Goal: Transaction & Acquisition: Purchase product/service

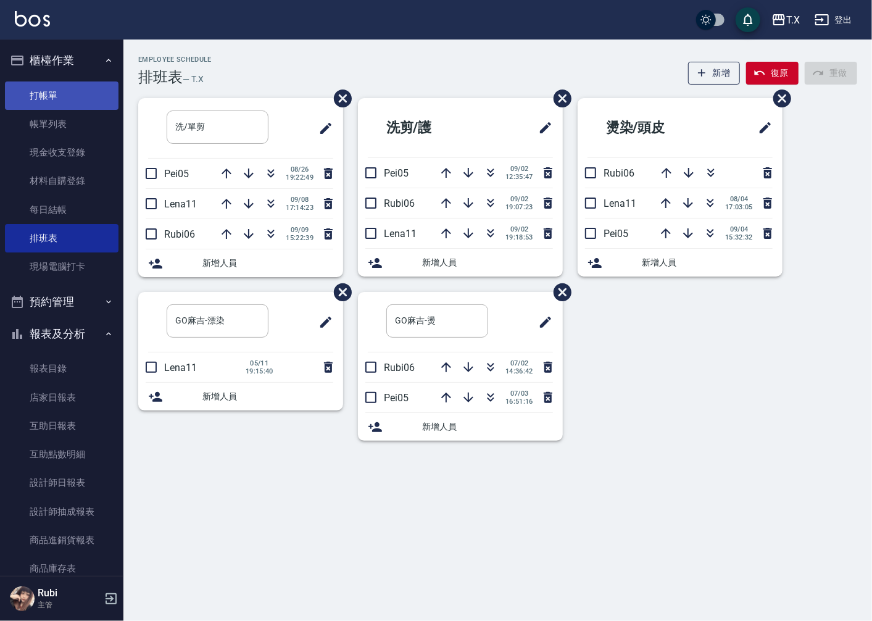
click at [51, 98] on link "打帳單" at bounding box center [62, 95] width 114 height 28
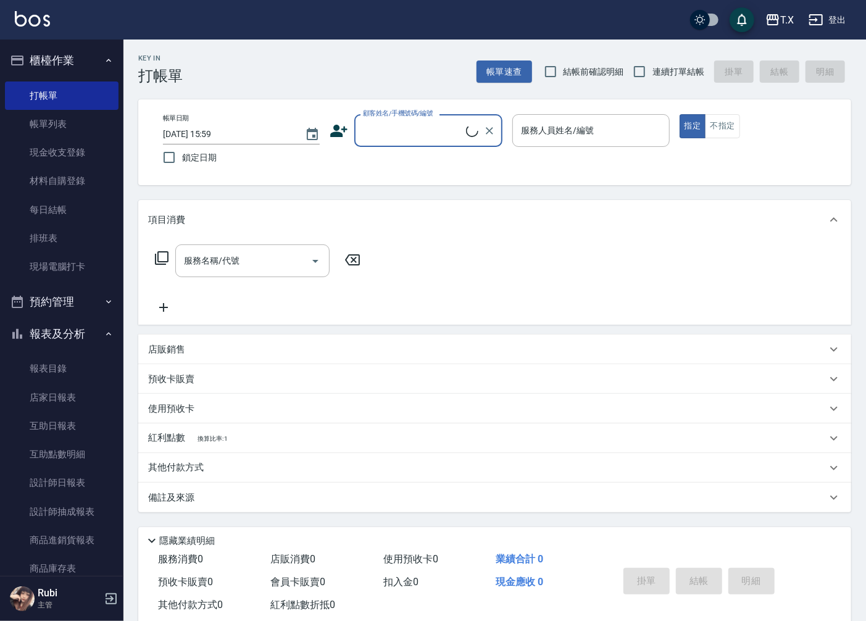
click at [424, 131] on input "顧客姓名/手機號碼/編號" at bounding box center [413, 131] width 106 height 22
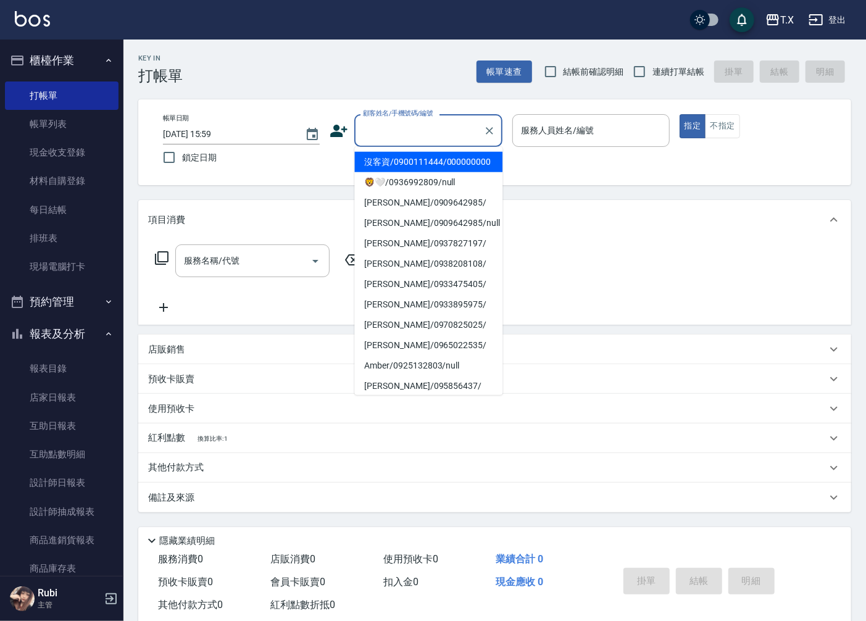
click at [421, 172] on li "沒客資/0900111444/000000000" at bounding box center [428, 162] width 148 height 20
type input "沒客資/0900111444/000000000"
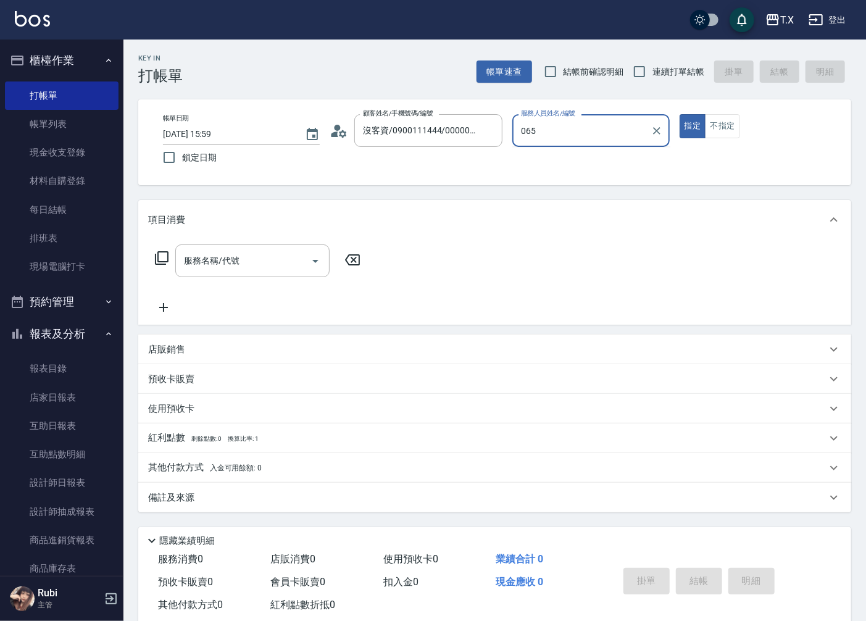
type input "065"
click at [680, 114] on button "指定" at bounding box center [693, 126] width 27 height 24
type button "true"
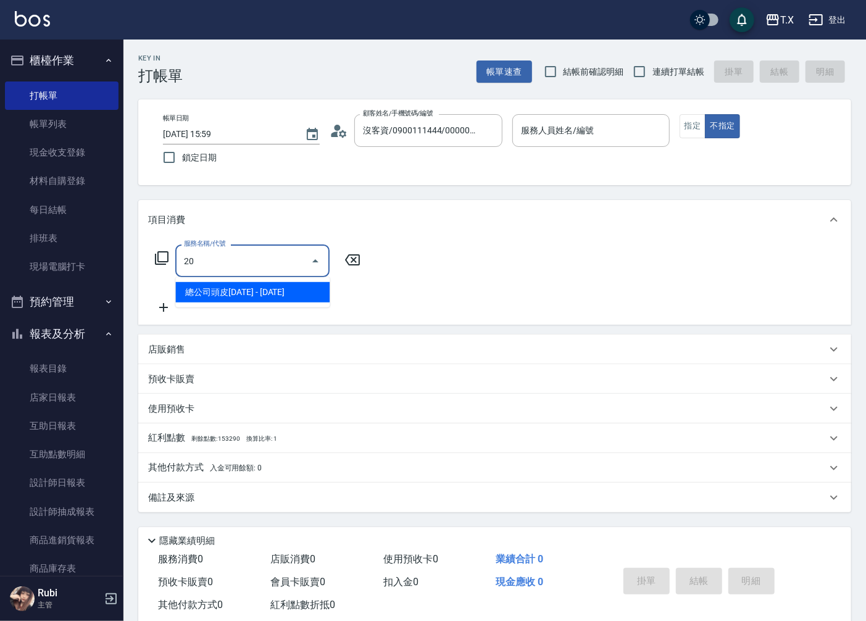
type input "203"
type input "20"
type input "健康洗髮(203)"
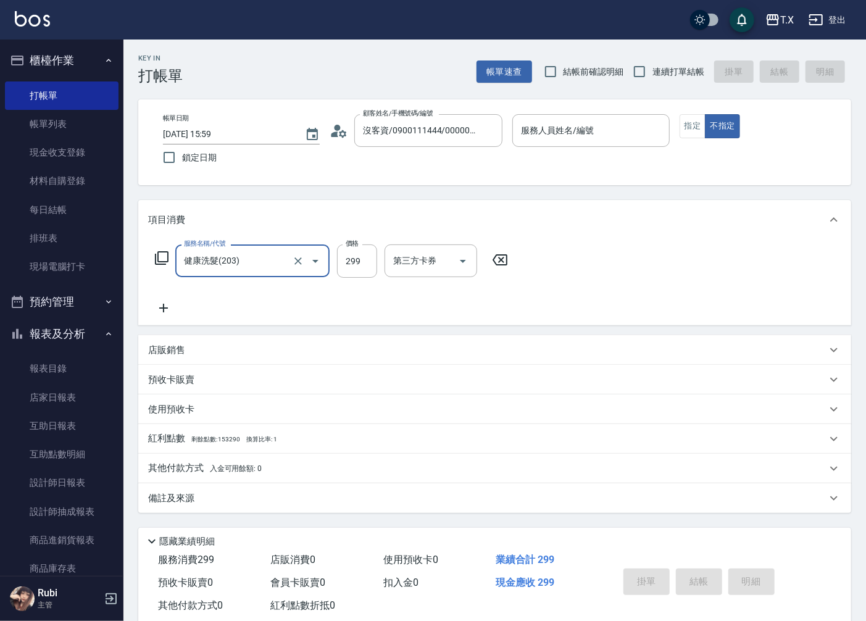
type input "0"
type input "30"
type input "300"
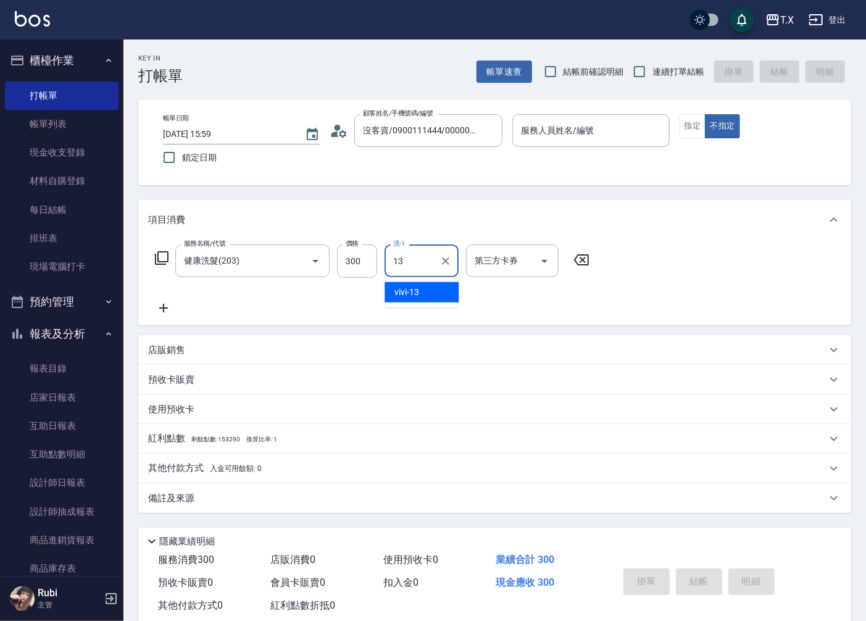
type input "vivi-13"
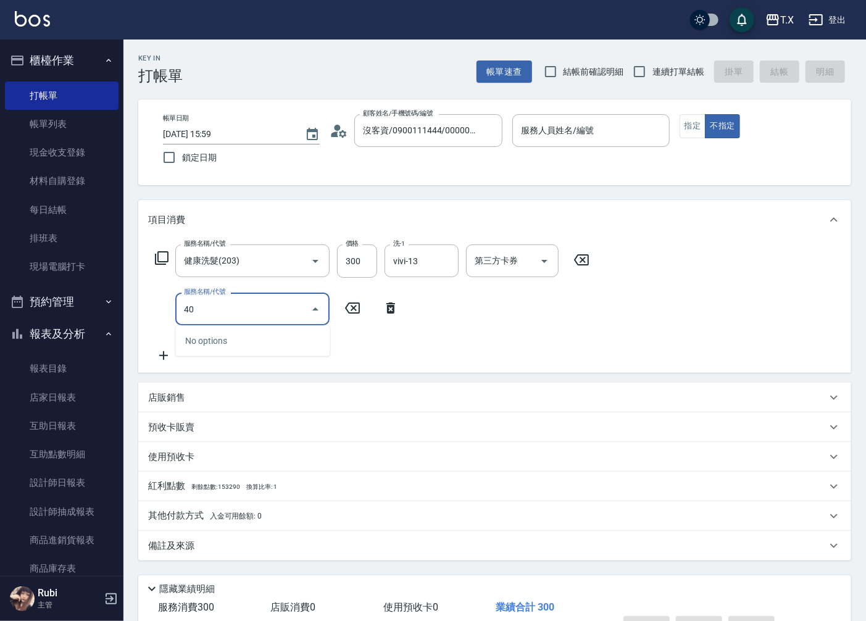
type input "401"
type input "50"
type input "剪髮(401)"
type input "30"
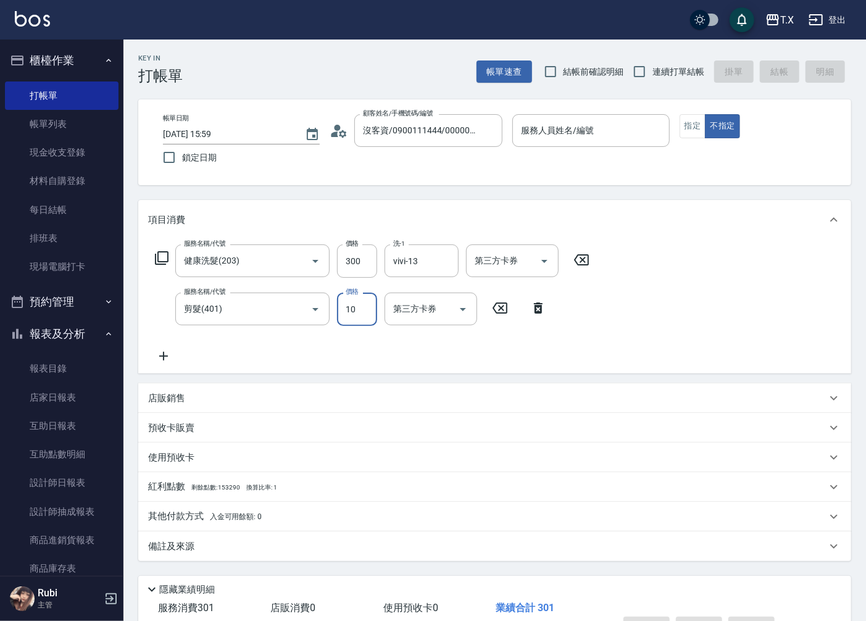
type input "100"
type input "40"
type input "100"
click at [576, 131] on div "服務人員姓名/編號 服務人員姓名/編號" at bounding box center [590, 130] width 157 height 33
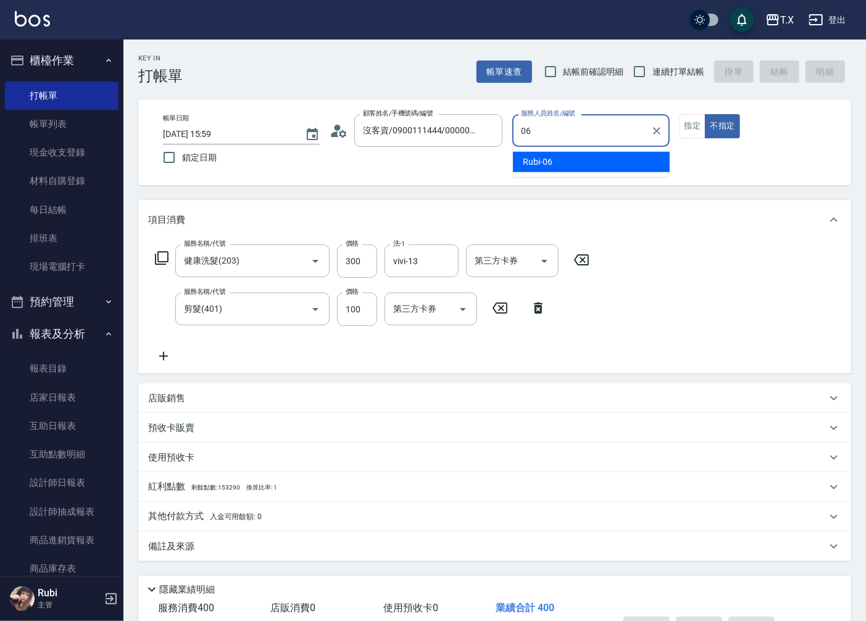
type input "Rubi-06"
type button "false"
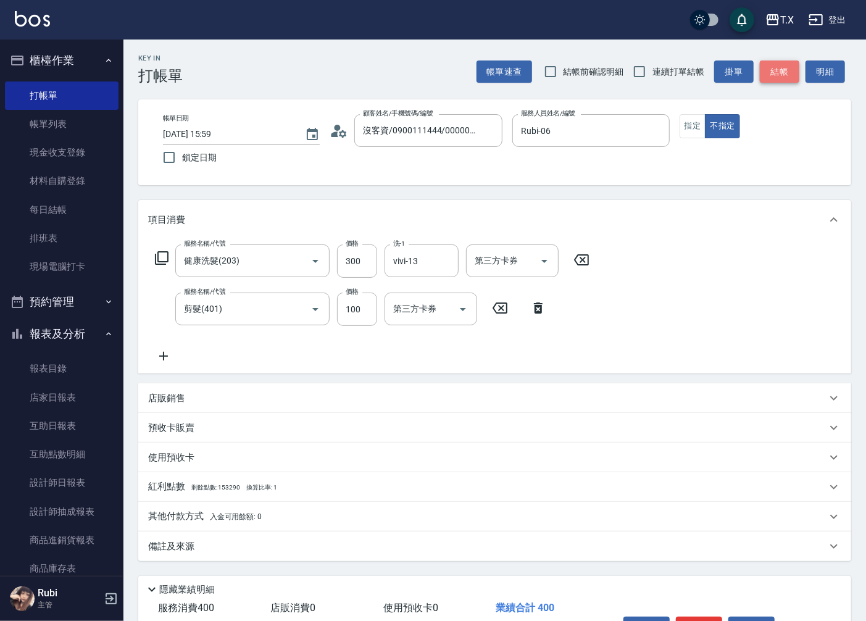
click at [770, 75] on button "結帳" at bounding box center [780, 71] width 40 height 23
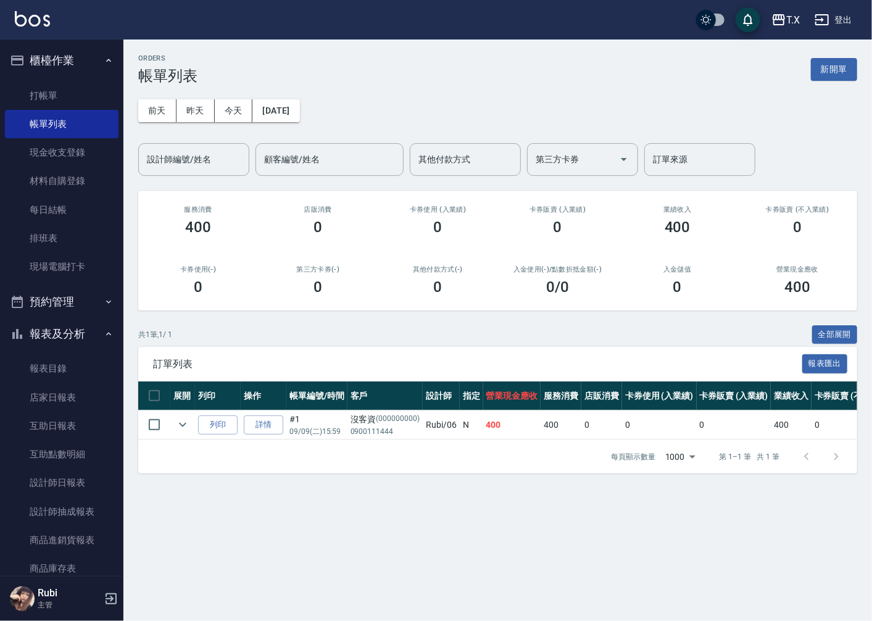
click at [63, 59] on button "櫃檯作業" at bounding box center [62, 60] width 114 height 32
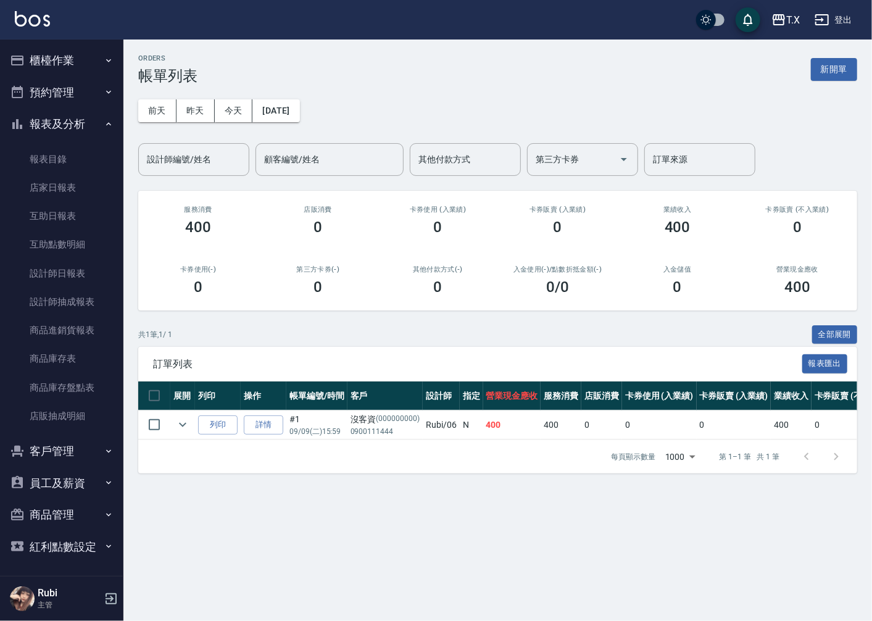
click at [69, 83] on link "打帳單" at bounding box center [62, 95] width 114 height 28
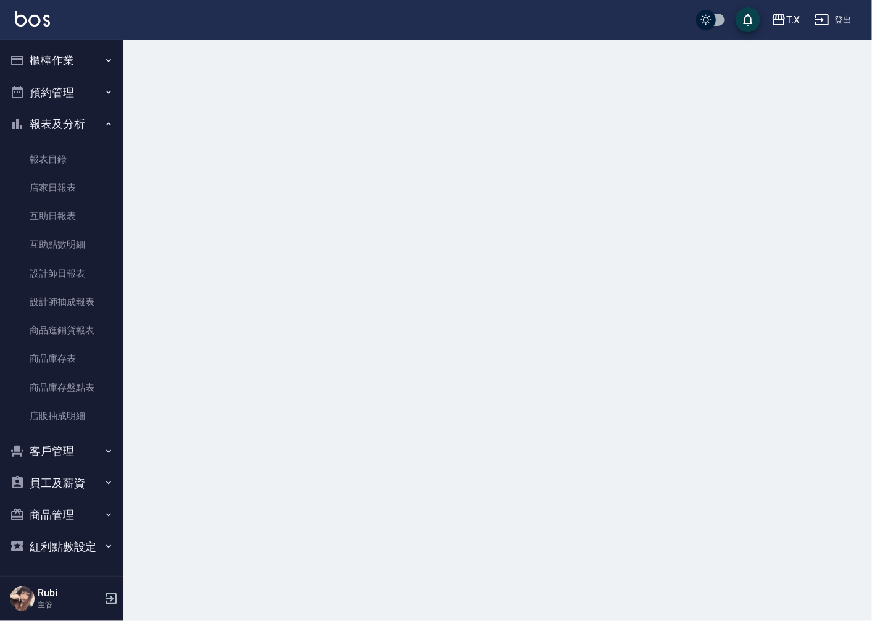
click at [79, 54] on button "櫃檯作業" at bounding box center [62, 60] width 114 height 32
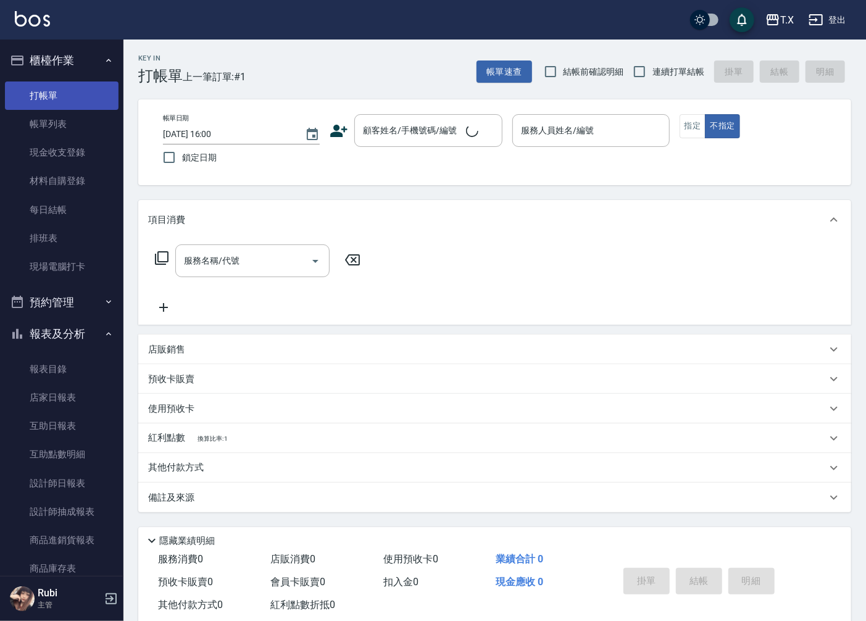
click at [72, 93] on link "打帳單" at bounding box center [62, 95] width 114 height 28
click at [695, 85] on div "Key In 打帳單 上一筆訂單:#1 帳單速查 結帳前確認明細 連續打單結帳 掛單 結帳 明細 帳單日期 2025/09/09 16:00 鎖定日期 顧客姓…" at bounding box center [494, 343] width 743 height 607
click at [686, 73] on span "連續打單結帳" at bounding box center [678, 71] width 52 height 13
click at [652, 73] on input "連續打單結帳" at bounding box center [640, 72] width 26 height 26
checkbox input "true"
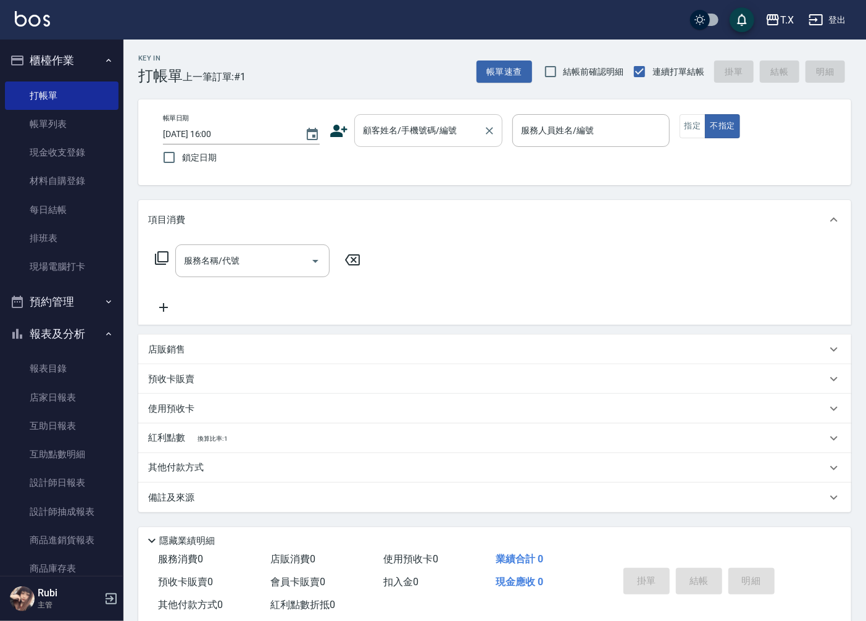
click at [440, 134] on input "顧客姓名/手機號碼/編號" at bounding box center [419, 131] width 119 height 22
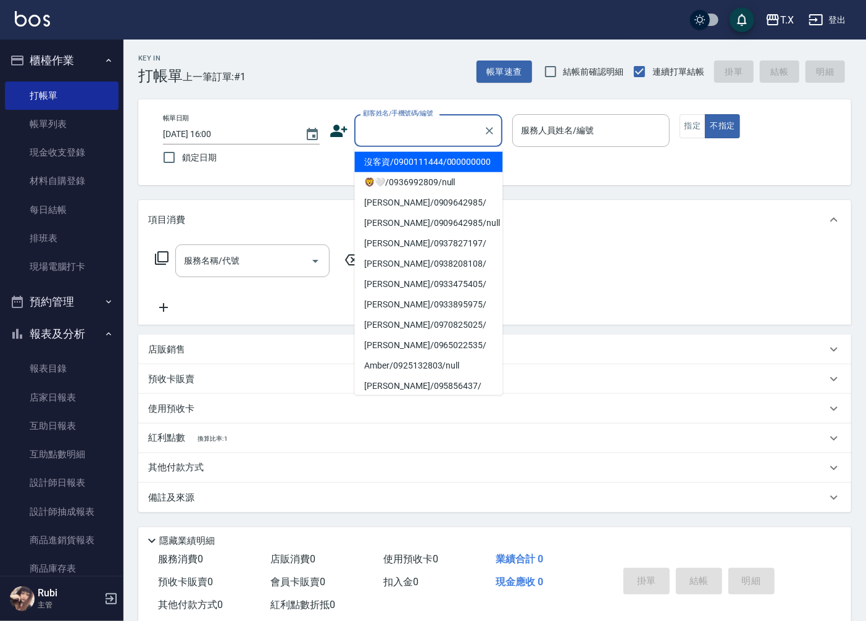
click at [423, 163] on li "沒客資/0900111444/000000000" at bounding box center [428, 162] width 148 height 20
type input "沒客資/0900111444/000000000"
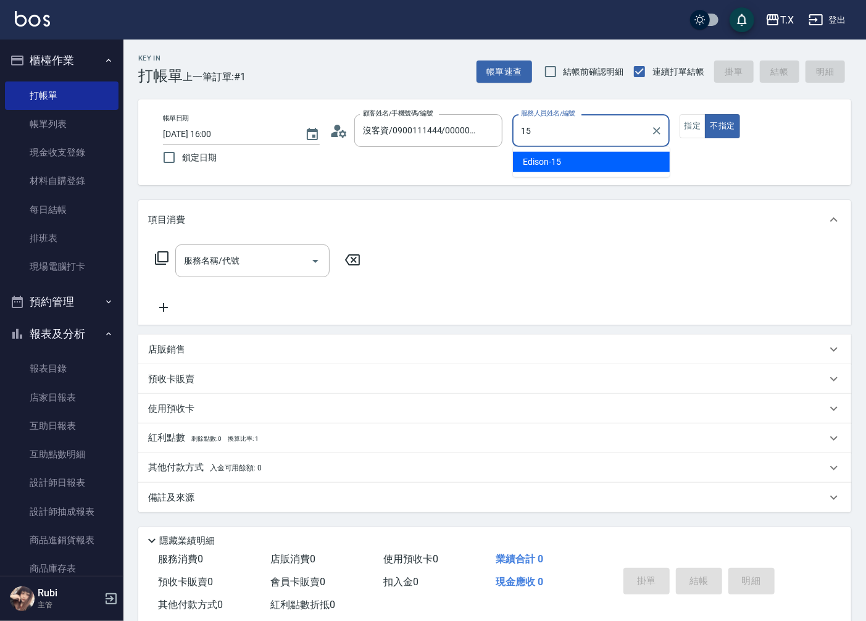
type input "Edison-15"
type button "false"
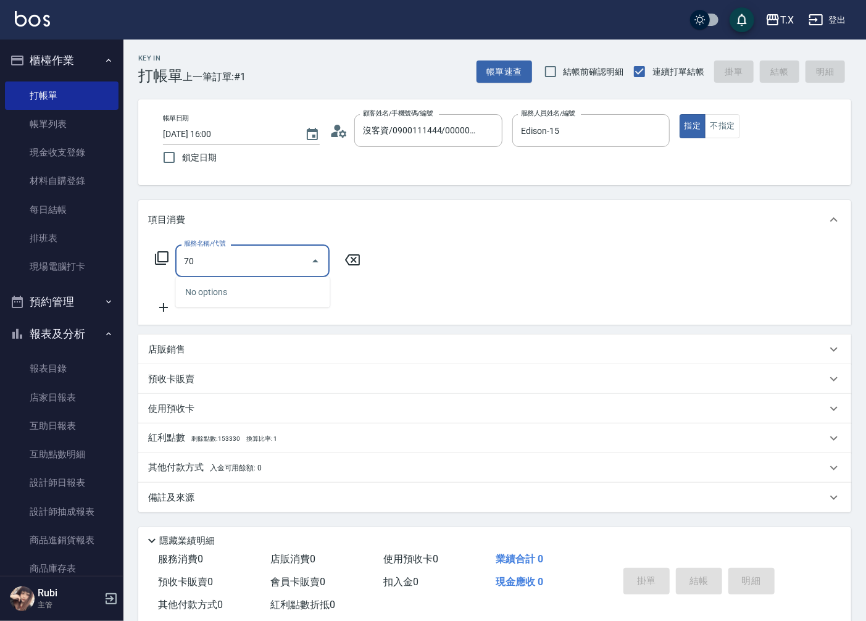
type input "706"
type input "250"
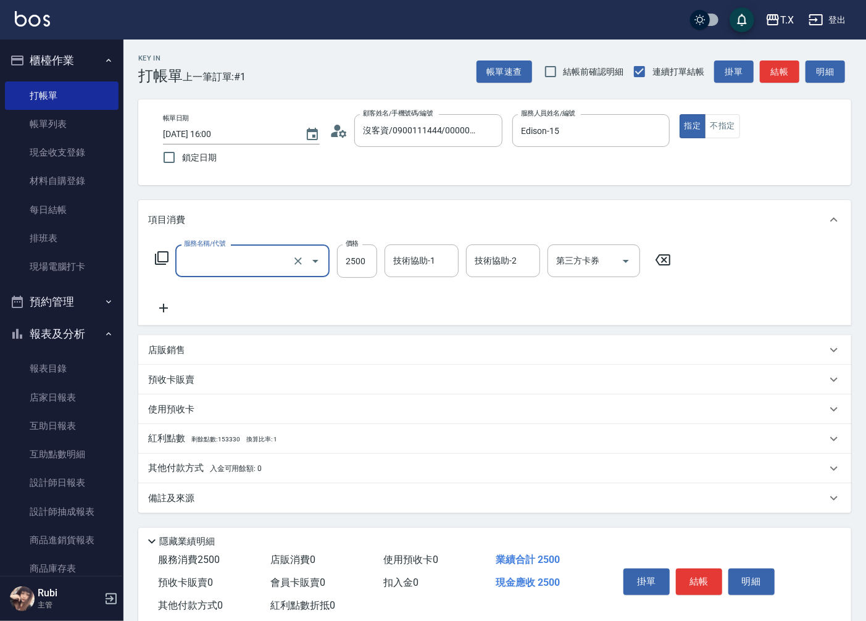
type input "0"
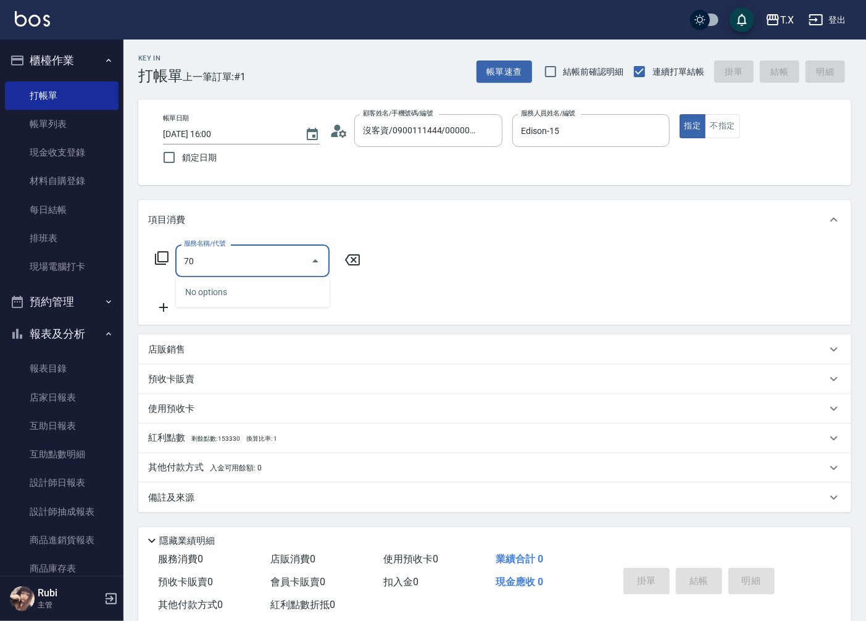
type input "707"
type input "300"
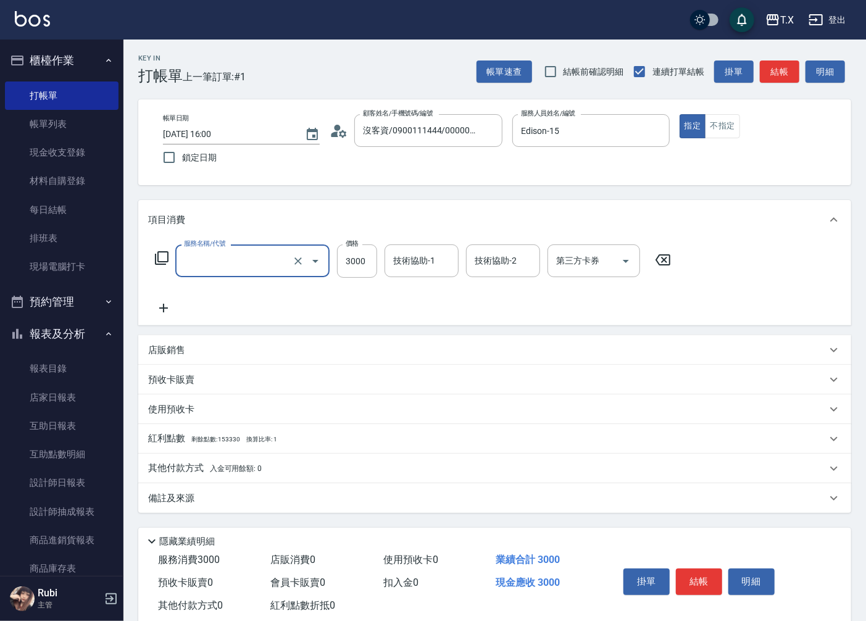
type input "0"
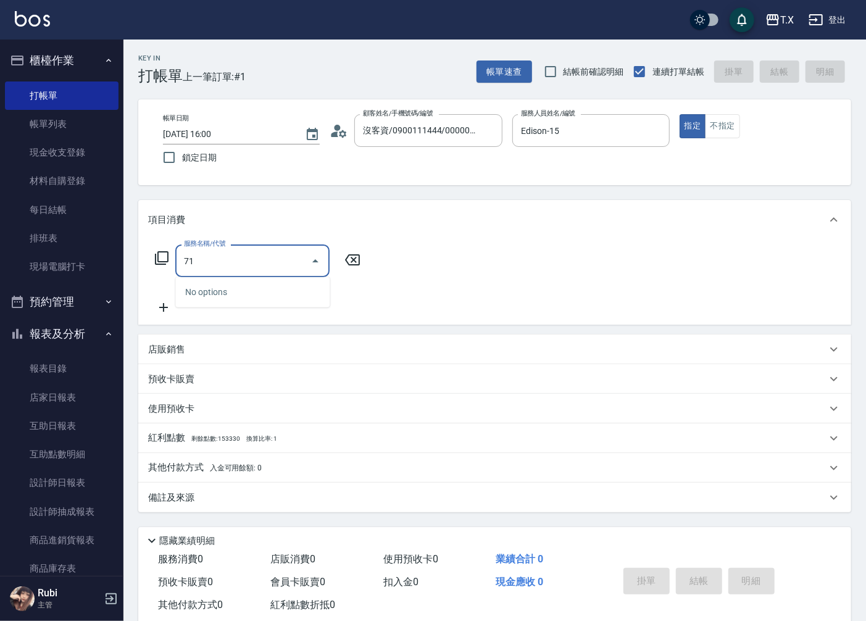
type input "719"
type input "330"
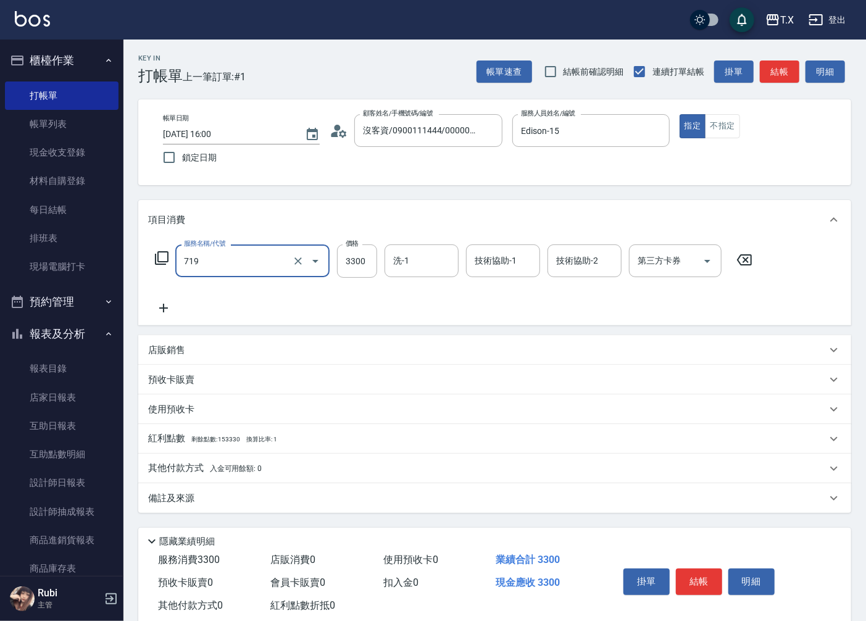
type input "金鑽羽毛髮(719)"
type input "0"
type input "985"
type input "980"
type input "9865"
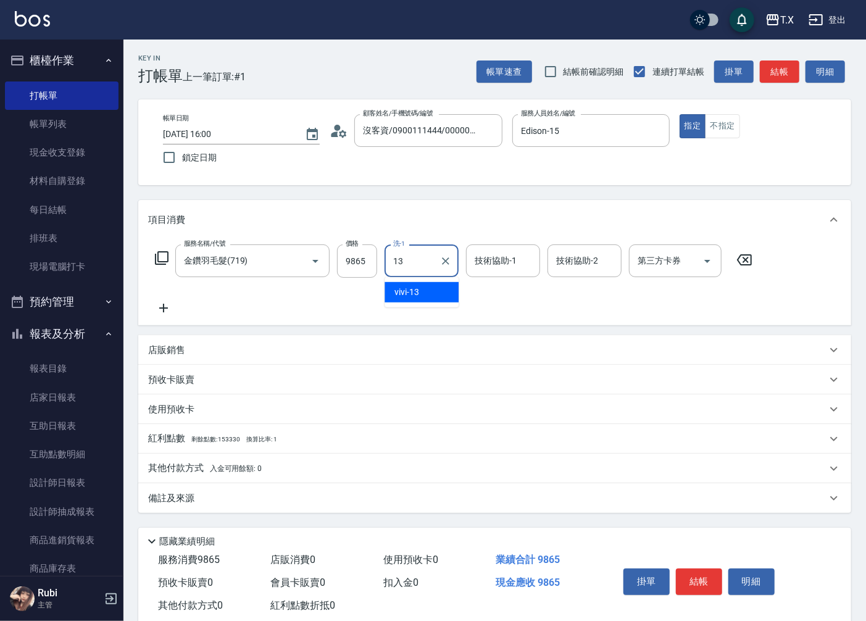
type input "vivi-13"
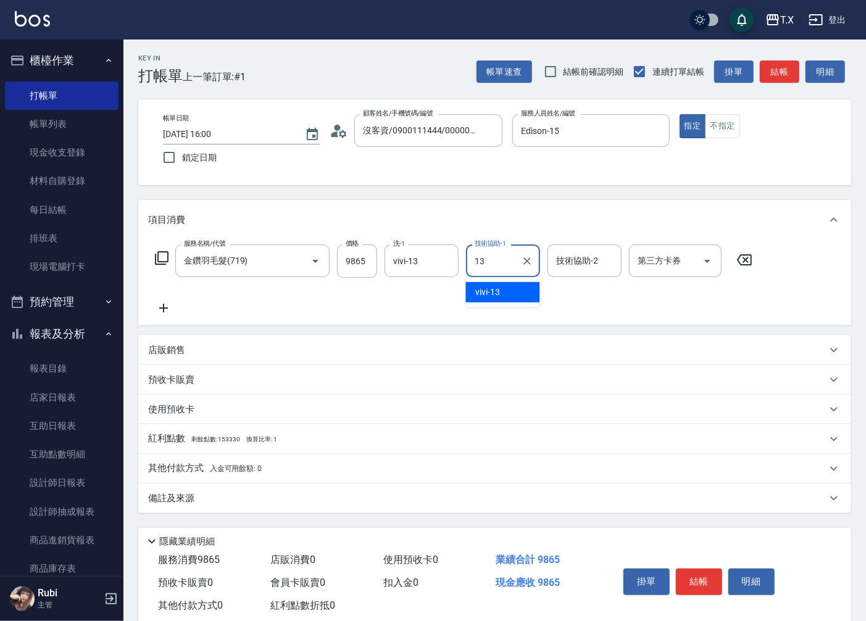
type input "vivi-13"
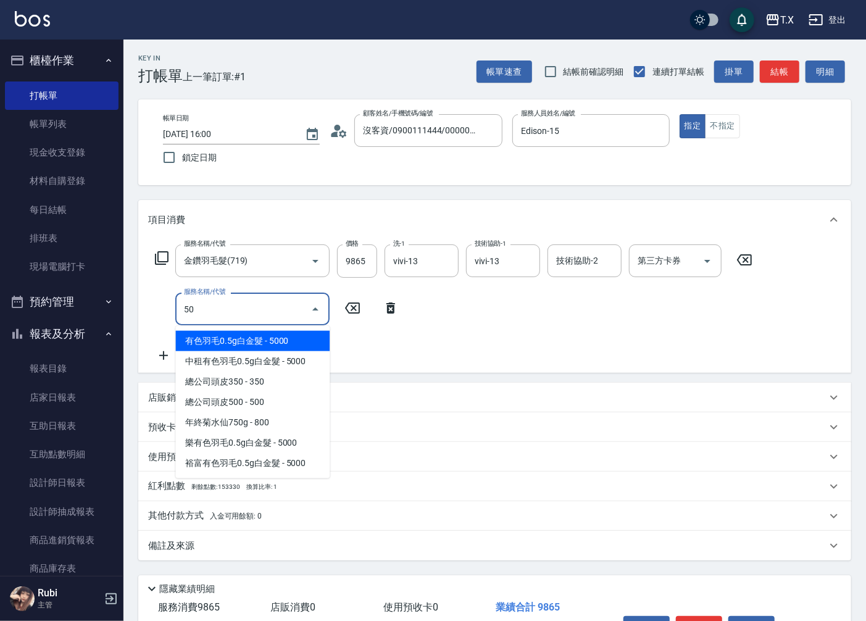
type input "501"
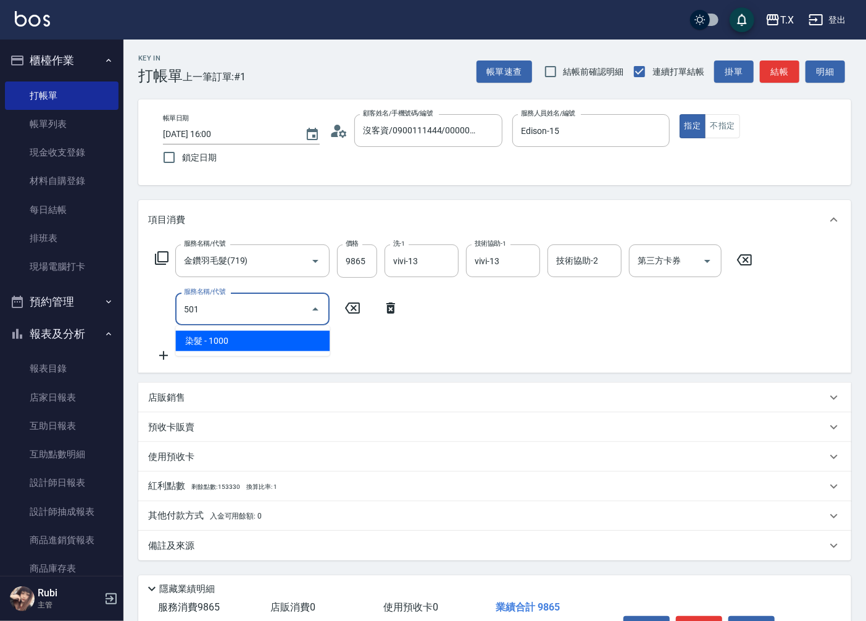
type input "1080"
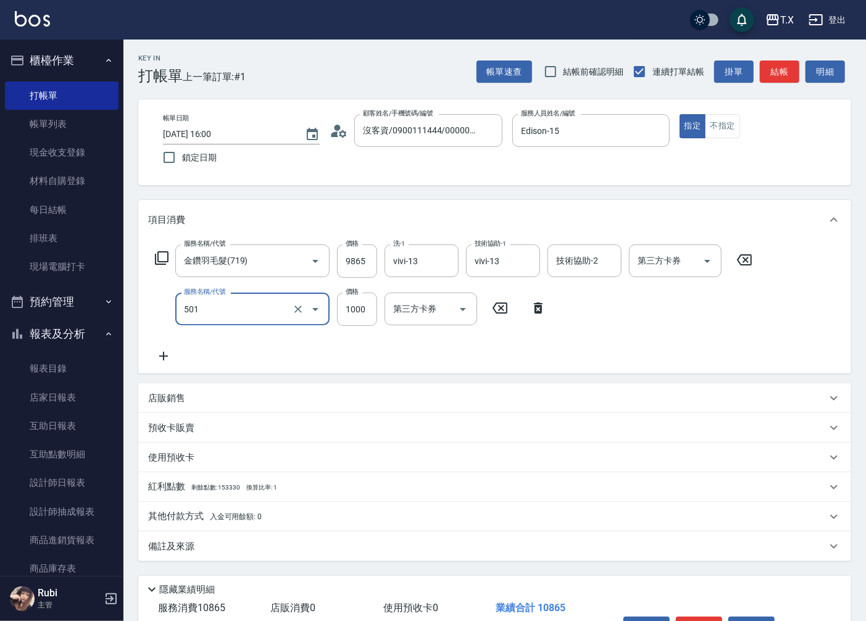
type input "染髮(501)"
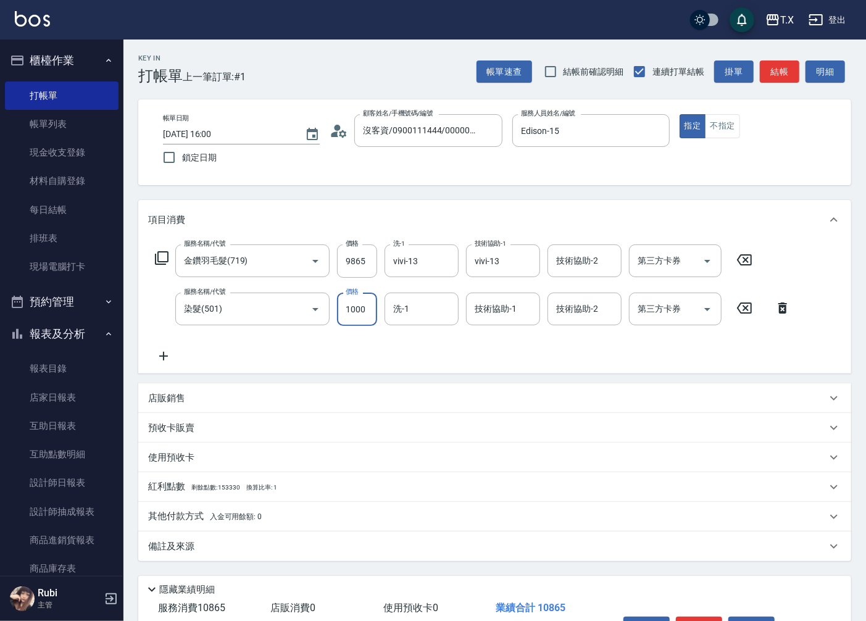
type input "2"
type input "980"
type input "200"
type input "1000"
type input "2000"
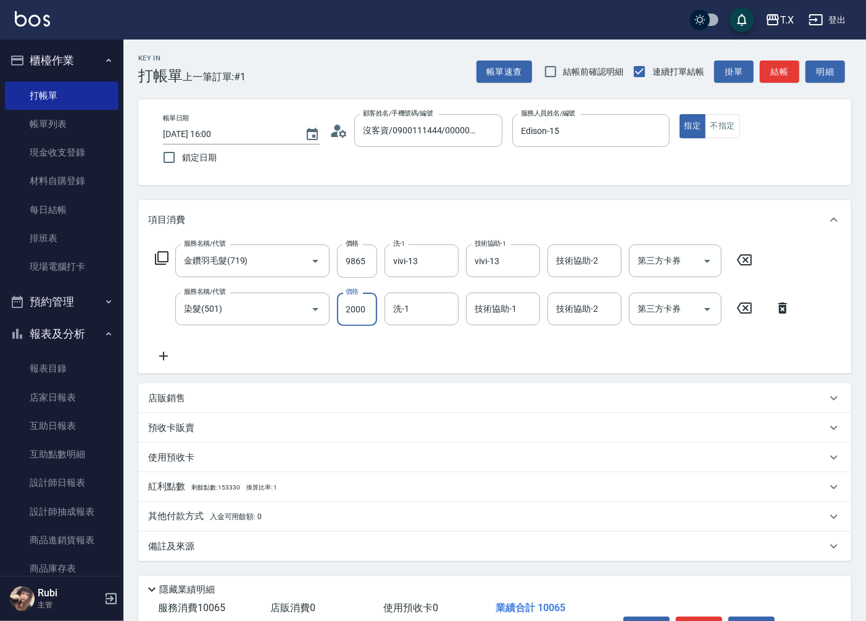
type input "1180"
type input "2000"
type input "vivi-13"
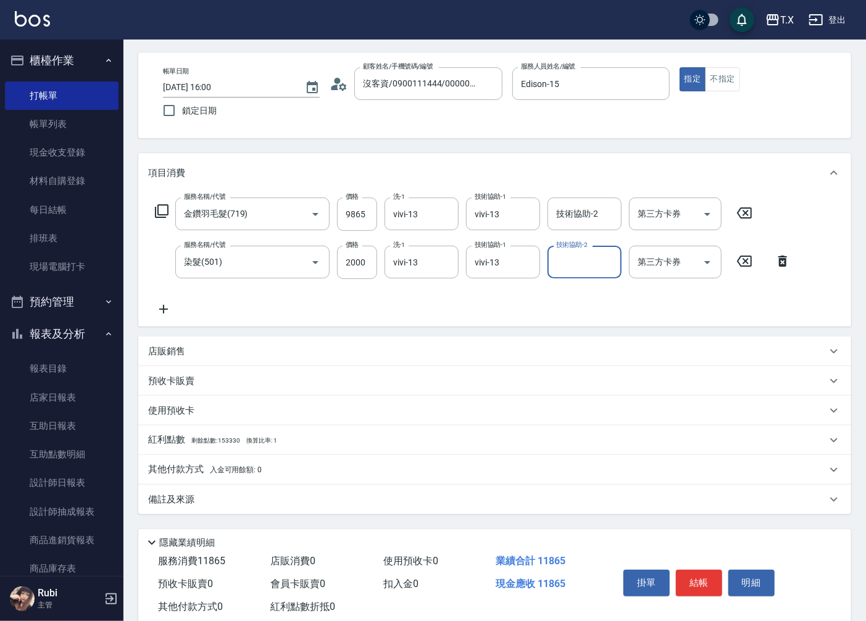
scroll to position [78, 0]
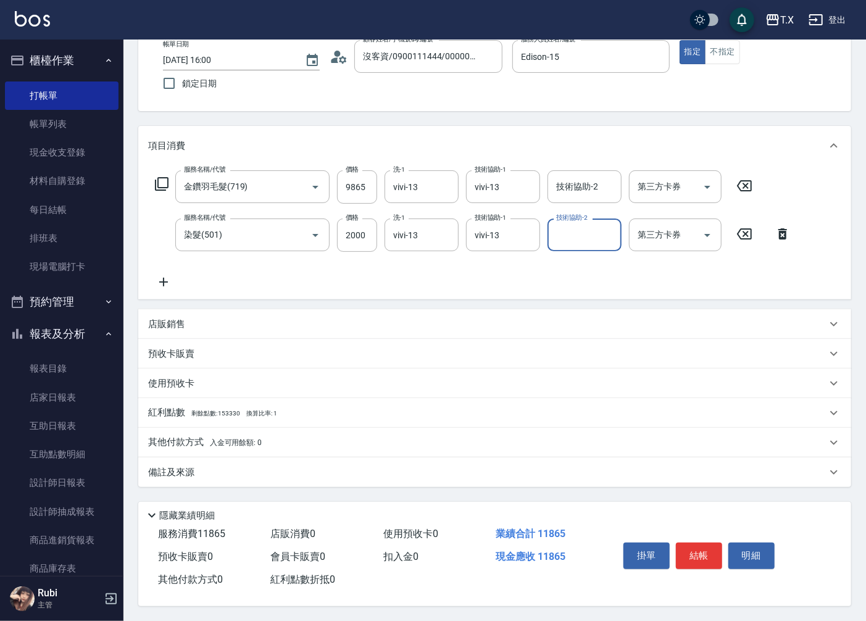
click at [182, 443] on p "其他付款方式 入金可用餘額: 0" at bounding box center [205, 443] width 114 height 14
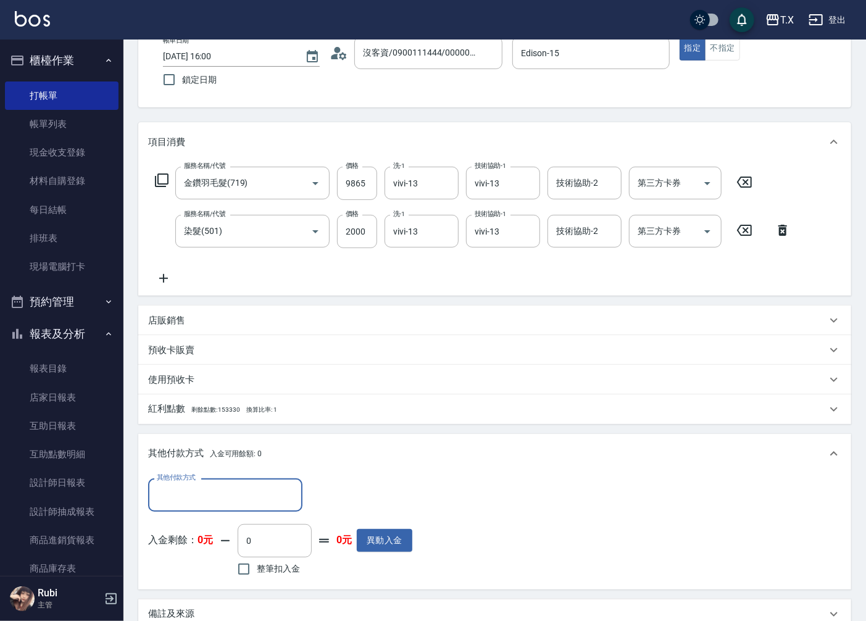
scroll to position [0, 0]
click at [180, 496] on input "其他付款方式" at bounding box center [225, 495] width 143 height 22
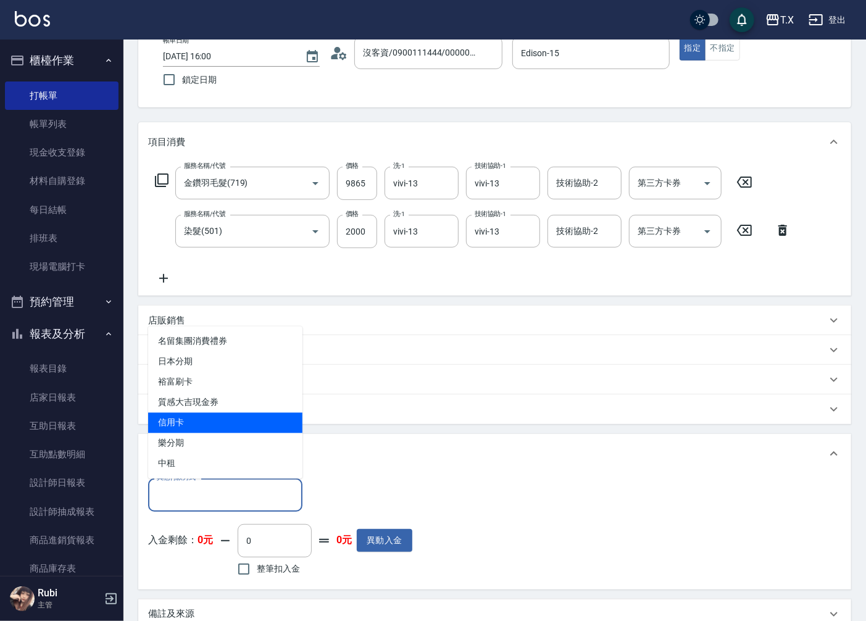
click at [182, 424] on span "信用卡" at bounding box center [225, 423] width 154 height 20
type input "信用卡"
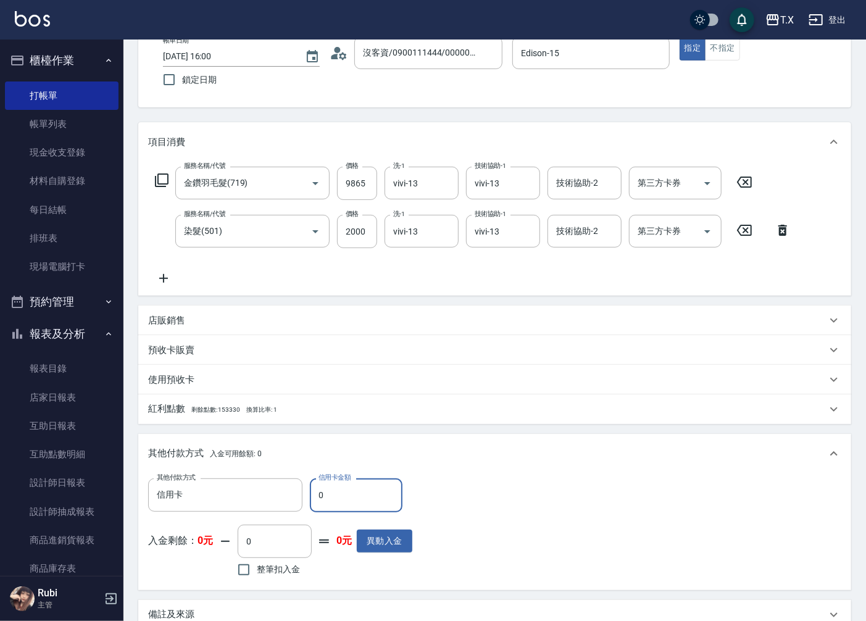
drag, startPoint x: 315, startPoint y: 498, endPoint x: 331, endPoint y: 502, distance: 15.9
click at [331, 502] on input "0" at bounding box center [356, 494] width 93 height 33
type input "118"
type input "1170"
type input "1186"
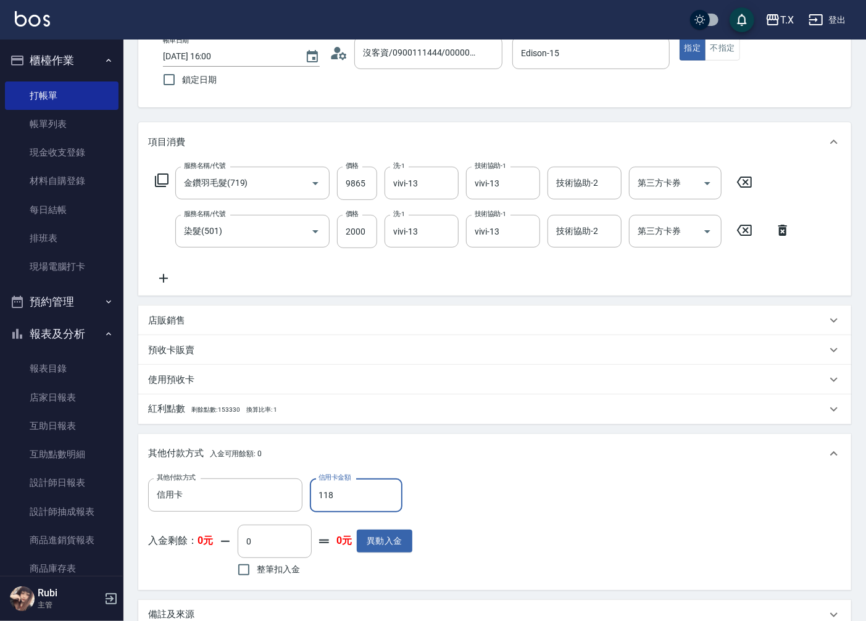
type input "1060"
type input "11865"
type input "0"
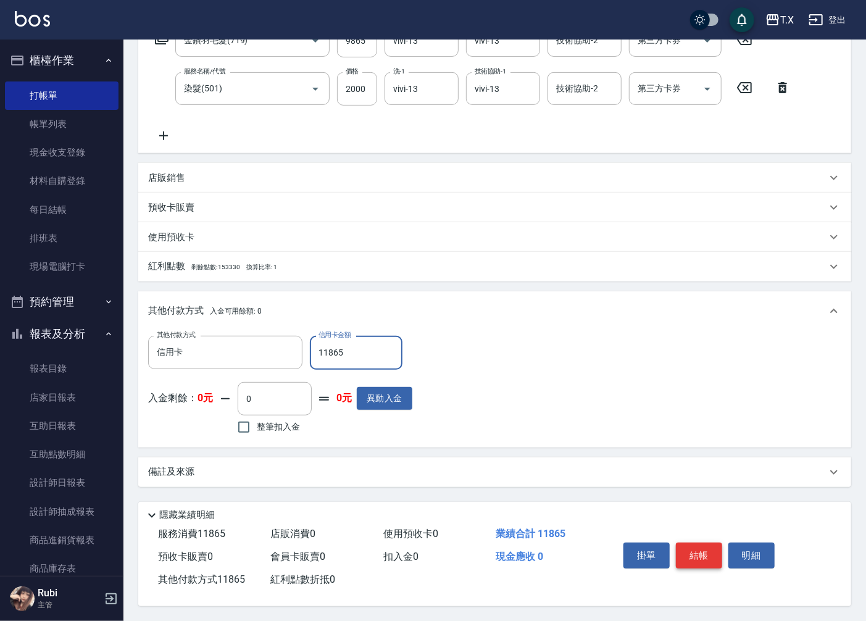
type input "11865"
click at [696, 552] on button "結帳" at bounding box center [699, 556] width 46 height 26
type input "2025/09/09 16:02"
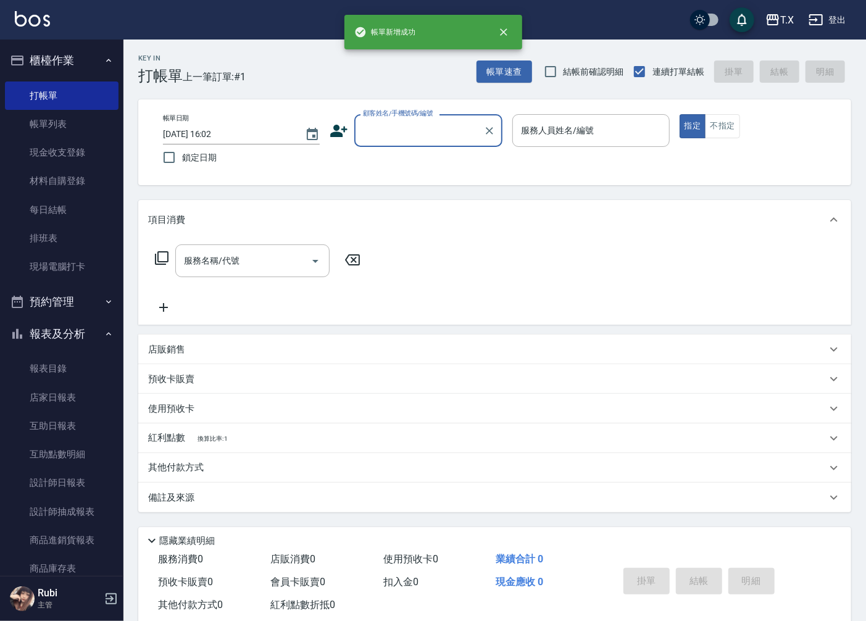
scroll to position [0, 0]
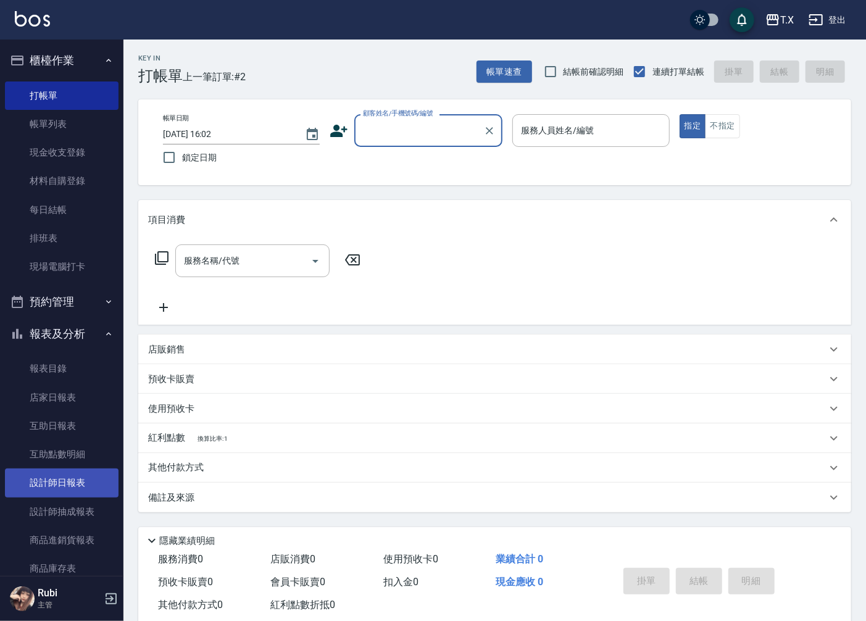
click at [63, 478] on link "設計師日報表" at bounding box center [62, 483] width 114 height 28
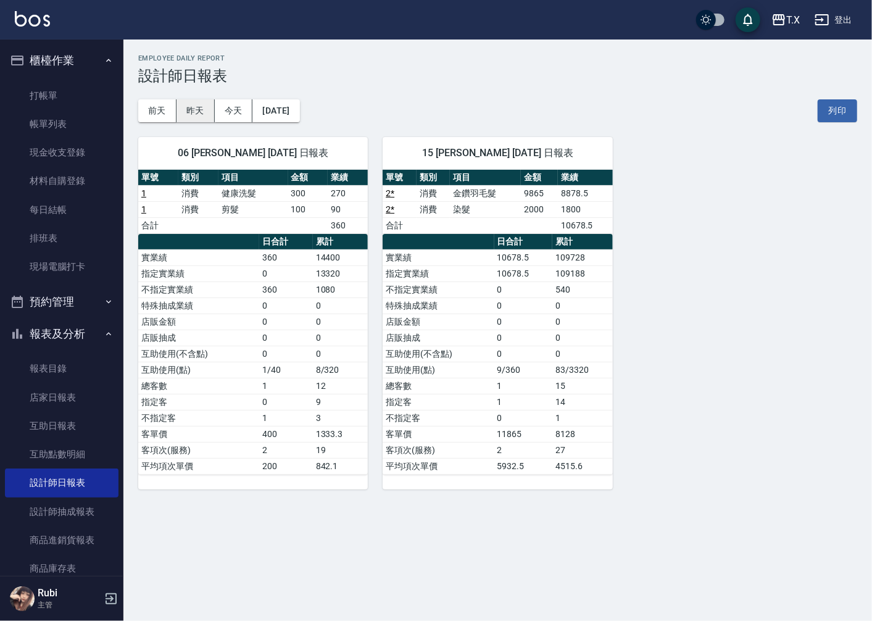
click at [188, 105] on button "昨天" at bounding box center [196, 110] width 38 height 23
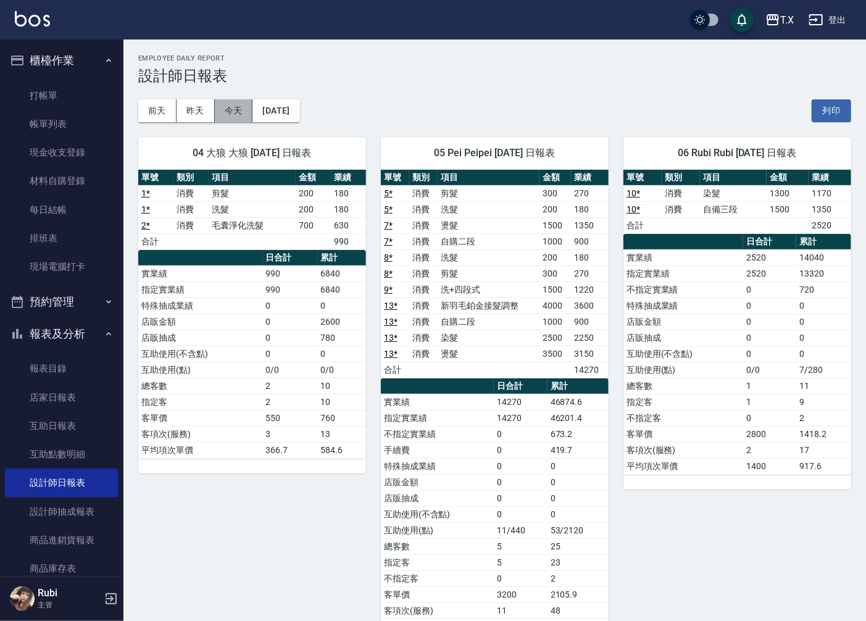
click at [240, 116] on button "今天" at bounding box center [234, 110] width 38 height 23
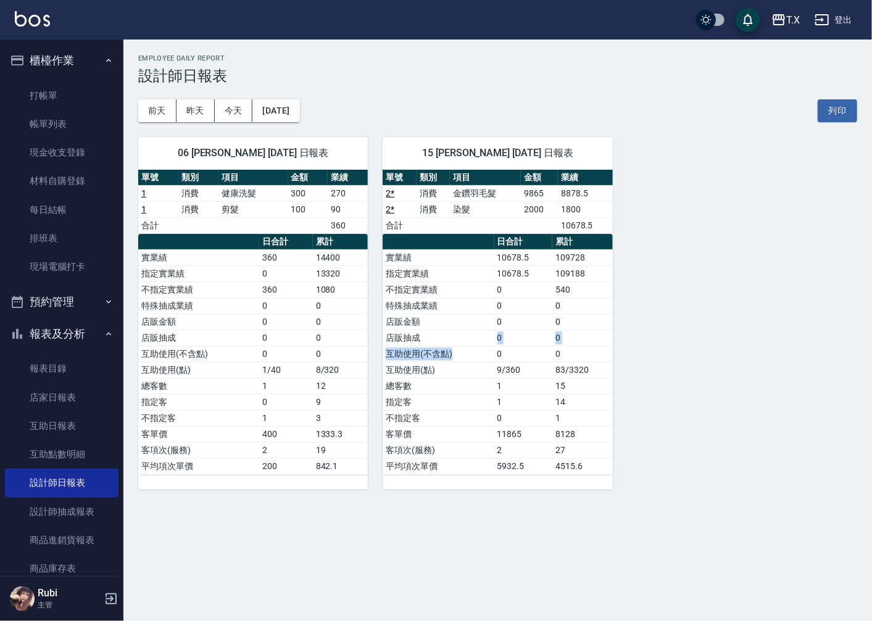
drag, startPoint x: 465, startPoint y: 352, endPoint x: 453, endPoint y: 299, distance: 55.1
click at [457, 306] on tbody "實業績 10678.5 109728 指定實業績 10678.5 109188 不指定實業績 0 540 特殊抽成業績 0 0 店販金額 0 0 店販抽成 0…" at bounding box center [498, 361] width 230 height 225
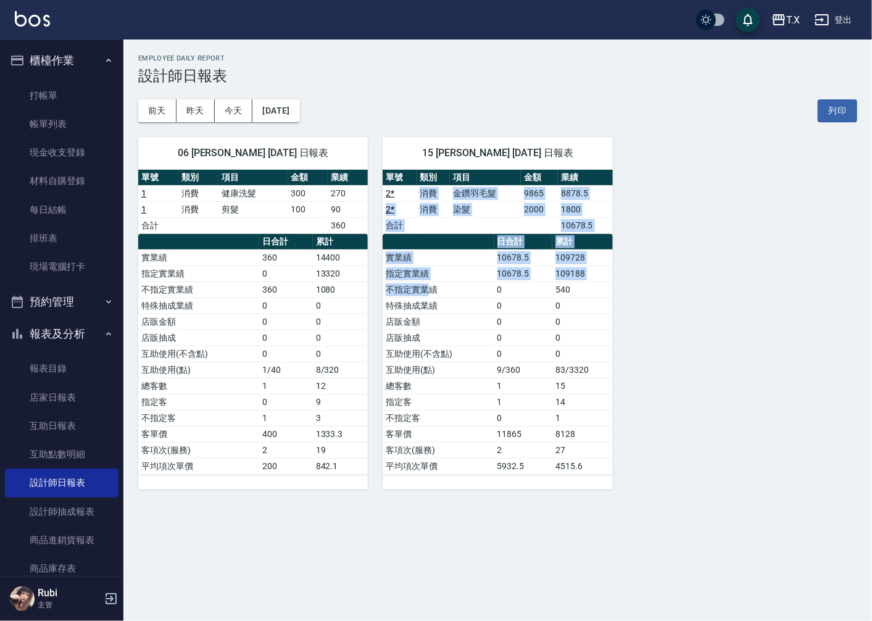
drag, startPoint x: 412, startPoint y: 193, endPoint x: 436, endPoint y: 320, distance: 129.4
click at [435, 314] on div "單號 類別 項目 金額 業績 2 * 消費 金鑽羽毛髮 9865 8878.5 2 * 消費 染髮 2000 1800 合計 10678.5 日合計 累計 實…" at bounding box center [498, 322] width 230 height 305
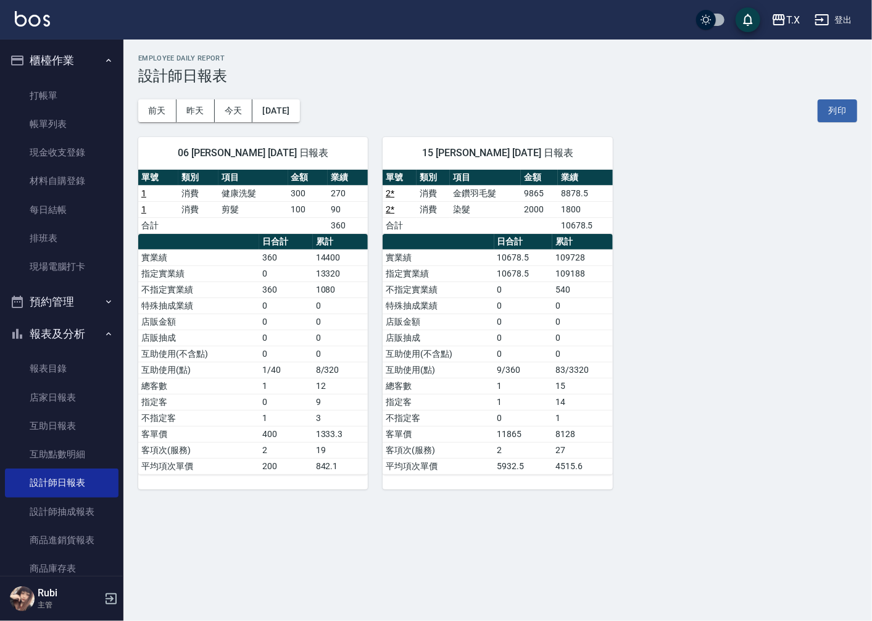
click at [476, 383] on td "總客數" at bounding box center [438, 386] width 111 height 16
drag, startPoint x: 467, startPoint y: 360, endPoint x: 462, endPoint y: 329, distance: 31.3
click at [462, 329] on tbody "實業績 10678.5 109728 指定實業績 10678.5 109188 不指定實業績 0 540 特殊抽成業績 0 0 店販金額 0 0 店販抽成 0…" at bounding box center [498, 361] width 230 height 225
drag, startPoint x: 426, startPoint y: 260, endPoint x: 456, endPoint y: 357, distance: 101.3
click at [453, 349] on tbody "實業績 10678.5 109728 指定實業績 10678.5 109188 不指定實業績 0 540 特殊抽成業績 0 0 店販金額 0 0 店販抽成 0…" at bounding box center [498, 361] width 230 height 225
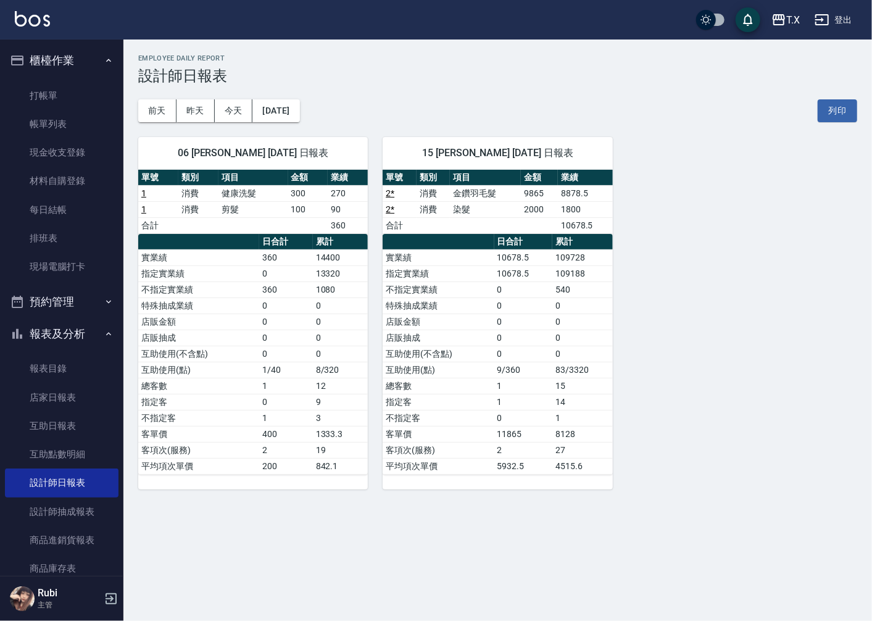
click at [478, 399] on td "指定客" at bounding box center [438, 402] width 111 height 16
drag, startPoint x: 461, startPoint y: 374, endPoint x: 445, endPoint y: 309, distance: 66.6
click at [454, 346] on tbody "實業績 10678.5 109728 指定實業績 10678.5 109188 不指定實業績 0 540 特殊抽成業績 0 0 店販金額 0 0 店販抽成 0…" at bounding box center [498, 361] width 230 height 225
drag, startPoint x: 435, startPoint y: 259, endPoint x: 464, endPoint y: 372, distance: 116.0
click at [462, 365] on tbody "實業績 10678.5 109728 指定實業績 10678.5 109188 不指定實業績 0 540 特殊抽成業績 0 0 店販金額 0 0 店販抽成 0…" at bounding box center [498, 361] width 230 height 225
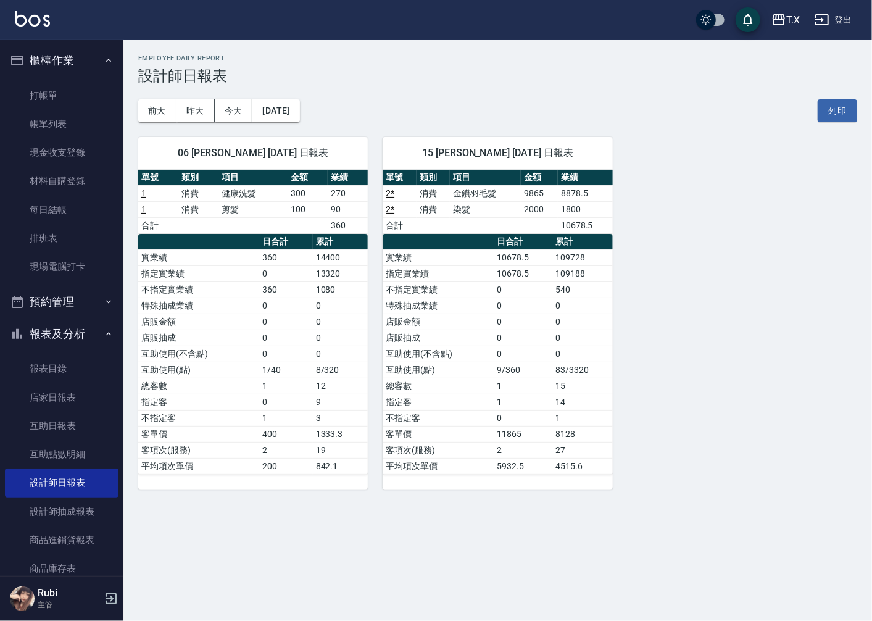
click at [466, 381] on td "總客數" at bounding box center [438, 386] width 111 height 16
drag, startPoint x: 468, startPoint y: 416, endPoint x: 427, endPoint y: 278, distance: 143.6
click at [452, 348] on tbody "實業績 10678.5 109728 指定實業績 10678.5 109188 不指定實業績 0 540 特殊抽成業績 0 0 店販金額 0 0 店販抽成 0…" at bounding box center [498, 361] width 230 height 225
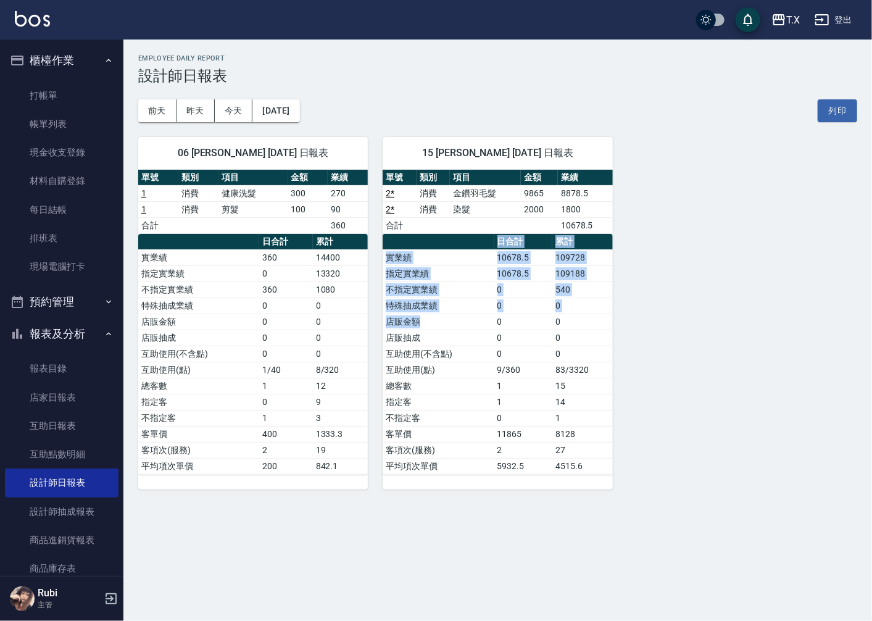
drag, startPoint x: 420, startPoint y: 249, endPoint x: 451, endPoint y: 381, distance: 135.7
click at [446, 342] on table "日合計 累計 實業績 10678.5 109728 指定實業績 10678.5 109188 不指定實業績 0 540 特殊抽成業績 0 0 店販金額 0 0…" at bounding box center [498, 354] width 230 height 241
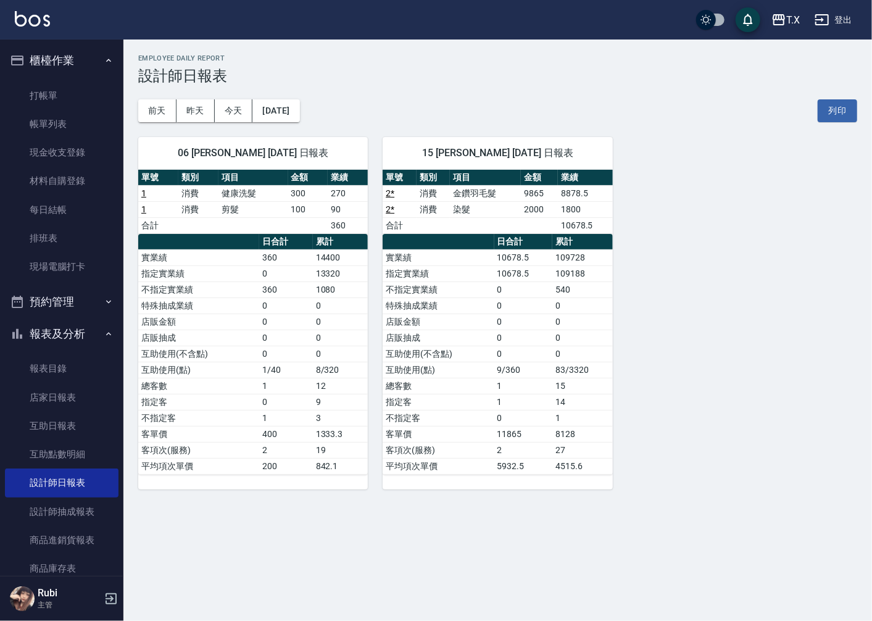
drag, startPoint x: 448, startPoint y: 396, endPoint x: 446, endPoint y: 362, distance: 34.0
click at [448, 393] on tbody "實業績 10678.5 109728 指定實業績 10678.5 109188 不指定實業績 0 540 特殊抽成業績 0 0 店販金額 0 0 店販抽成 0…" at bounding box center [498, 361] width 230 height 225
drag, startPoint x: 446, startPoint y: 362, endPoint x: 423, endPoint y: 313, distance: 54.1
click at [435, 335] on tbody "實業績 10678.5 109728 指定實業績 10678.5 109188 不指定實業績 0 540 特殊抽成業績 0 0 店販金額 0 0 店販抽成 0…" at bounding box center [498, 361] width 230 height 225
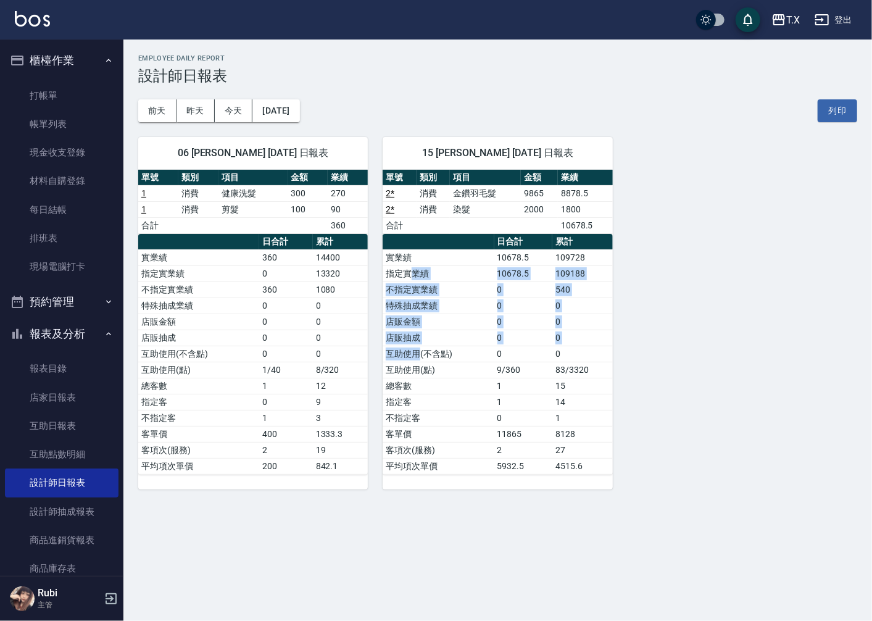
drag, startPoint x: 415, startPoint y: 286, endPoint x: 411, endPoint y: 381, distance: 95.2
click at [411, 377] on tbody "實業績 10678.5 109728 指定實業績 10678.5 109188 不指定實業績 0 540 特殊抽成業績 0 0 店販金額 0 0 店販抽成 0…" at bounding box center [498, 361] width 230 height 225
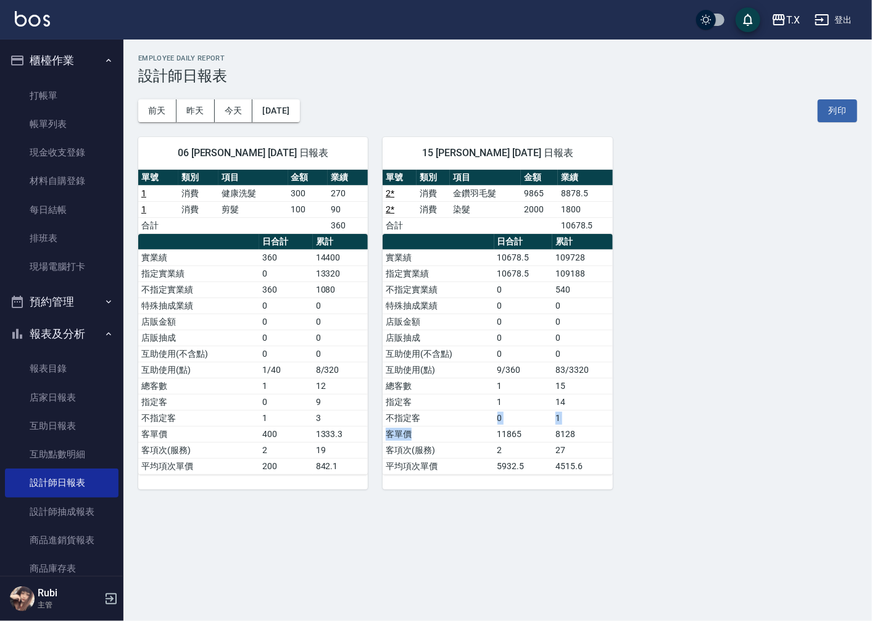
drag, startPoint x: 432, startPoint y: 428, endPoint x: 427, endPoint y: 396, distance: 32.5
click at [431, 414] on tbody "實業績 10678.5 109728 指定實業績 10678.5 109188 不指定實業績 0 540 特殊抽成業績 0 0 店販金額 0 0 店販抽成 0…" at bounding box center [498, 361] width 230 height 225
drag, startPoint x: 427, startPoint y: 396, endPoint x: 395, endPoint y: 324, distance: 78.5
click at [419, 373] on tbody "實業績 10678.5 109728 指定實業績 10678.5 109188 不指定實業績 0 540 特殊抽成業績 0 0 店販金額 0 0 店販抽成 0…" at bounding box center [498, 361] width 230 height 225
drag, startPoint x: 389, startPoint y: 277, endPoint x: 427, endPoint y: 360, distance: 91.4
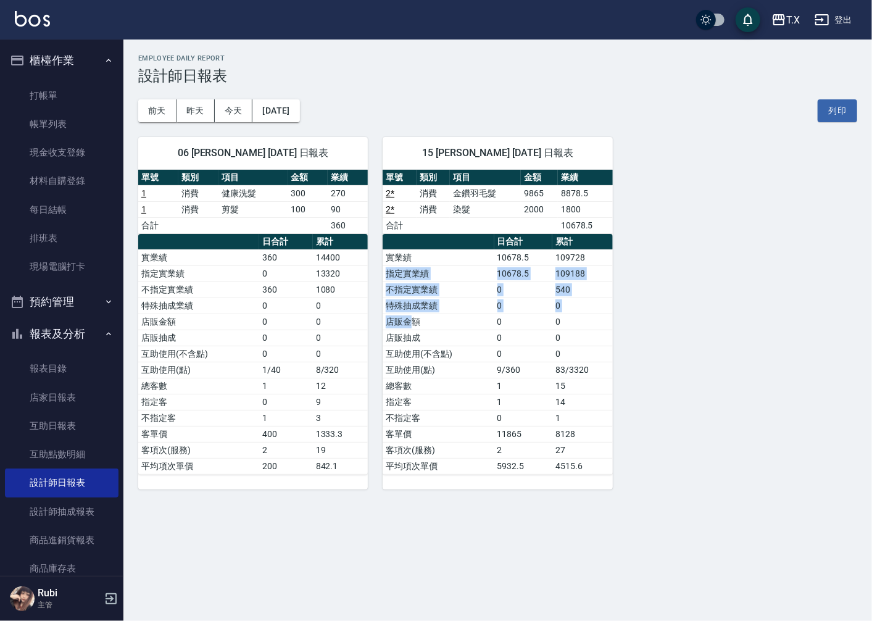
click at [415, 342] on tbody "實業績 10678.5 109728 指定實業績 10678.5 109188 不指定實業績 0 540 特殊抽成業績 0 0 店販金額 0 0 店販抽成 0…" at bounding box center [498, 361] width 230 height 225
drag, startPoint x: 446, startPoint y: 435, endPoint x: 443, endPoint y: 390, distance: 45.2
click at [448, 409] on tbody "實業績 10678.5 109728 指定實業績 10678.5 109188 不指定實業績 0 540 特殊抽成業績 0 0 店販金額 0 0 店販抽成 0…" at bounding box center [498, 361] width 230 height 225
drag, startPoint x: 440, startPoint y: 348, endPoint x: 444, endPoint y: 389, distance: 41.0
click at [444, 380] on tbody "實業績 10678.5 109728 指定實業績 10678.5 109188 不指定實業績 0 540 特殊抽成業績 0 0 店販金額 0 0 店販抽成 0…" at bounding box center [498, 361] width 230 height 225
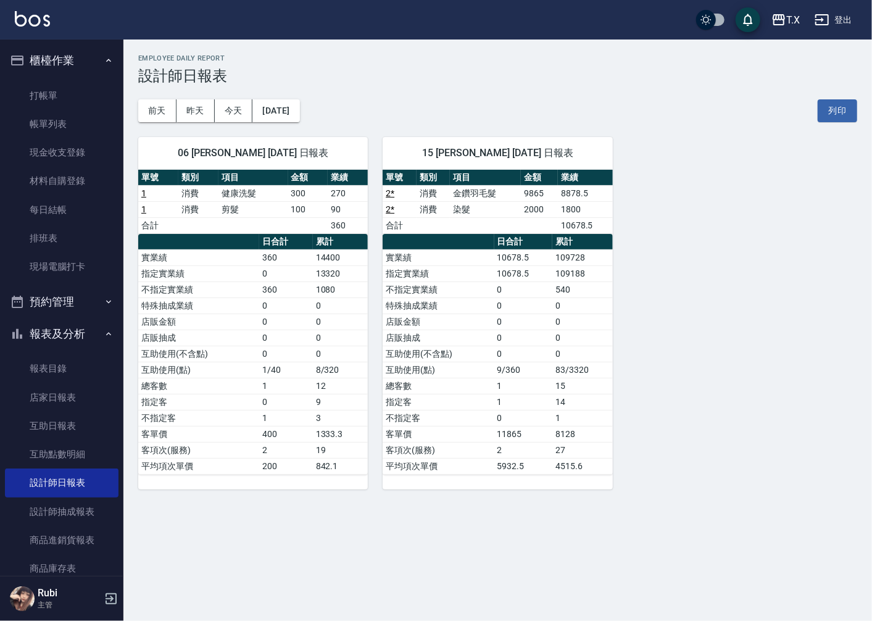
click at [444, 412] on td "不指定客" at bounding box center [438, 418] width 111 height 16
drag, startPoint x: 228, startPoint y: 291, endPoint x: 362, endPoint y: 298, distance: 134.1
click at [362, 298] on tbody "實業績 360 14400 指定實業績 0 13320 不指定實業績 360 1080 特殊抽成業績 0 0 店販金額 0 0 店販抽成 0 0 互助使用(不…" at bounding box center [253, 361] width 230 height 225
click at [338, 323] on td "0" at bounding box center [341, 322] width 56 height 16
drag, startPoint x: 326, startPoint y: 332, endPoint x: 315, endPoint y: 286, distance: 47.6
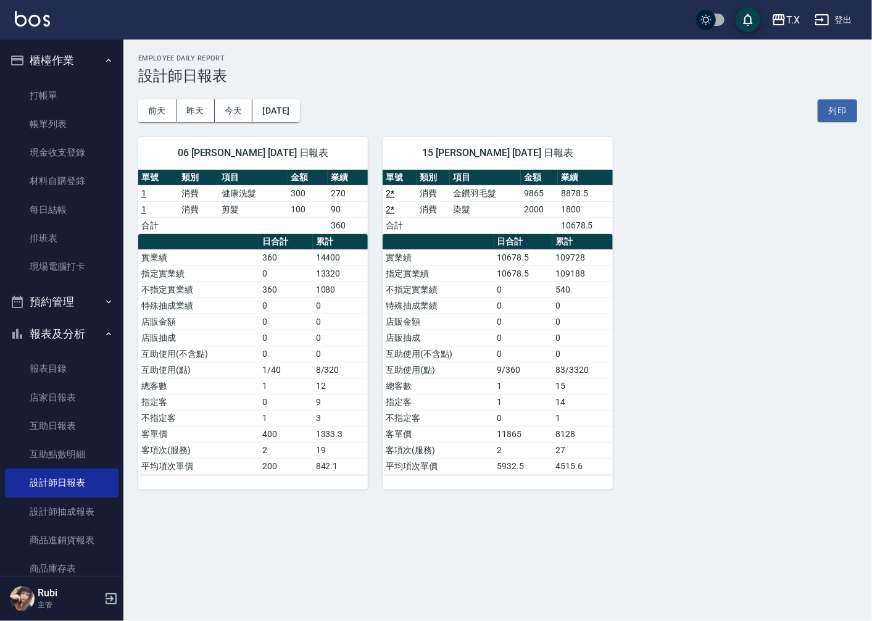
click at [325, 318] on tbody "實業績 360 14400 指定實業績 0 13320 不指定實業績 360 1080 特殊抽成業績 0 0 店販金額 0 0 店販抽成 0 0 互助使用(不…" at bounding box center [253, 361] width 230 height 225
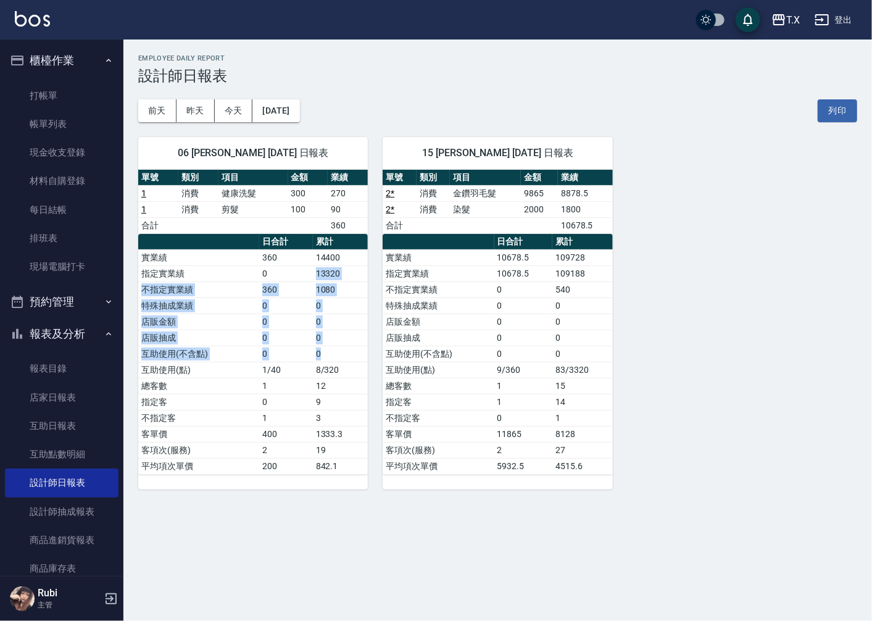
drag, startPoint x: 315, startPoint y: 286, endPoint x: 310, endPoint y: 404, distance: 118.7
click at [325, 369] on tbody "實業績 360 14400 指定實業績 0 13320 不指定實業績 360 1080 特殊抽成業績 0 0 店販金額 0 0 店販抽成 0 0 互助使用(不…" at bounding box center [253, 361] width 230 height 225
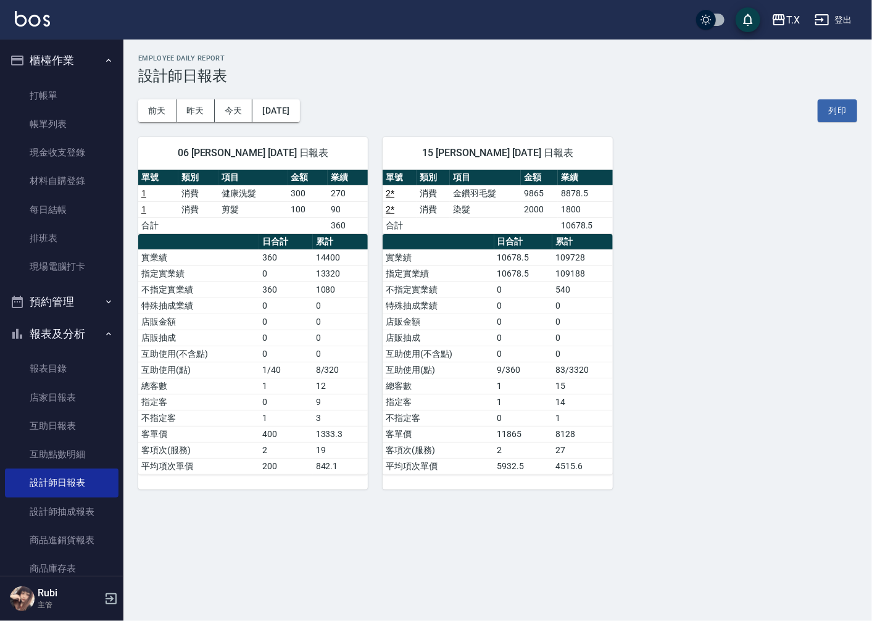
drag, startPoint x: 307, startPoint y: 424, endPoint x: 305, endPoint y: 414, distance: 10.7
click at [307, 423] on td "1" at bounding box center [286, 418] width 54 height 16
drag, startPoint x: 305, startPoint y: 409, endPoint x: 305, endPoint y: 369, distance: 40.1
click at [309, 381] on tbody "實業績 360 14400 指定實業績 0 13320 不指定實業績 360 1080 特殊抽成業績 0 0 店販金額 0 0 店販抽成 0 0 互助使用(不…" at bounding box center [253, 361] width 230 height 225
drag, startPoint x: 301, startPoint y: 372, endPoint x: 309, endPoint y: 427, distance: 56.0
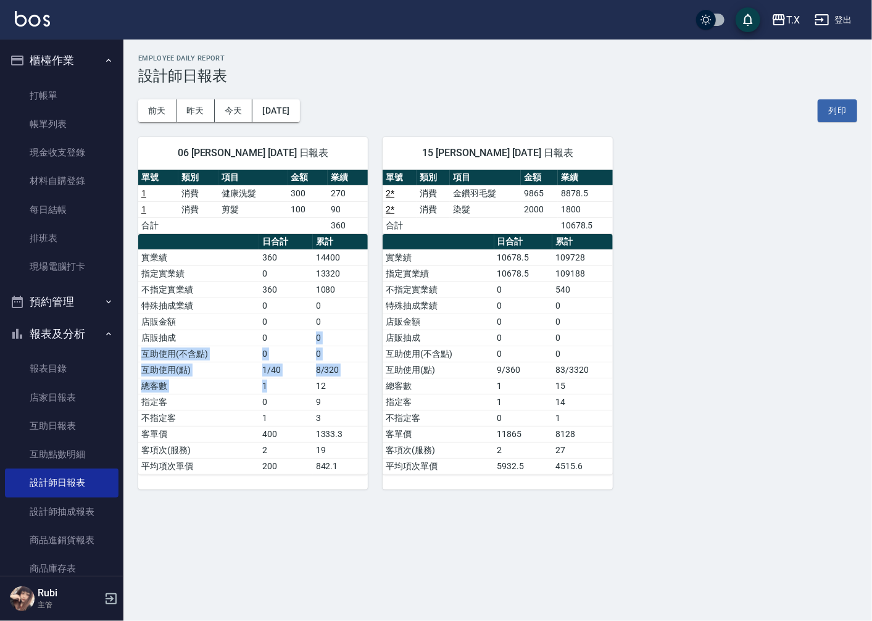
click at [311, 394] on tbody "實業績 360 14400 指定實業績 0 13320 不指定實業績 360 1080 特殊抽成業績 0 0 店販金額 0 0 店販抽成 0 0 互助使用(不…" at bounding box center [253, 361] width 230 height 225
click at [309, 428] on td "400" at bounding box center [286, 434] width 54 height 16
drag, startPoint x: 538, startPoint y: 284, endPoint x: 488, endPoint y: 202, distance: 95.3
click at [523, 262] on tbody "實業績 10678.5 109728 指定實業績 10678.5 109188 不指定實業績 0 540 特殊抽成業績 0 0 店販金額 0 0 店販抽成 0…" at bounding box center [498, 361] width 230 height 225
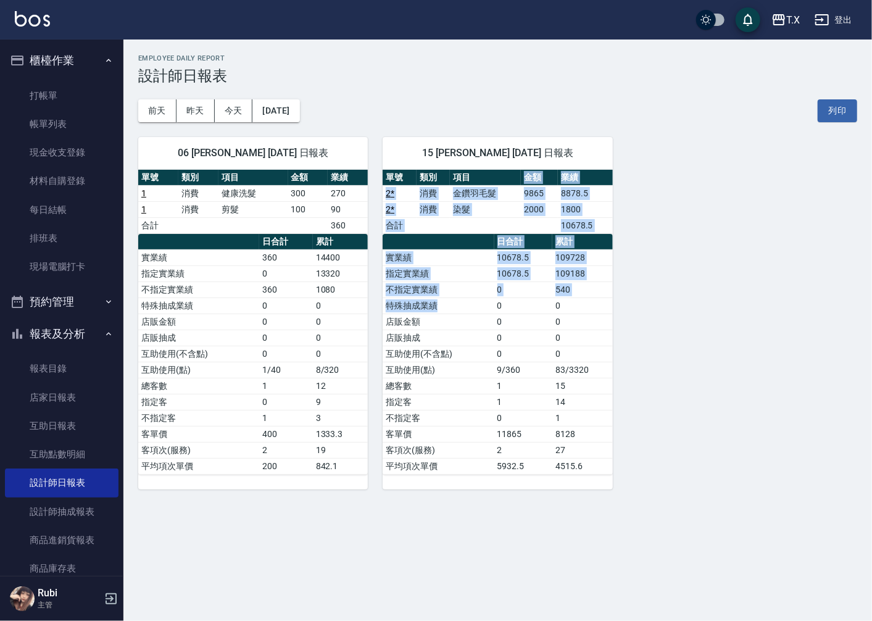
drag, startPoint x: 469, startPoint y: 173, endPoint x: 467, endPoint y: 343, distance: 169.8
click at [467, 333] on div "單號 類別 項目 金額 業績 2 * 消費 金鑽羽毛髮 9865 8878.5 2 * 消費 染髮 2000 1800 合計 10678.5 日合計 累計 實…" at bounding box center [498, 322] width 230 height 305
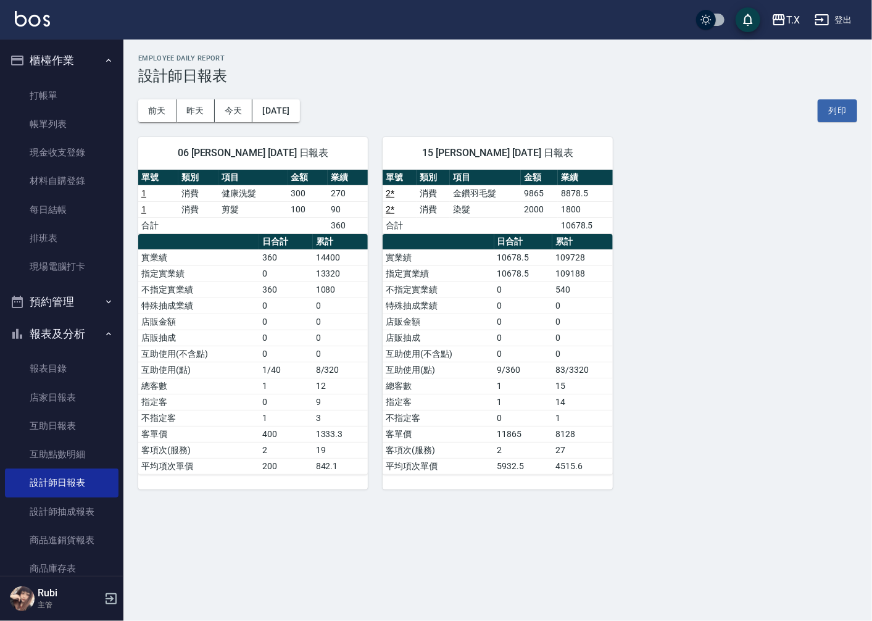
drag, startPoint x: 454, startPoint y: 411, endPoint x: 452, endPoint y: 370, distance: 40.1
click at [454, 407] on tbody "實業績 10678.5 109728 指定實業績 10678.5 109188 不指定實業績 0 540 特殊抽成業績 0 0 店販金額 0 0 店販抽成 0…" at bounding box center [498, 361] width 230 height 225
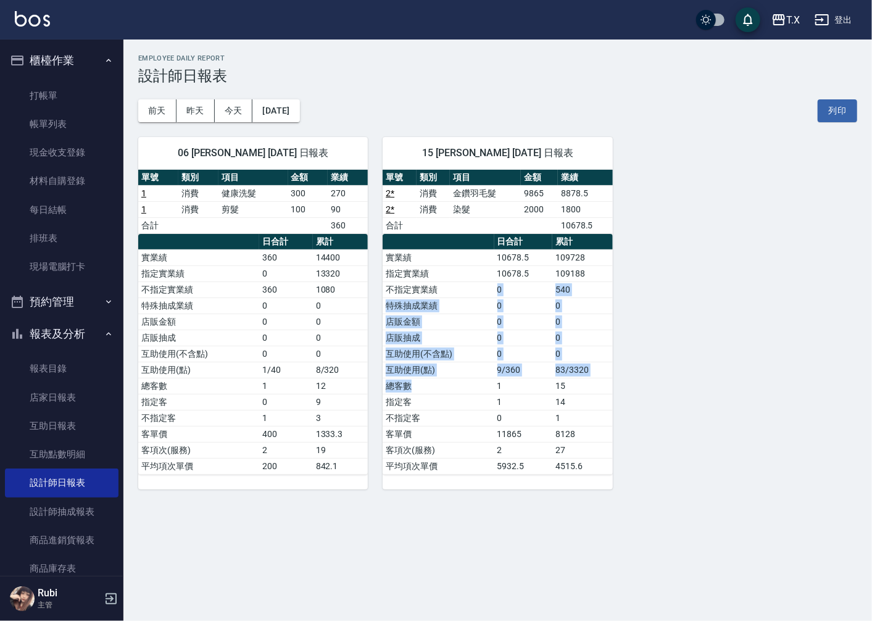
drag, startPoint x: 452, startPoint y: 370, endPoint x: 437, endPoint y: 244, distance: 126.9
click at [446, 286] on tbody "實業績 10678.5 109728 指定實業績 10678.5 109188 不指定實業績 0 540 特殊抽成業績 0 0 店販金額 0 0 店販抽成 0…" at bounding box center [498, 361] width 230 height 225
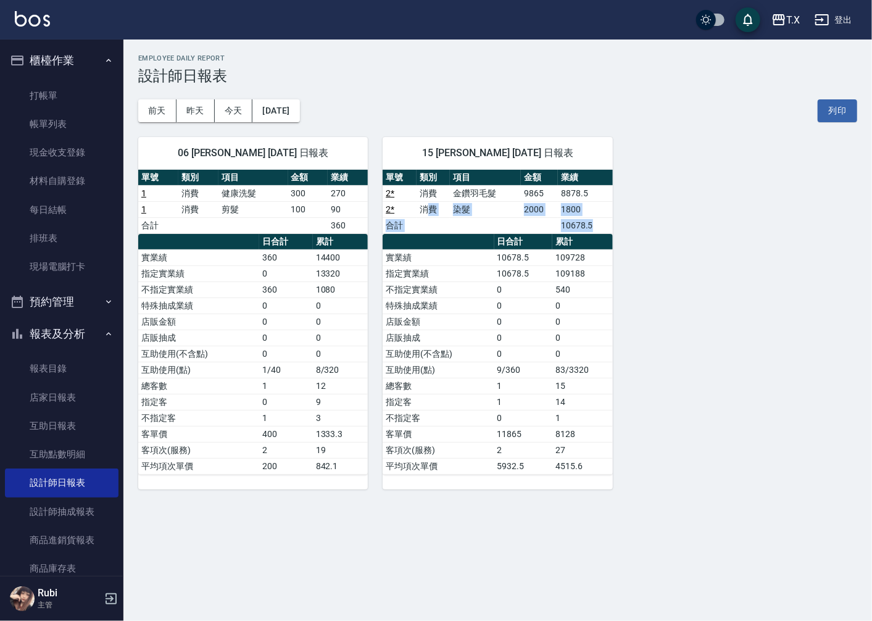
drag, startPoint x: 431, startPoint y: 214, endPoint x: 441, endPoint y: 307, distance: 93.7
click at [436, 269] on div "單號 類別 項目 金額 業績 2 * 消費 金鑽羽毛髮 9865 8878.5 2 * 消費 染髮 2000 1800 合計 10678.5 日合計 累計 實…" at bounding box center [498, 322] width 230 height 305
click at [441, 307] on td "特殊抽成業績" at bounding box center [438, 306] width 111 height 16
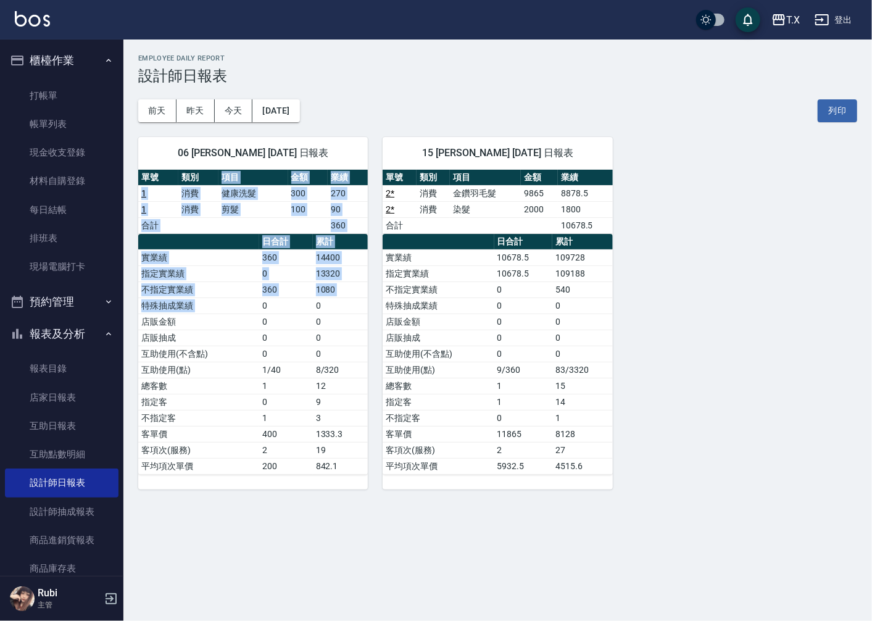
drag, startPoint x: 225, startPoint y: 181, endPoint x: 272, endPoint y: 336, distance: 162.1
click at [265, 317] on div "單號 類別 項目 金額 業績 1 消費 健康洗髮 300 270 1 消費 剪髮 100 90 合計 360 日合計 累計 實業績 360 14400 指定實…" at bounding box center [253, 322] width 230 height 305
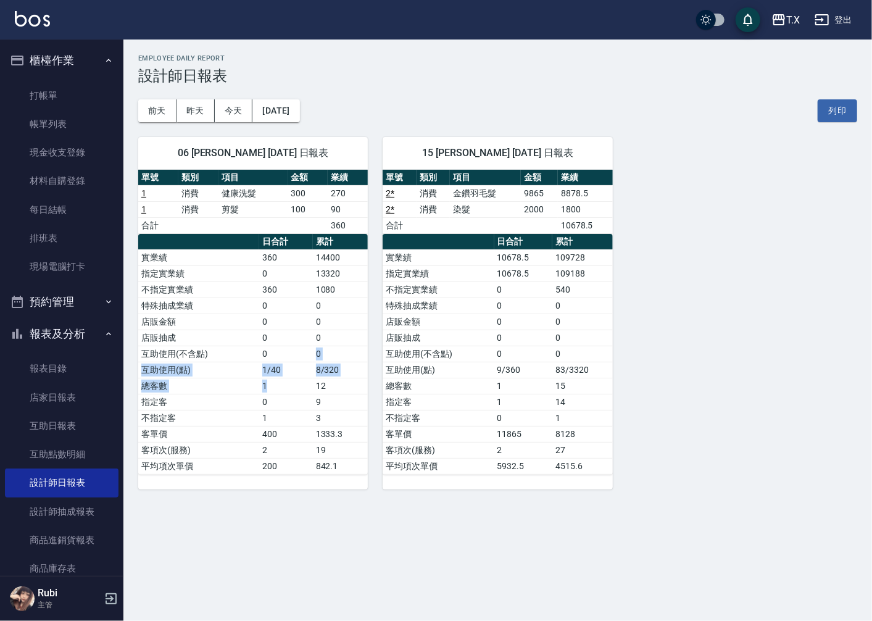
drag, startPoint x: 292, startPoint y: 385, endPoint x: 276, endPoint y: 352, distance: 36.4
click at [279, 359] on tbody "實業績 360 14400 指定實業績 0 13320 不指定實業績 360 1080 特殊抽成業績 0 0 店販金額 0 0 店販抽成 0 0 互助使用(不…" at bounding box center [253, 361] width 230 height 225
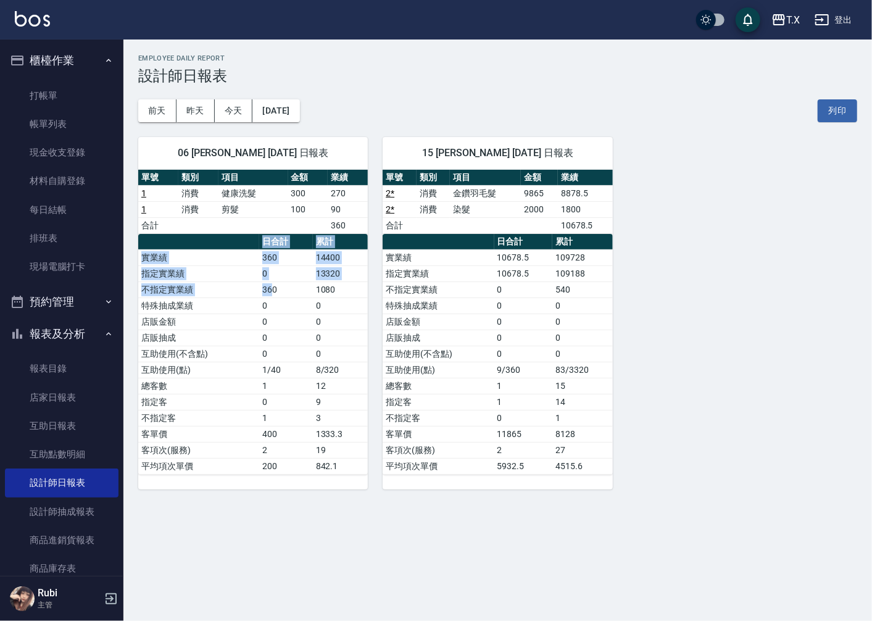
drag, startPoint x: 254, startPoint y: 241, endPoint x: 280, endPoint y: 331, distance: 93.2
click at [280, 325] on table "日合計 累計 實業績 360 14400 指定實業績 0 13320 不指定實業績 360 1080 特殊抽成業績 0 0 店販金額 0 0 店販抽成 0 0…" at bounding box center [253, 354] width 230 height 241
click at [274, 340] on td "0" at bounding box center [286, 338] width 54 height 16
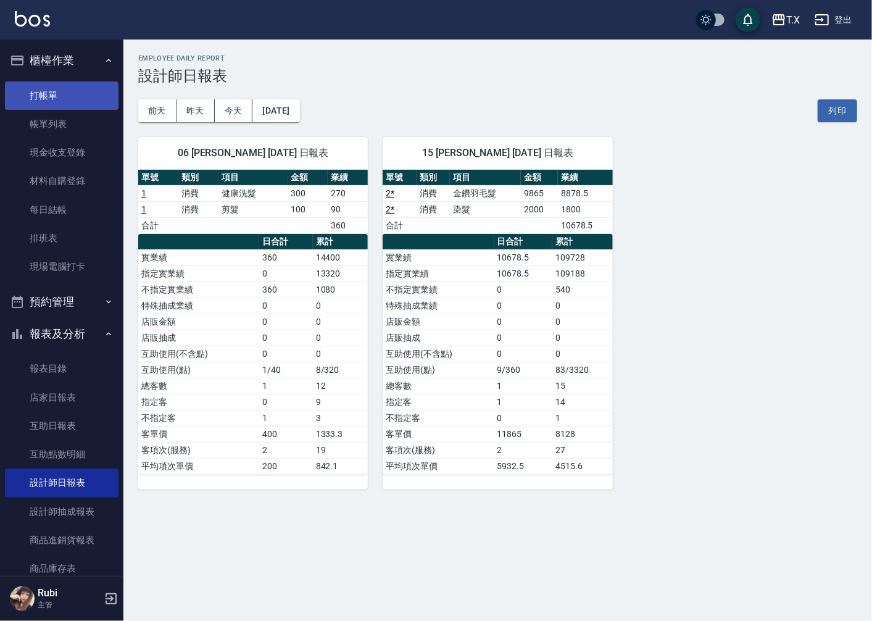
click at [59, 101] on link "打帳單" at bounding box center [62, 95] width 114 height 28
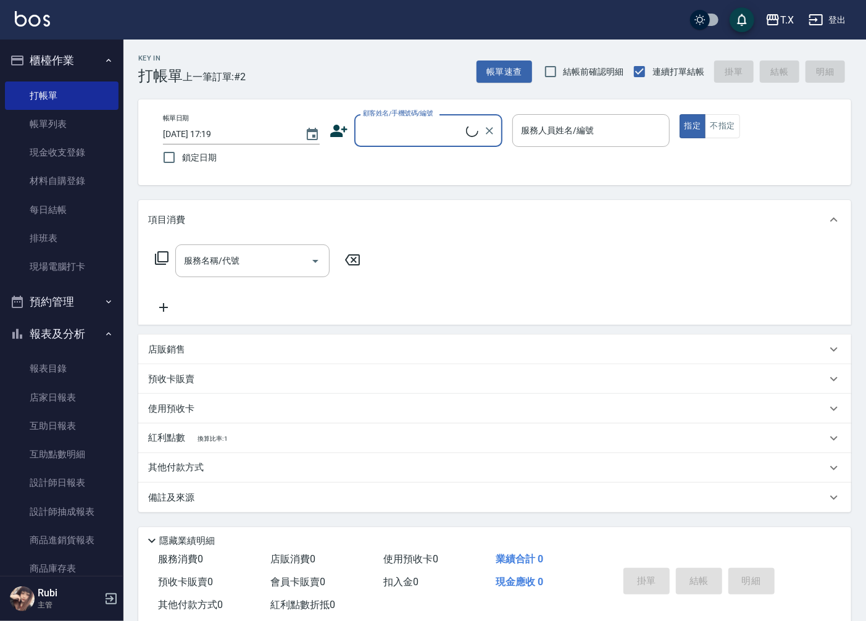
click at [432, 125] on input "顧客姓名/手機號碼/編號" at bounding box center [413, 131] width 106 height 22
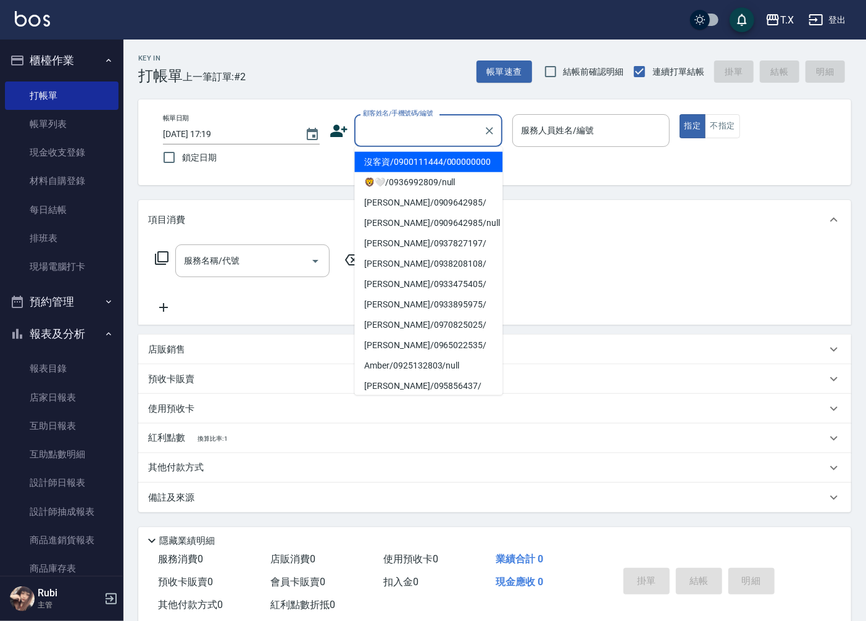
click at [436, 156] on li "沒客資/0900111444/000000000" at bounding box center [428, 162] width 148 height 20
type input "沒客資/0900111444/000000000"
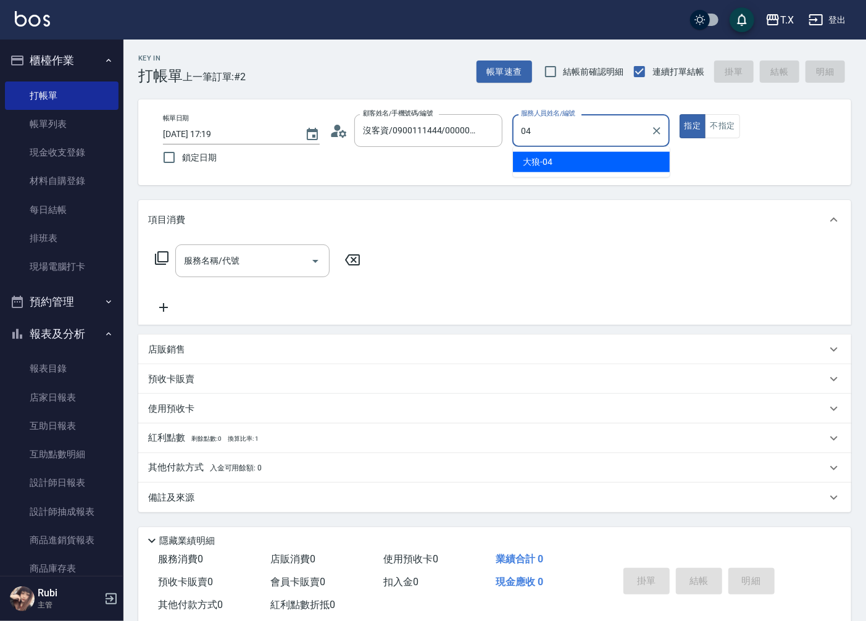
type input "大狼-04"
type button "true"
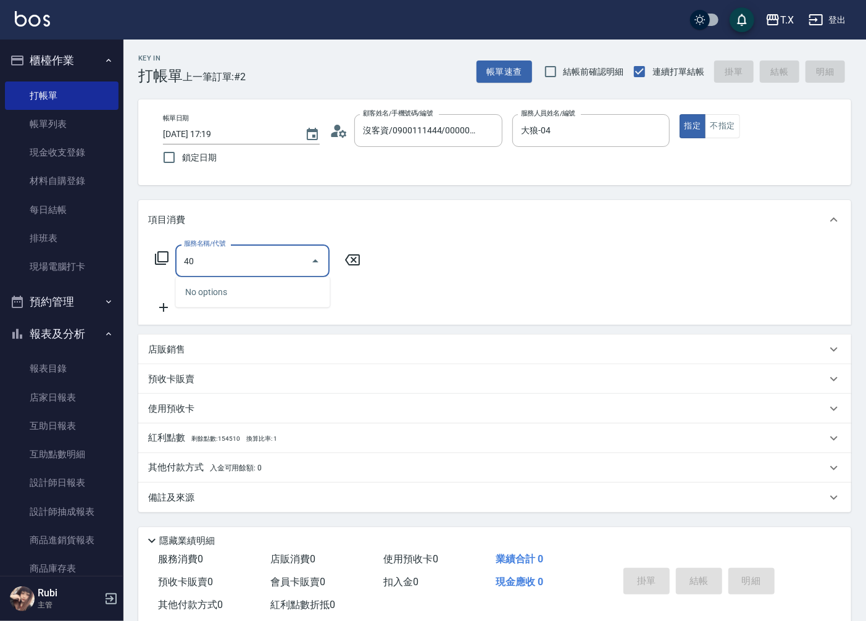
type input "401"
type input "20"
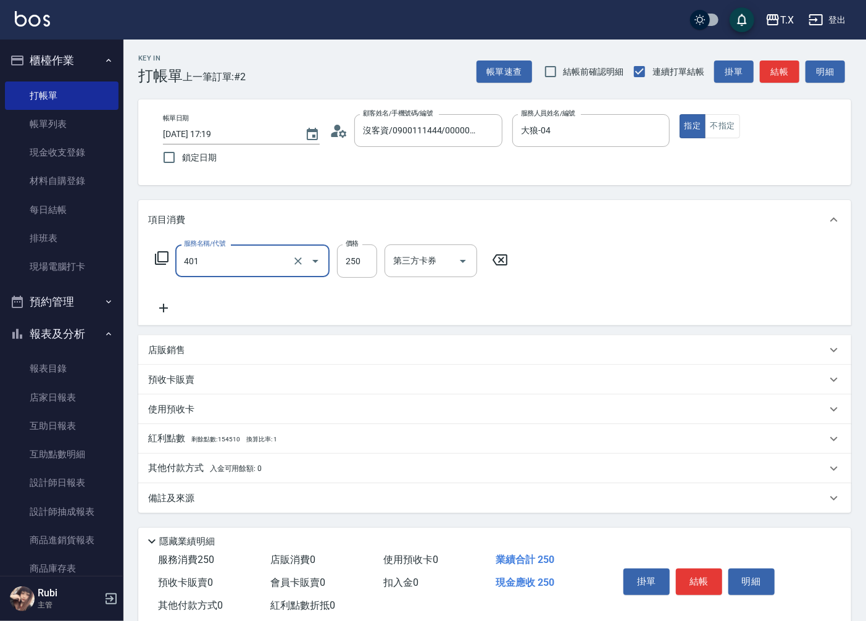
type input "剪髮(401)"
type input "0"
type input "20"
type input "200"
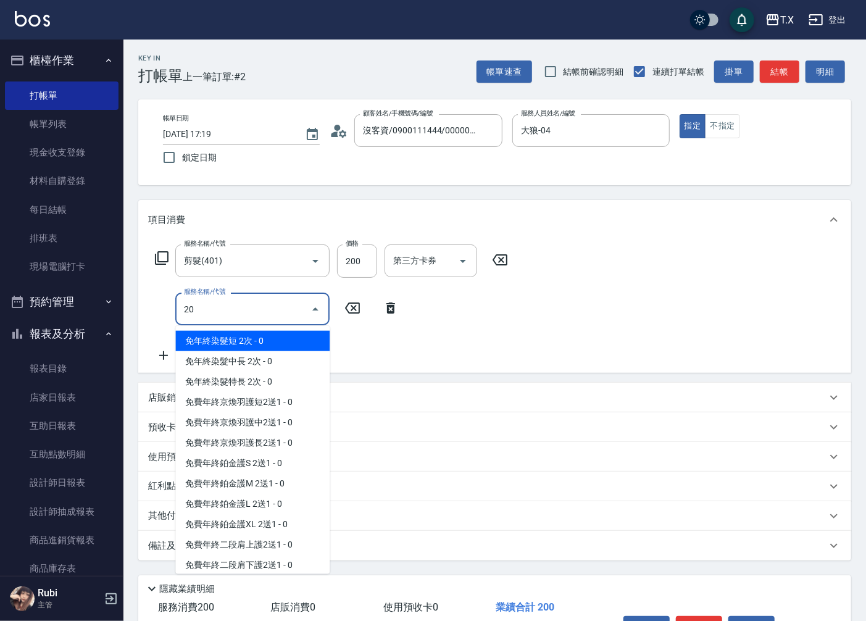
type input "201"
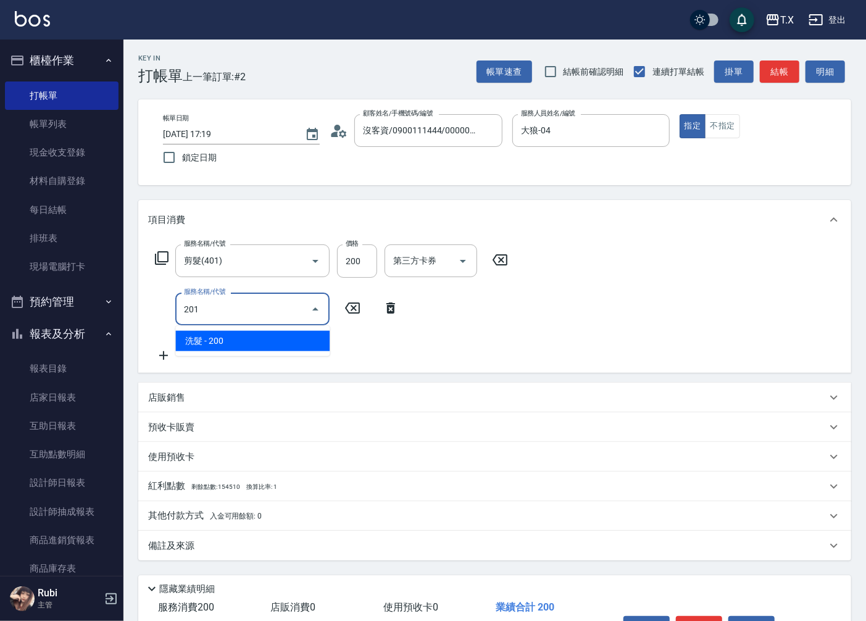
type input "40"
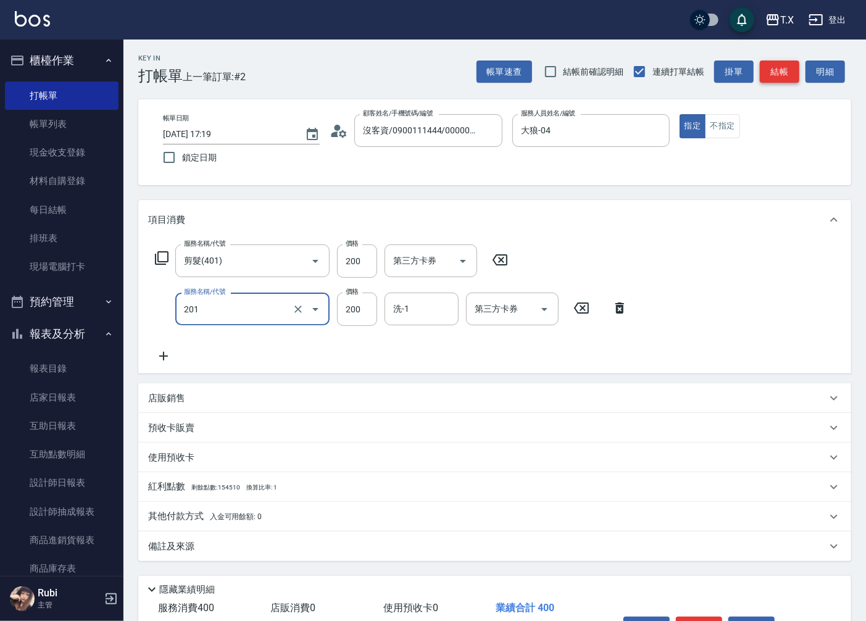
type input "洗髮(201)"
click at [772, 69] on button "結帳" at bounding box center [780, 71] width 40 height 23
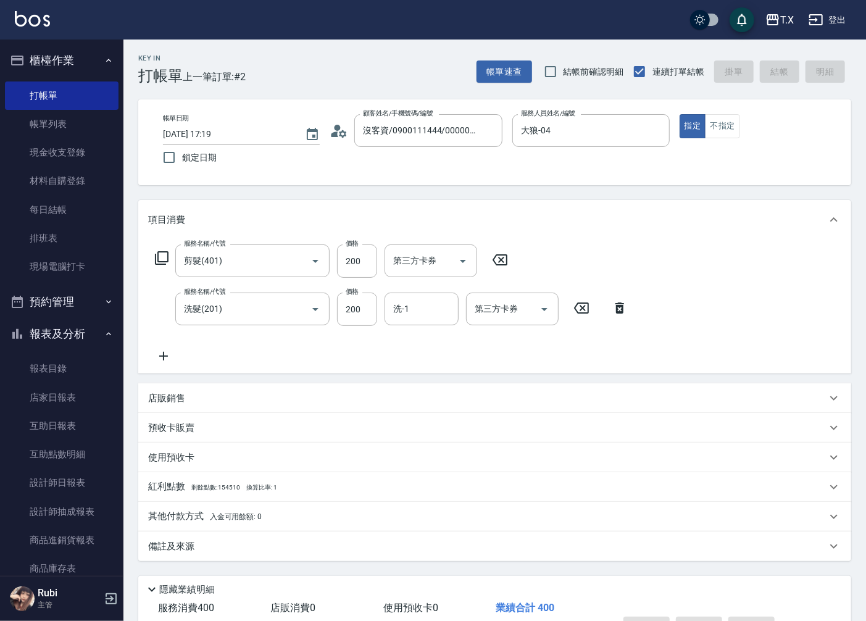
type input "0"
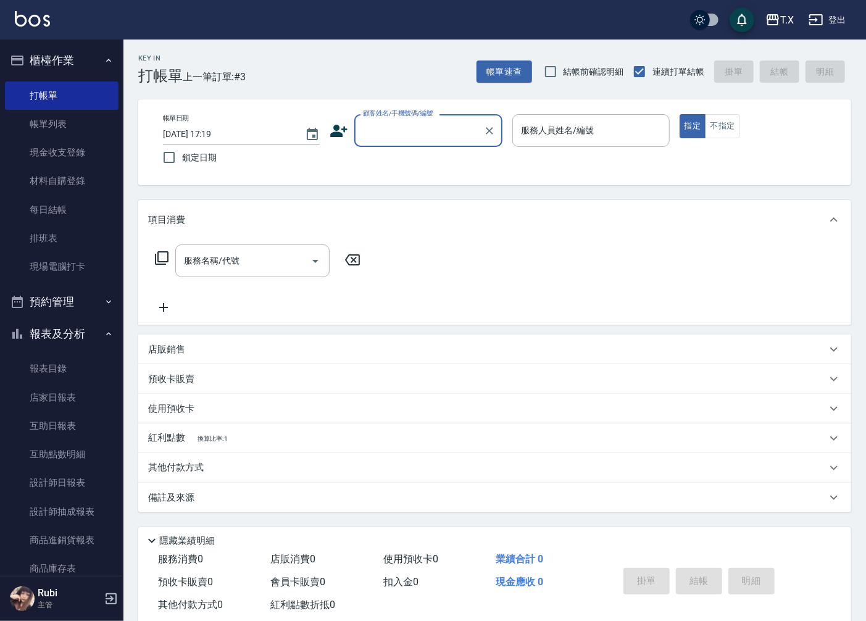
click at [384, 140] on input "顧客姓名/手機號碼/編號" at bounding box center [419, 131] width 119 height 22
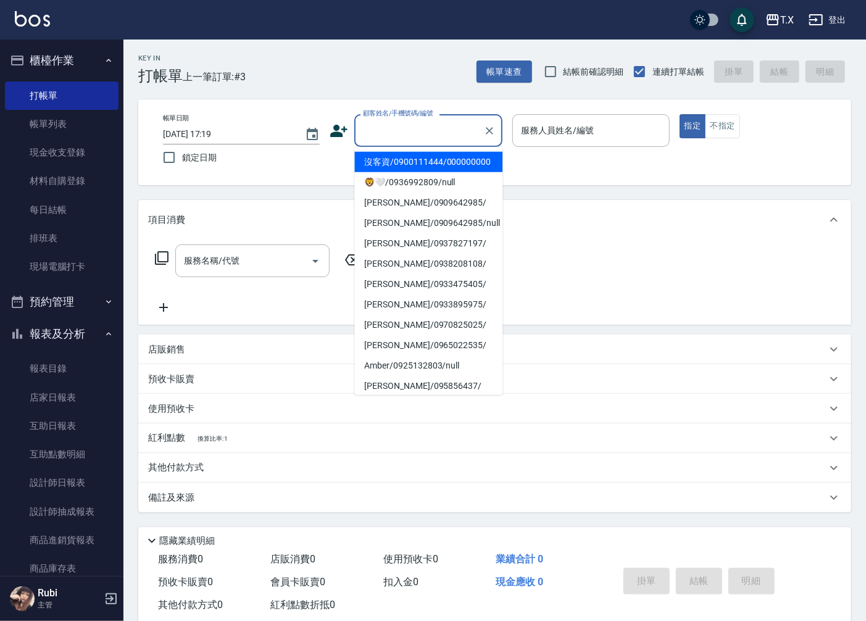
click at [393, 162] on li "沒客資/0900111444/000000000" at bounding box center [428, 162] width 148 height 20
type input "沒客資/0900111444/000000000"
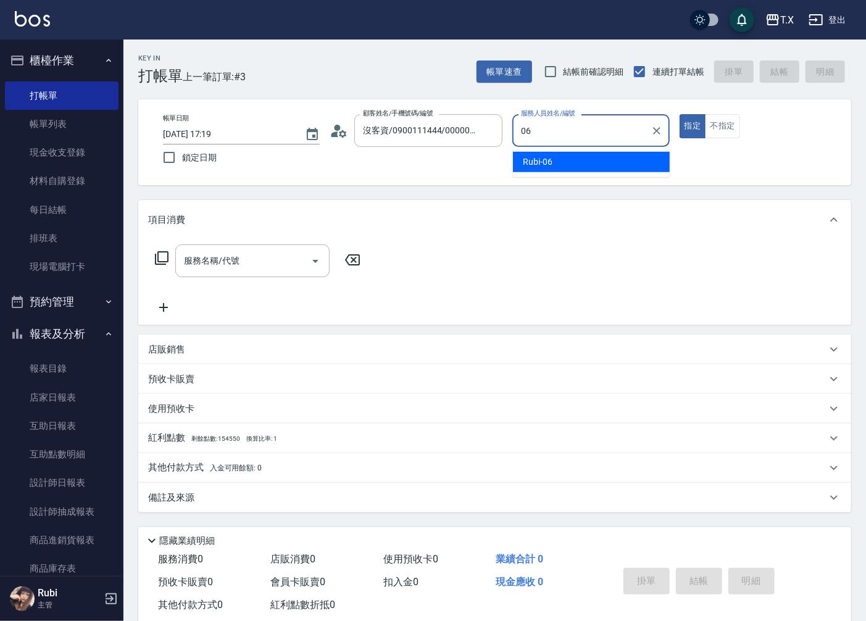
type input "Rubi-06"
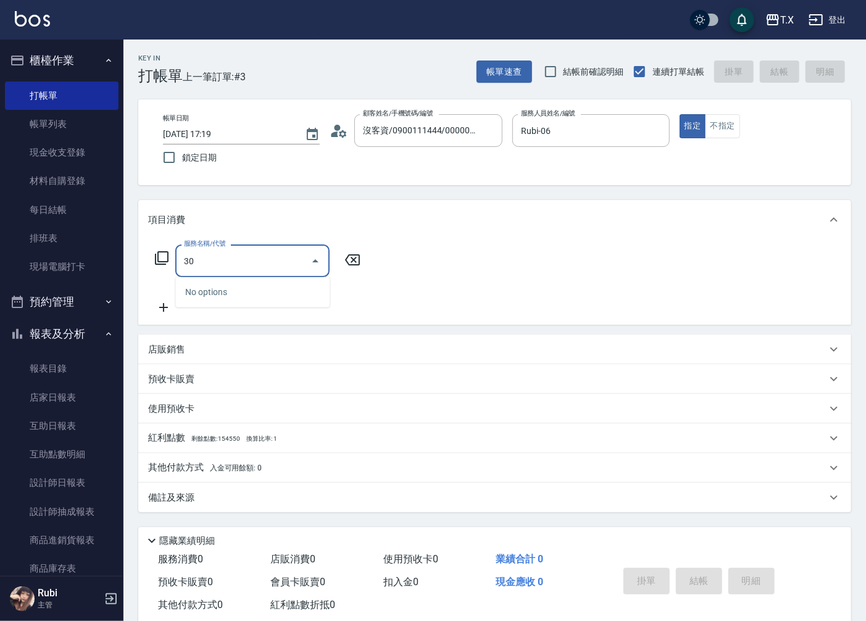
type input "301"
type input "150"
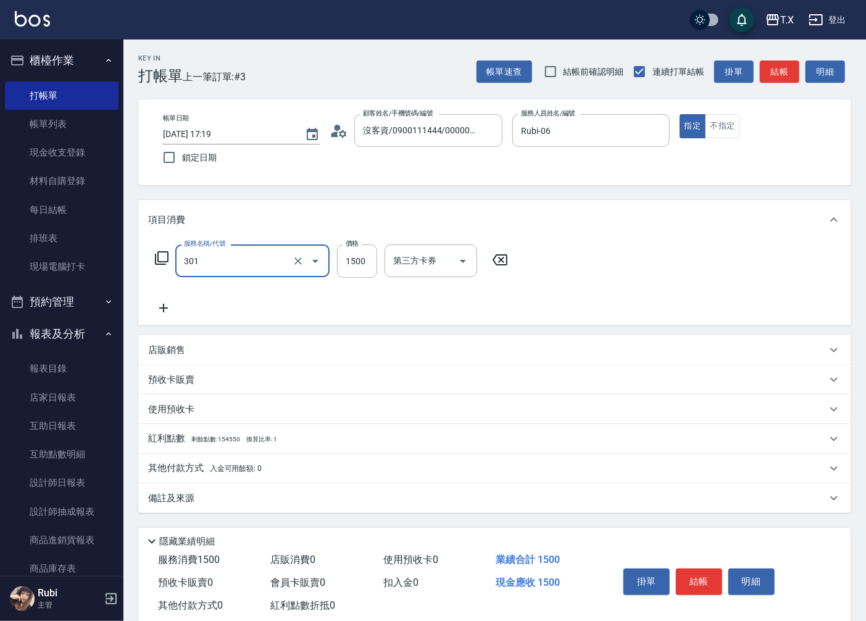
type input "燙髮(301)"
type input "1"
type input "0"
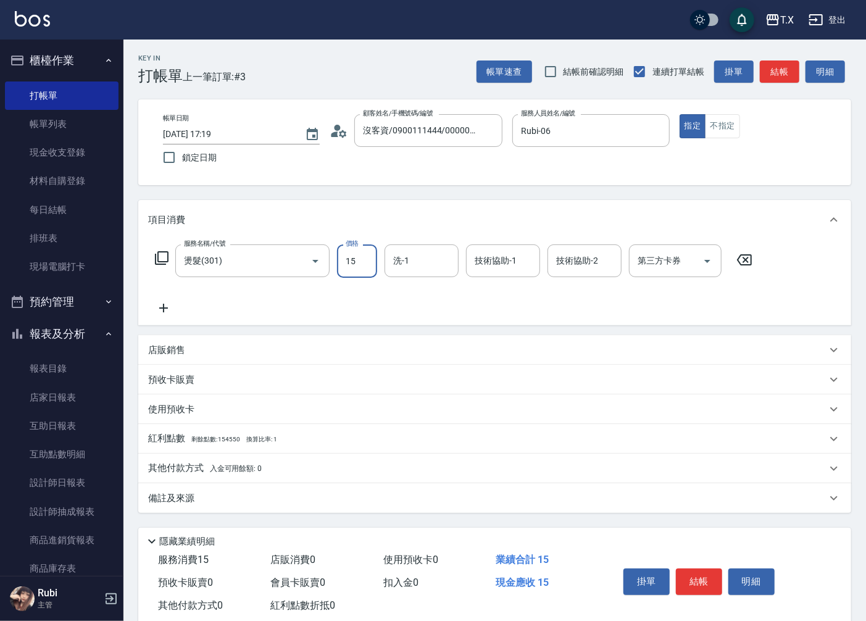
type input "150"
type input "10"
type input "1500"
type input "150"
type input "星星-10"
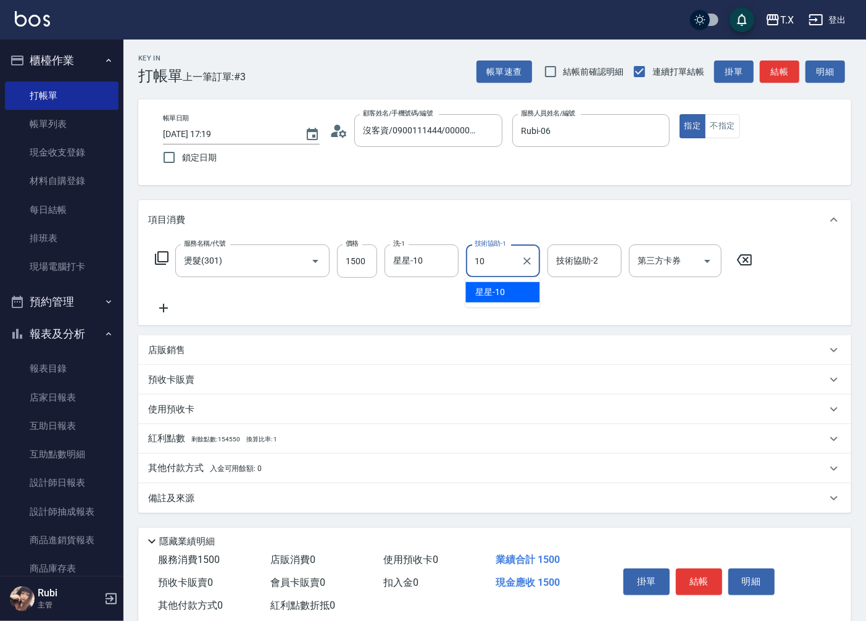
type input "星星-10"
click at [775, 75] on button "結帳" at bounding box center [780, 71] width 40 height 23
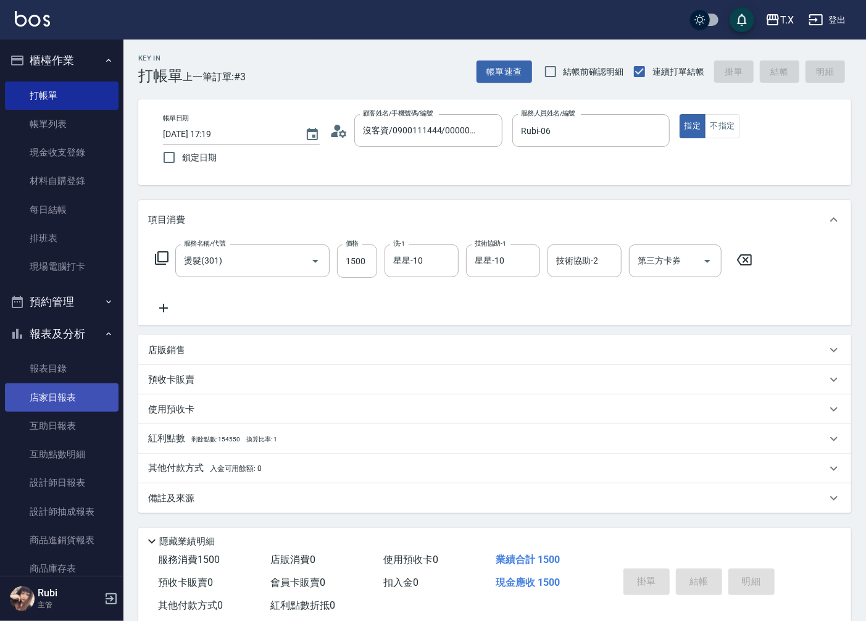
type input "2025/09/09 17:25"
type input "0"
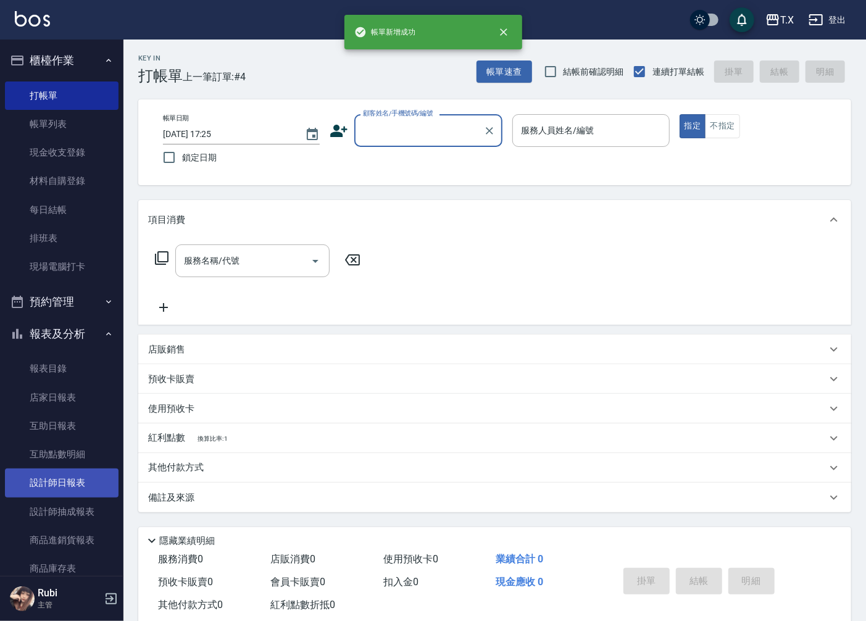
click at [44, 484] on link "設計師日報表" at bounding box center [62, 483] width 114 height 28
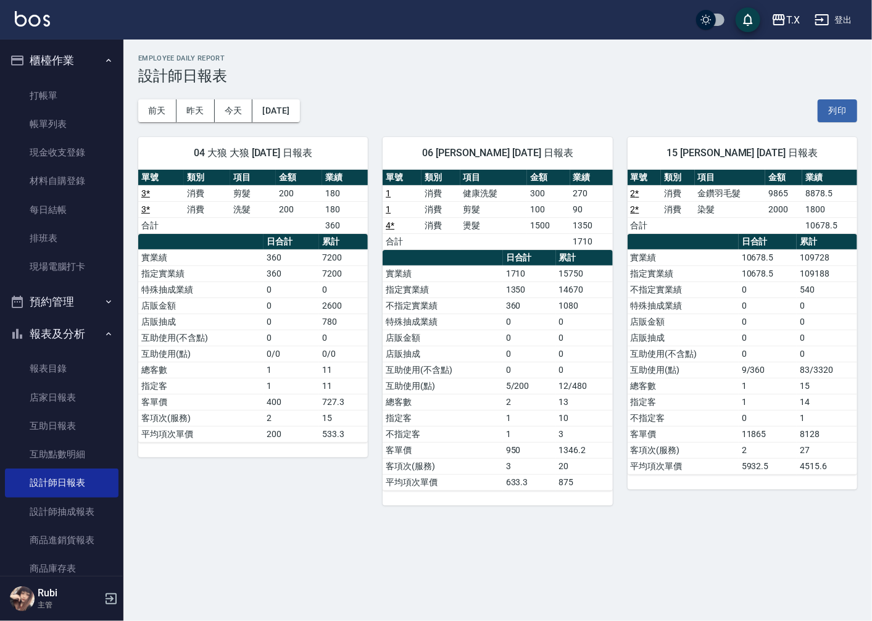
click at [206, 375] on td "總客數" at bounding box center [200, 370] width 125 height 16
drag, startPoint x: 523, startPoint y: 367, endPoint x: 498, endPoint y: 322, distance: 51.7
click at [515, 355] on tbody "實業績 1710 15750 指定實業績 1350 14670 不指定實業績 360 1080 特殊抽成業績 0 0 店販金額 0 0 店販抽成 0 0 互助…" at bounding box center [498, 377] width 230 height 225
drag, startPoint x: 477, startPoint y: 270, endPoint x: 494, endPoint y: 344, distance: 76.1
click at [493, 342] on table "日合計 累計 實業績 1710 15750 指定實業績 1350 14670 不指定實業績 360 1080 特殊抽成業績 0 0 店販金額 0 0 店販抽成…" at bounding box center [498, 370] width 230 height 241
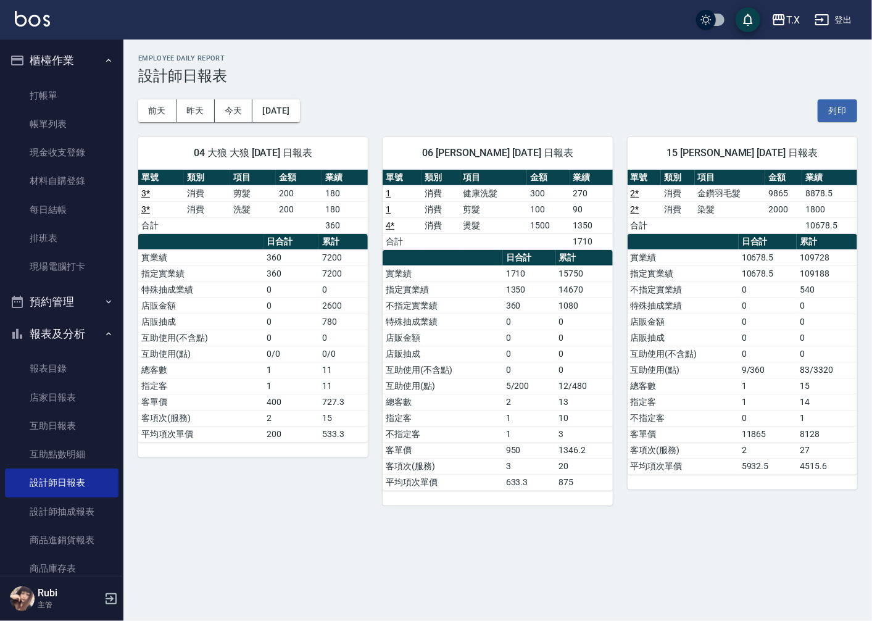
drag, startPoint x: 562, startPoint y: 421, endPoint x: 557, endPoint y: 393, distance: 28.2
click at [562, 406] on tbody "實業績 1710 15750 指定實業績 1350 14670 不指定實業績 360 1080 特殊抽成業績 0 0 店販金額 0 0 店販抽成 0 0 互助…" at bounding box center [498, 377] width 230 height 225
drag, startPoint x: 554, startPoint y: 385, endPoint x: 530, endPoint y: 315, distance: 73.8
click at [535, 336] on tbody "實業績 1710 15750 指定實業績 1350 14670 不指定實業績 360 1080 特殊抽成業績 0 0 店販金額 0 0 店販抽成 0 0 互助…" at bounding box center [498, 377] width 230 height 225
drag, startPoint x: 520, startPoint y: 272, endPoint x: 543, endPoint y: 420, distance: 150.6
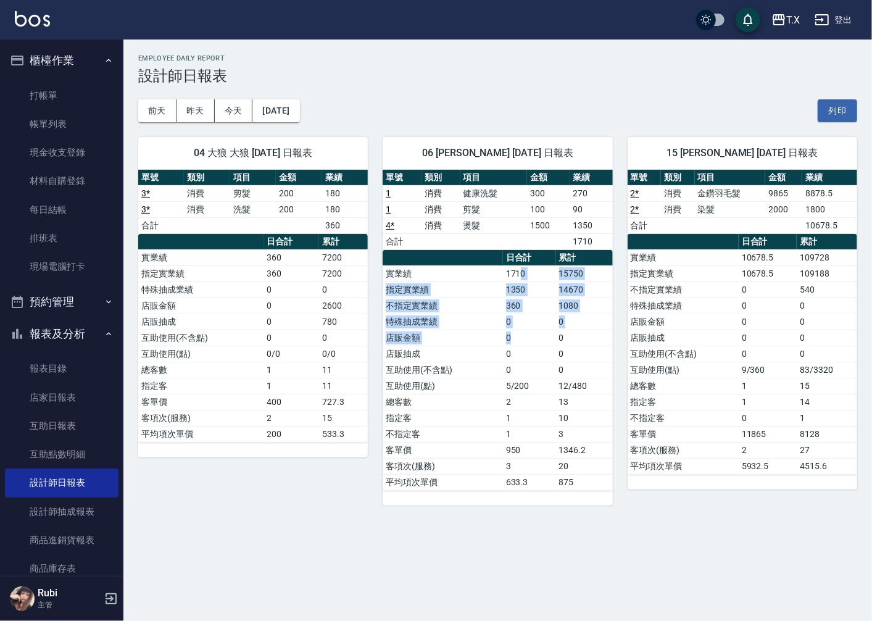
click at [554, 357] on tbody "實業績 1710 15750 指定實業績 1350 14670 不指定實業績 360 1080 特殊抽成業績 0 0 店販金額 0 0 店販抽成 0 0 互助…" at bounding box center [498, 377] width 230 height 225
drag, startPoint x: 540, startPoint y: 427, endPoint x: 527, endPoint y: 395, distance: 34.4
click at [539, 427] on td "1" at bounding box center [529, 434] width 53 height 16
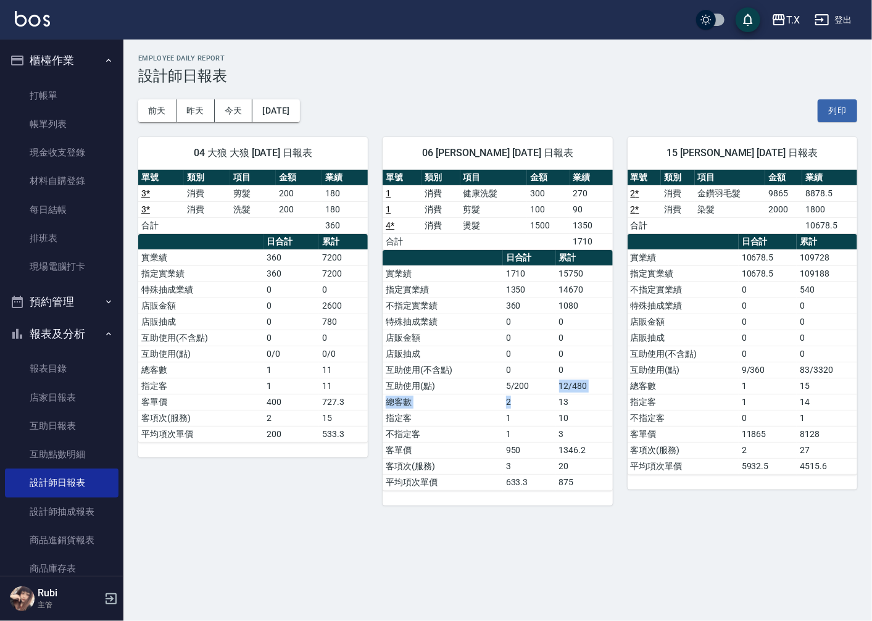
drag, startPoint x: 527, startPoint y: 395, endPoint x: 517, endPoint y: 325, distance: 71.2
click at [527, 361] on tbody "實業績 1710 15750 指定實業績 1350 14670 不指定實業績 360 1080 特殊抽成業績 0 0 店販金額 0 0 店販抽成 0 0 互助…" at bounding box center [498, 377] width 230 height 225
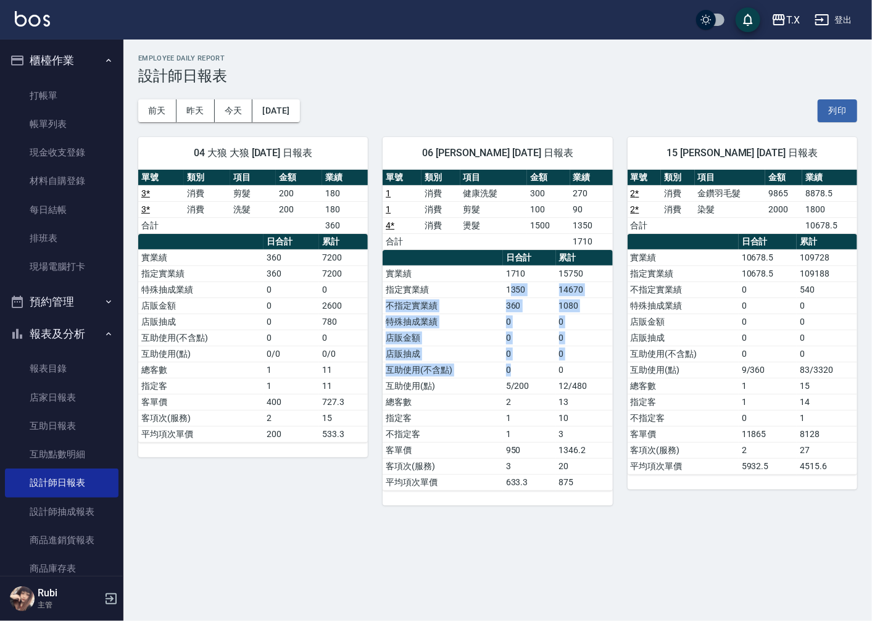
drag, startPoint x: 511, startPoint y: 294, endPoint x: 543, endPoint y: 391, distance: 102.3
click at [543, 391] on tbody "實業績 1710 15750 指定實業績 1350 14670 不指定實業績 360 1080 特殊抽成業績 0 0 店販金額 0 0 店販抽成 0 0 互助…" at bounding box center [498, 377] width 230 height 225
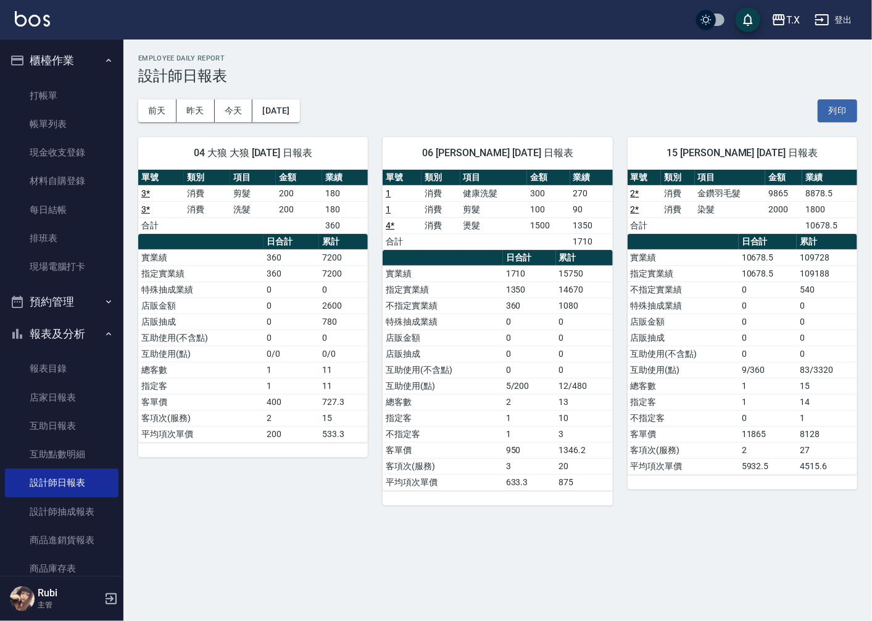
drag, startPoint x: 527, startPoint y: 435, endPoint x: 520, endPoint y: 406, distance: 29.1
click at [526, 425] on tbody "實業績 1710 15750 指定實業績 1350 14670 不指定實業績 360 1080 特殊抽成業績 0 0 店販金額 0 0 店販抽成 0 0 互助…" at bounding box center [498, 377] width 230 height 225
drag, startPoint x: 520, startPoint y: 406, endPoint x: 499, endPoint y: 333, distance: 75.4
click at [514, 377] on tbody "實業績 1710 15750 指定實業績 1350 14670 不指定實業績 360 1080 特殊抽成業績 0 0 店販金額 0 0 店販抽成 0 0 互助…" at bounding box center [498, 377] width 230 height 225
drag, startPoint x: 498, startPoint y: 328, endPoint x: 528, endPoint y: 427, distance: 102.9
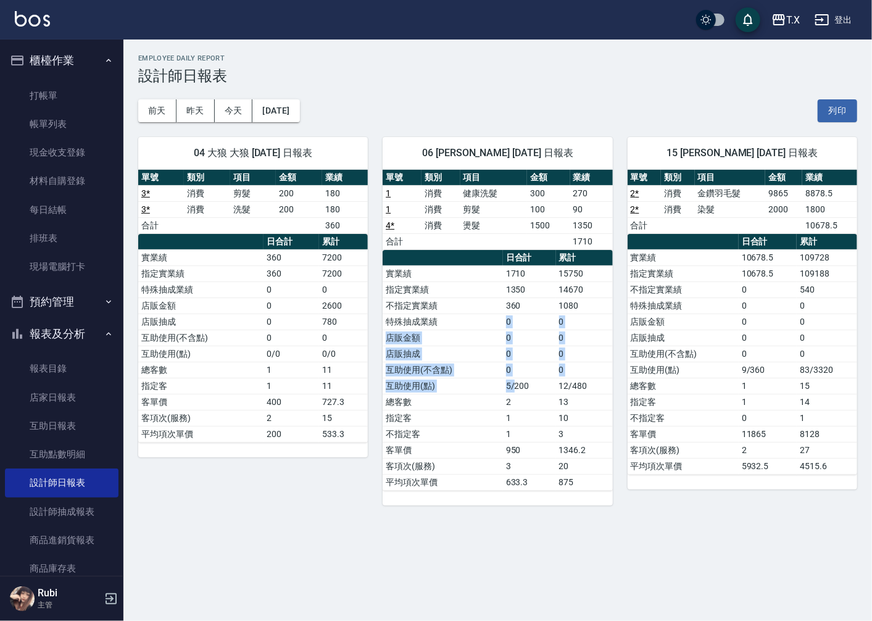
click at [517, 393] on tbody "實業績 1710 15750 指定實業績 1350 14670 不指定實業績 360 1080 特殊抽成業績 0 0 店販金額 0 0 店販抽成 0 0 互助…" at bounding box center [498, 377] width 230 height 225
click at [528, 427] on td "1" at bounding box center [529, 434] width 53 height 16
drag, startPoint x: 523, startPoint y: 367, endPoint x: 464, endPoint y: 278, distance: 107.3
click at [508, 344] on tbody "實業績 1710 15750 指定實業績 1350 14670 不指定實業績 360 1080 特殊抽成業績 0 0 店販金額 0 0 店販抽成 0 0 互助…" at bounding box center [498, 377] width 230 height 225
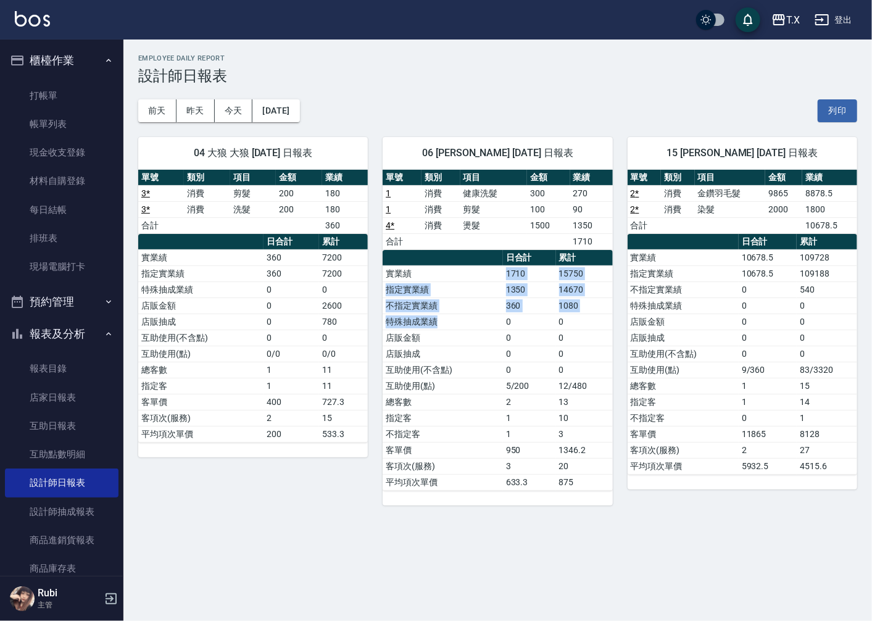
drag, startPoint x: 464, startPoint y: 275, endPoint x: 496, endPoint y: 336, distance: 68.5
click at [489, 323] on tbody "實業績 1710 15750 指定實業績 1350 14670 不指定實業績 360 1080 特殊抽成業績 0 0 店販金額 0 0 店販抽成 0 0 互助…" at bounding box center [498, 377] width 230 height 225
click at [497, 338] on td "店販金額" at bounding box center [443, 338] width 120 height 16
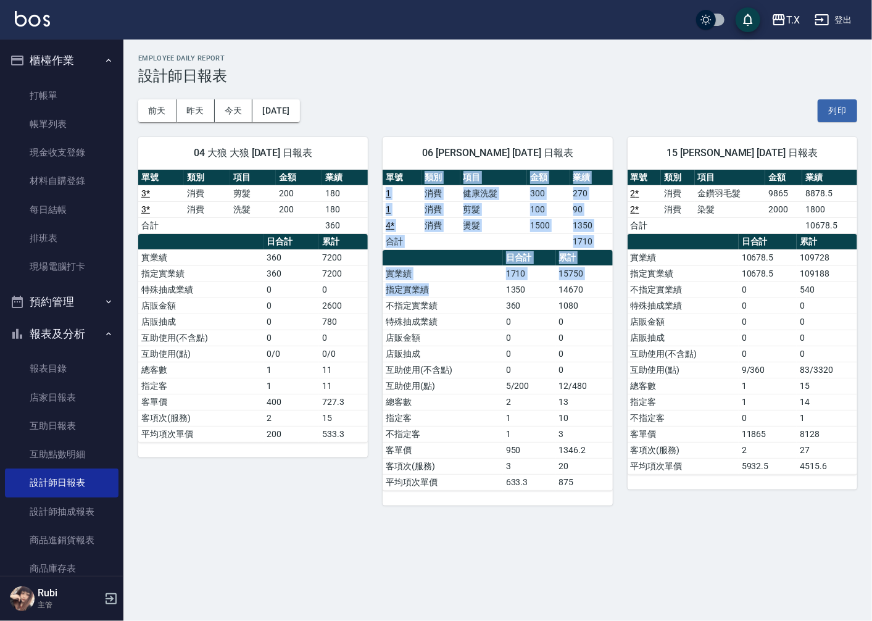
drag, startPoint x: 426, startPoint y: 180, endPoint x: 502, endPoint y: 324, distance: 162.6
click at [490, 300] on div "單號 類別 項目 金額 業績 1 消費 健康洗髮 300 270 1 消費 剪髮 100 90 4 * 消費 燙髮 1500 1350 合計 1710 日合計…" at bounding box center [498, 330] width 230 height 321
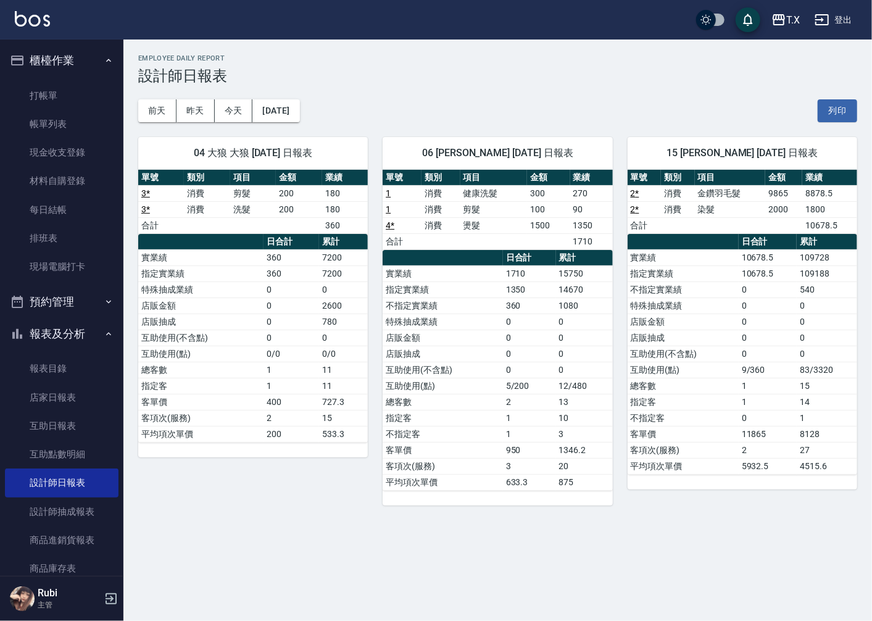
drag, startPoint x: 532, startPoint y: 409, endPoint x: 485, endPoint y: 352, distance: 74.1
click at [522, 389] on tbody "實業績 1710 15750 指定實業績 1350 14670 不指定實業績 360 1080 特殊抽成業績 0 0 店販金額 0 0 店販抽成 0 0 互助…" at bounding box center [498, 377] width 230 height 225
drag, startPoint x: 485, startPoint y: 352, endPoint x: 474, endPoint y: 292, distance: 60.9
click at [481, 314] on tbody "實業績 1710 15750 指定實業績 1350 14670 不指定實業績 360 1080 特殊抽成業績 0 0 店販金額 0 0 店販抽成 0 0 互助…" at bounding box center [498, 377] width 230 height 225
drag, startPoint x: 454, startPoint y: 228, endPoint x: 480, endPoint y: 331, distance: 106.3
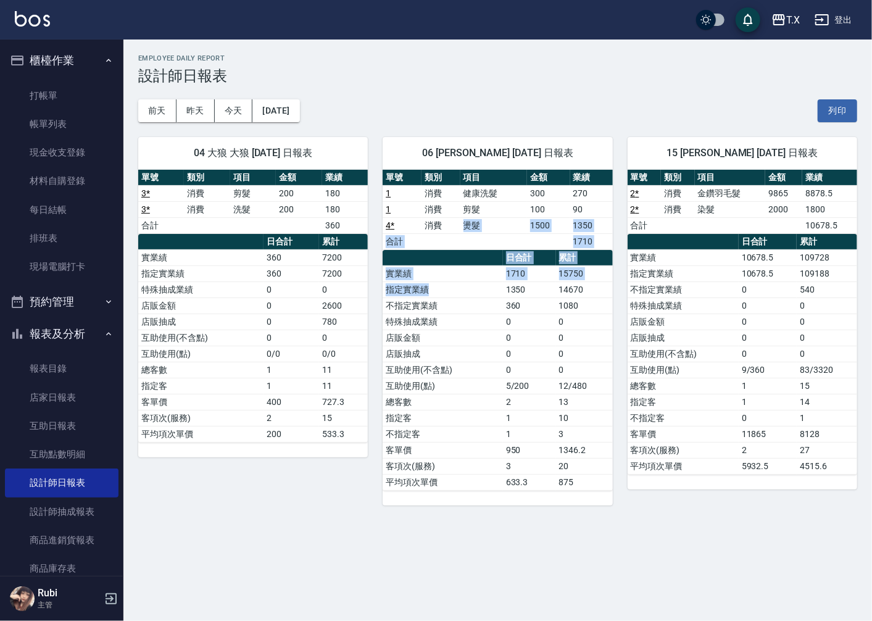
click at [478, 322] on div "單號 類別 項目 金額 業績 1 消費 健康洗髮 300 270 1 消費 剪髮 100 90 4 * 消費 燙髮 1500 1350 合計 1710 日合計…" at bounding box center [498, 330] width 230 height 321
drag, startPoint x: 489, startPoint y: 378, endPoint x: 472, endPoint y: 350, distance: 32.9
click at [485, 372] on tbody "實業績 1710 15750 指定實業績 1350 14670 不指定實業績 360 1080 特殊抽成業績 0 0 店販金額 0 0 店販抽成 0 0 互助…" at bounding box center [498, 377] width 230 height 225
drag, startPoint x: 470, startPoint y: 341, endPoint x: 459, endPoint y: 267, distance: 74.9
click at [472, 309] on tbody "實業績 1710 15750 指定實業績 1350 14670 不指定實業績 360 1080 特殊抽成業績 0 0 店販金額 0 0 店販抽成 0 0 互助…" at bounding box center [498, 377] width 230 height 225
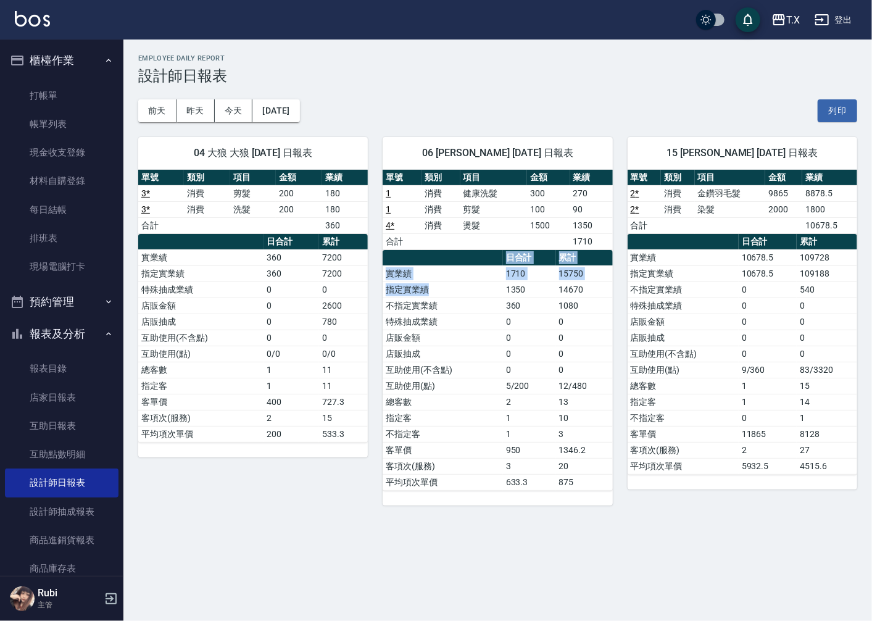
drag, startPoint x: 468, startPoint y: 293, endPoint x: 472, endPoint y: 352, distance: 59.4
click at [473, 323] on table "日合計 累計 實業績 1710 15750 指定實業績 1350 14670 不指定實業績 360 1080 特殊抽成業績 0 0 店販金額 0 0 店販抽成…" at bounding box center [498, 370] width 230 height 241
click at [471, 359] on td "店販抽成" at bounding box center [443, 354] width 120 height 16
drag, startPoint x: 471, startPoint y: 359, endPoint x: 453, endPoint y: 300, distance: 61.3
click at [464, 326] on tbody "實業績 1710 15750 指定實業績 1350 14670 不指定實業績 360 1080 特殊抽成業績 0 0 店販金額 0 0 店販抽成 0 0 互助…" at bounding box center [498, 377] width 230 height 225
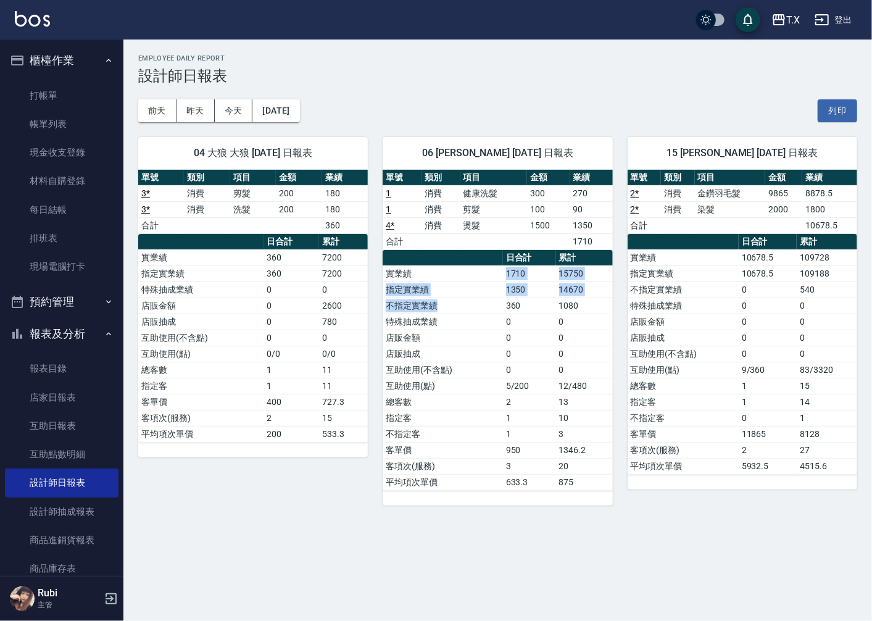
drag, startPoint x: 449, startPoint y: 290, endPoint x: 460, endPoint y: 325, distance: 36.7
click at [458, 314] on tbody "實業績 1710 15750 指定實業績 1350 14670 不指定實業績 360 1080 特殊抽成業績 0 0 店販金額 0 0 店販抽成 0 0 互助…" at bounding box center [498, 377] width 230 height 225
click at [464, 348] on td "店販抽成" at bounding box center [443, 354] width 120 height 16
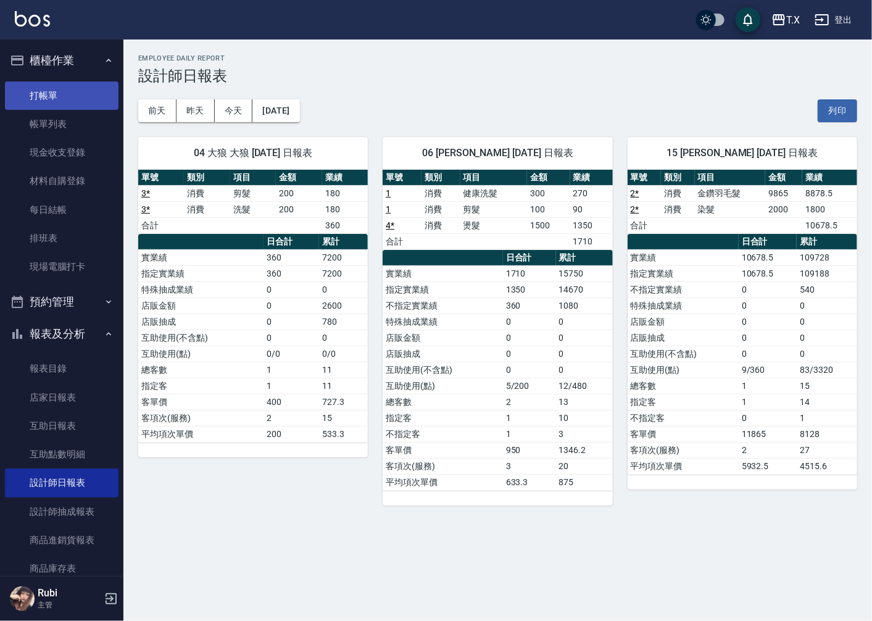
click at [77, 100] on link "打帳單" at bounding box center [62, 95] width 114 height 28
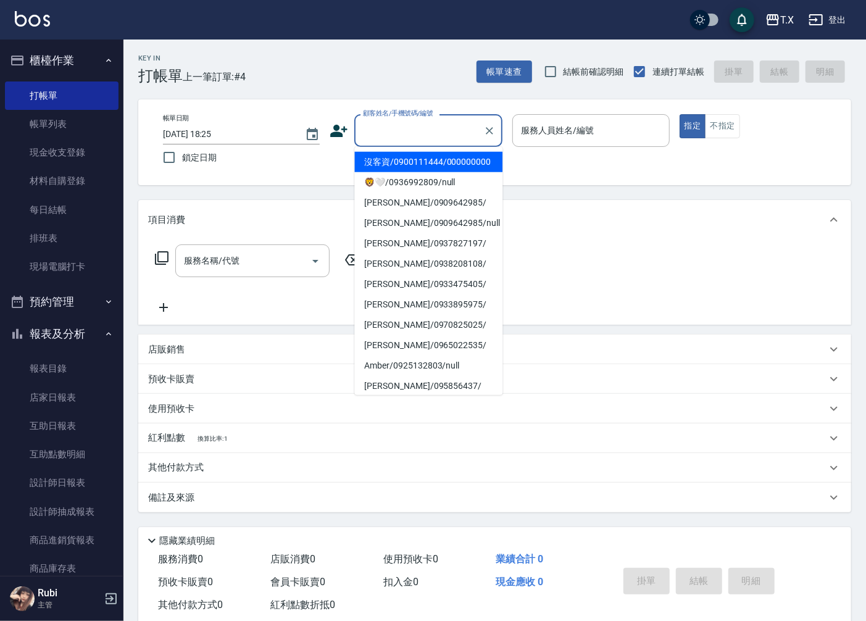
click at [401, 136] on input "顧客姓名/手機號碼/編號" at bounding box center [419, 131] width 119 height 22
click at [409, 164] on li "沒客資/0900111444/000000000" at bounding box center [428, 162] width 148 height 20
type input "沒客資/0900111444/000000000"
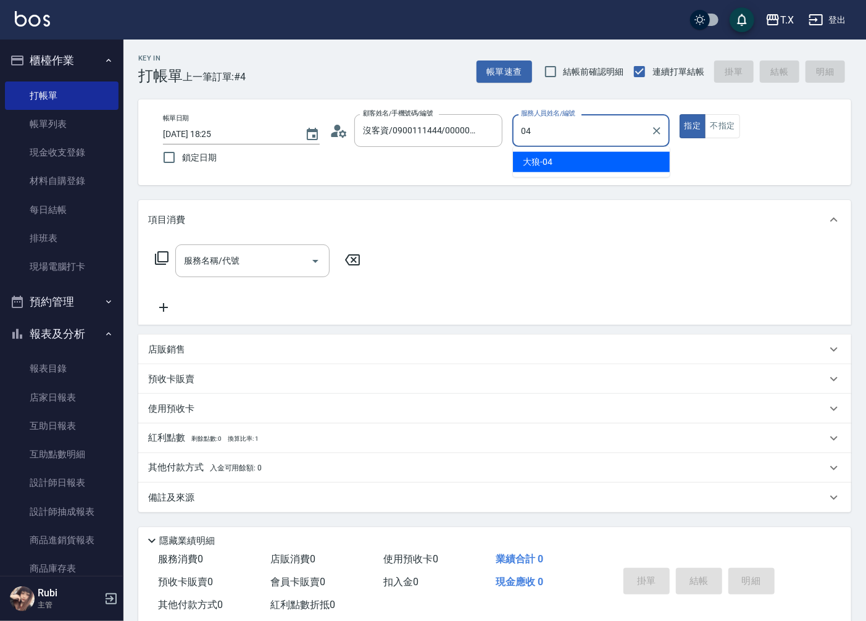
type input "大狼-04"
type button "true"
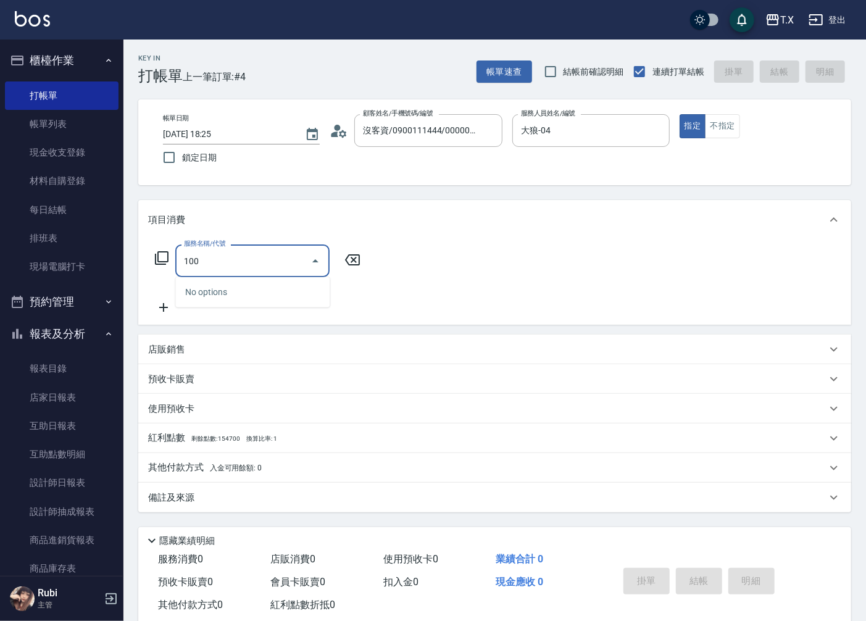
type input "1005"
type input "60"
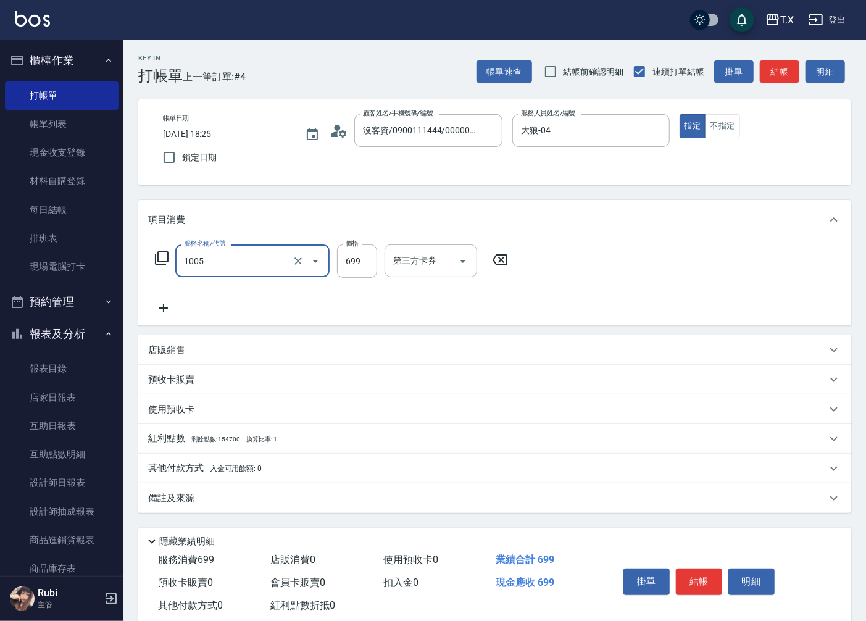
type input "毛囊淨化洗髮(1005)"
type input "7"
type input "0"
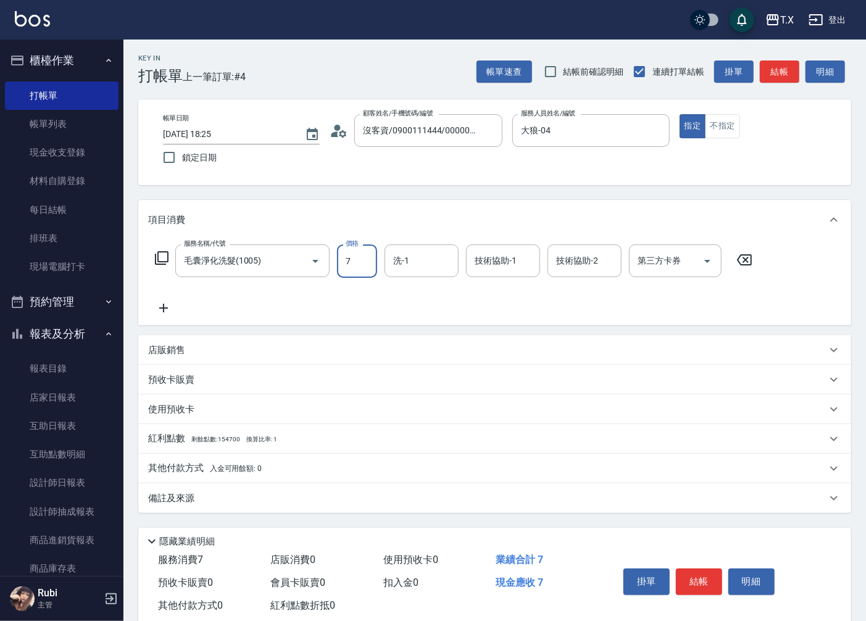
type input "70"
type input "700"
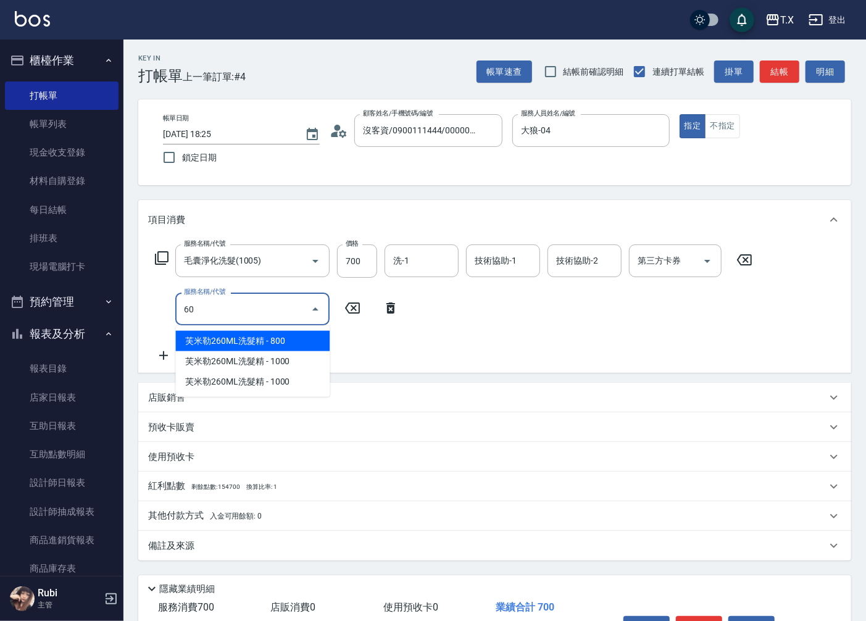
type input "609"
type input "180"
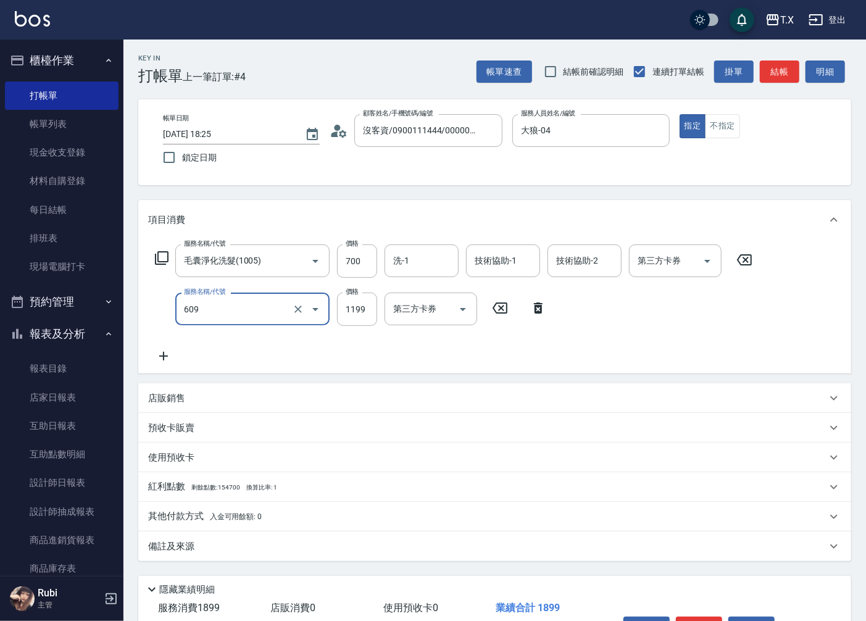
type input "自備三段(609)"
type input "1"
type input "70"
type input "150"
type input "220"
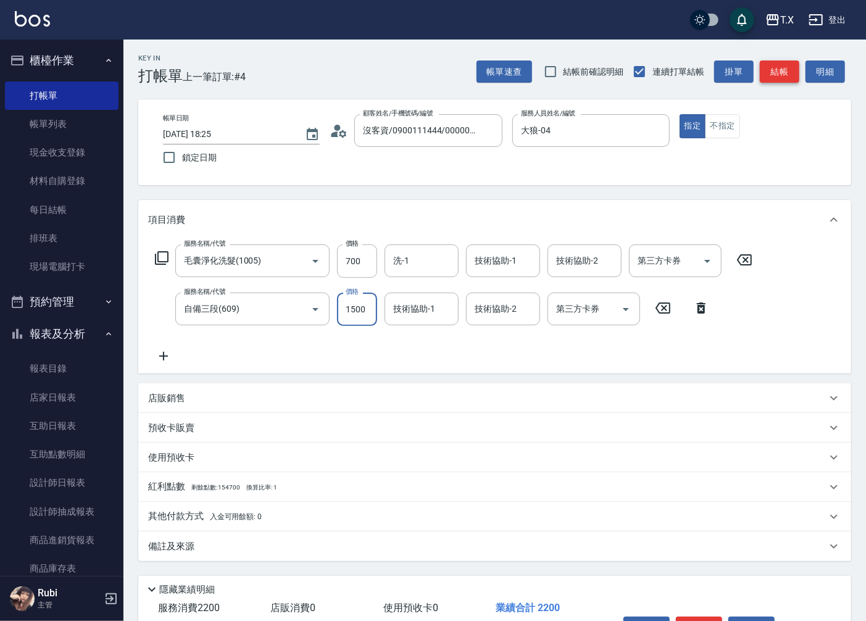
type input "1500"
click at [768, 78] on button "結帳" at bounding box center [780, 71] width 40 height 23
type input "0"
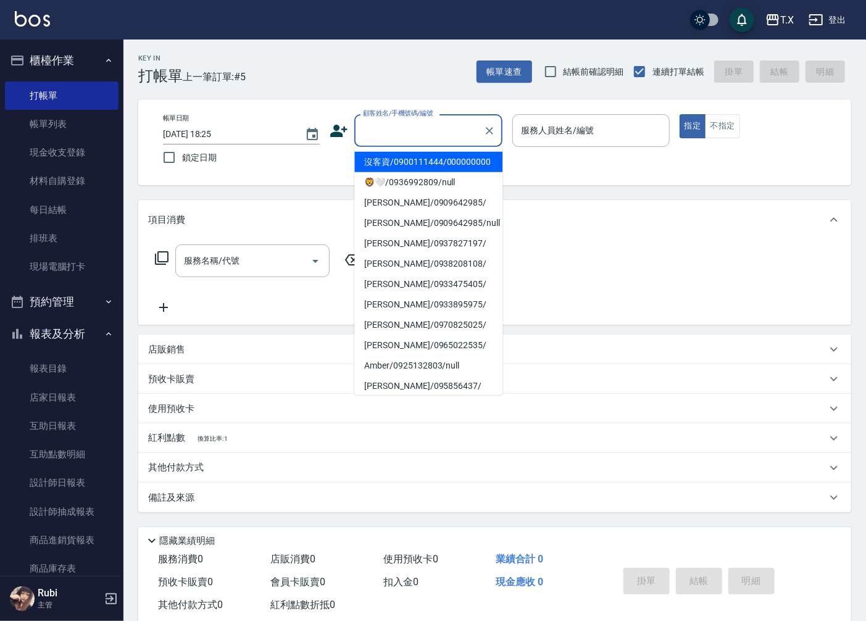
click at [414, 134] on input "顧客姓名/手機號碼/編號" at bounding box center [419, 131] width 119 height 22
click at [406, 158] on li "沒客資/0900111444/000000000" at bounding box center [428, 162] width 148 height 20
type input "沒客資/0900111444/000000000"
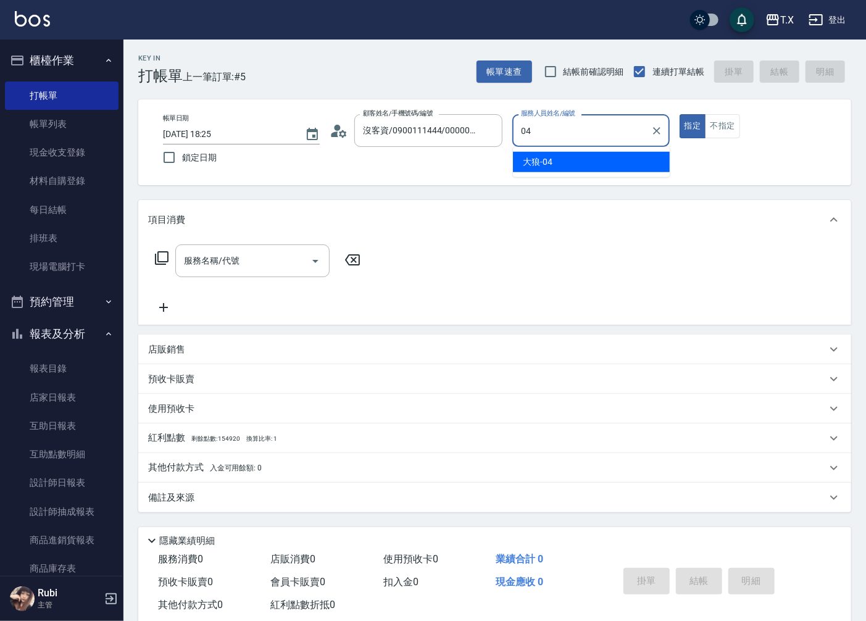
type input "大狼-04"
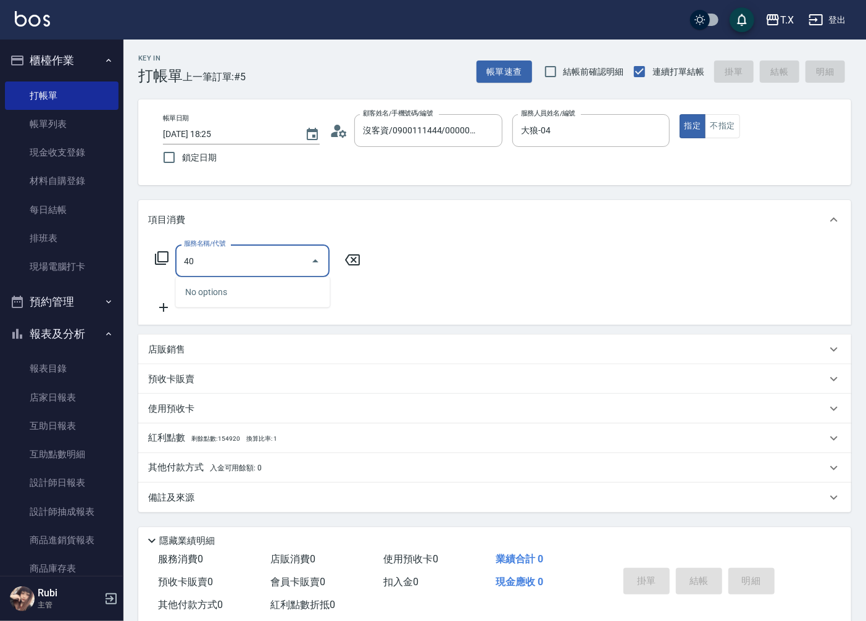
type input "401"
type input "20"
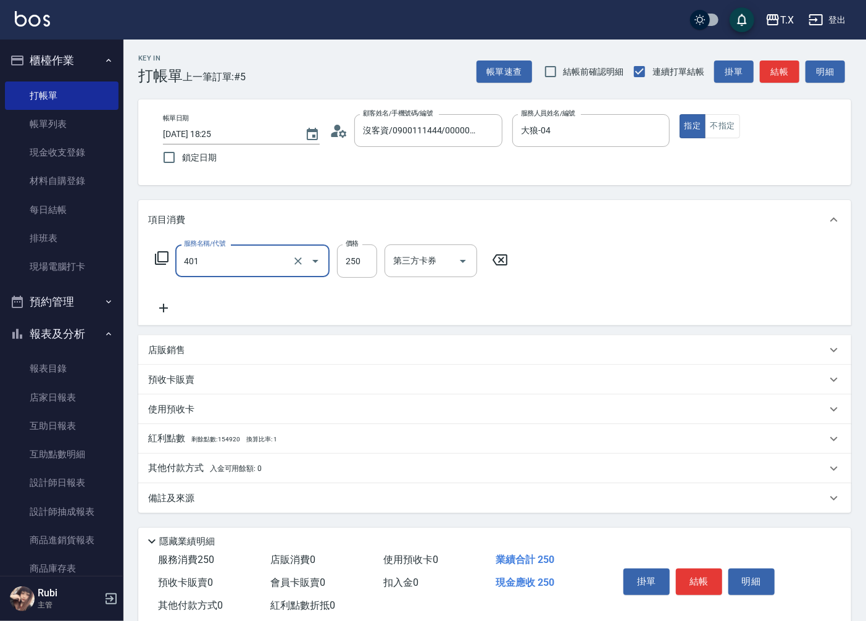
type input "剪髮(401)"
type input "0"
type input "20"
type input "200"
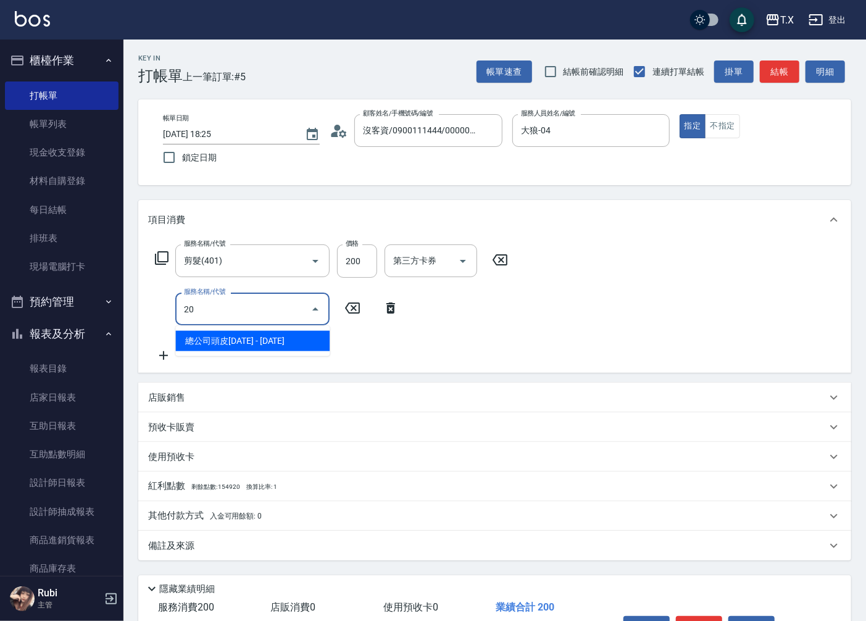
type input "201"
type input "40"
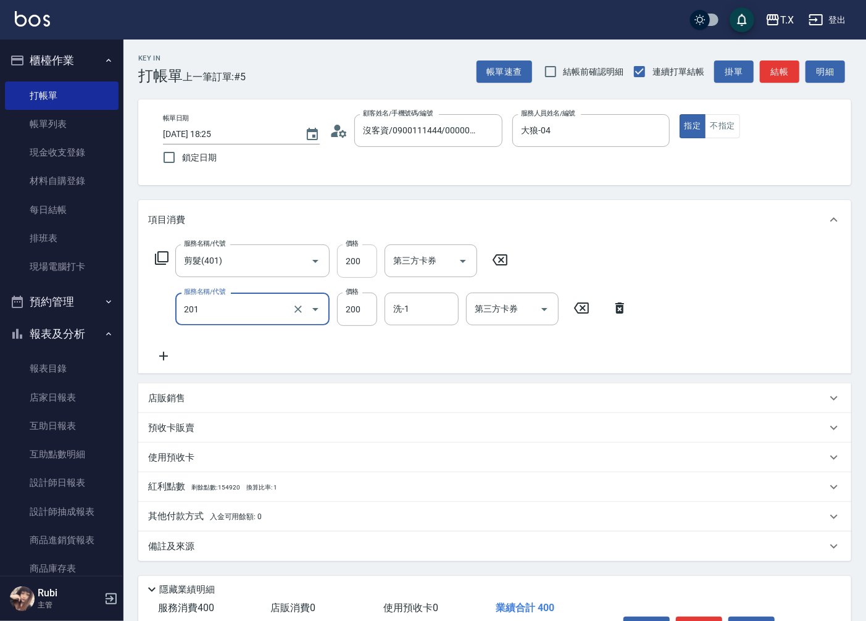
type input "洗髮(201)"
click at [350, 261] on input "200" at bounding box center [357, 260] width 40 height 33
type input "2"
type input "20"
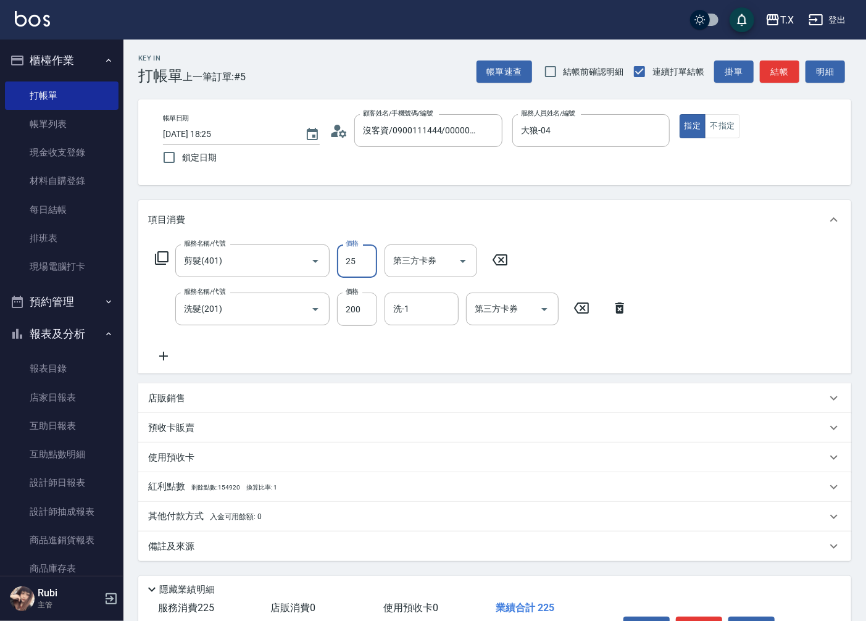
type input "250"
type input "40"
type input "250"
drag, startPoint x: 619, startPoint y: 309, endPoint x: 612, endPoint y: 307, distance: 6.4
click at [619, 309] on icon at bounding box center [619, 308] width 31 height 15
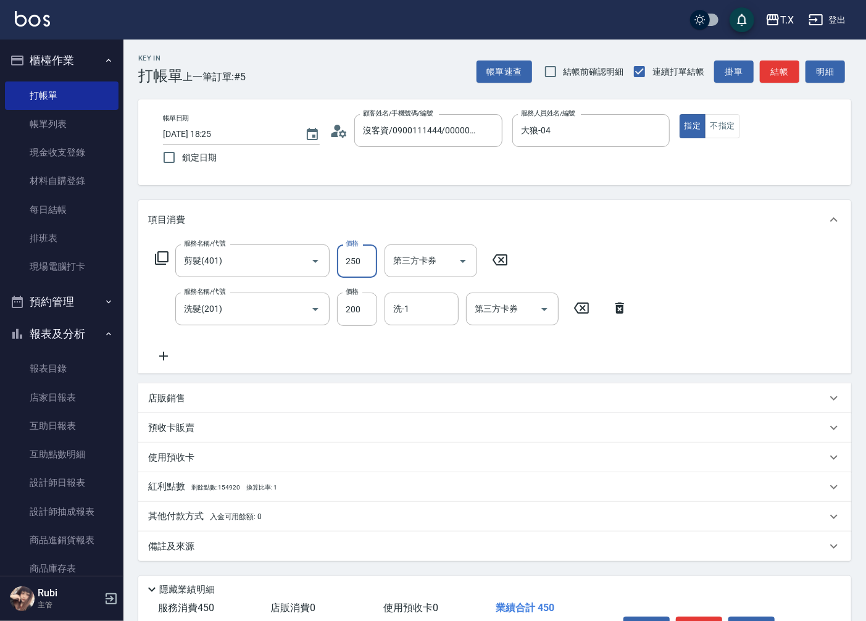
type input "20"
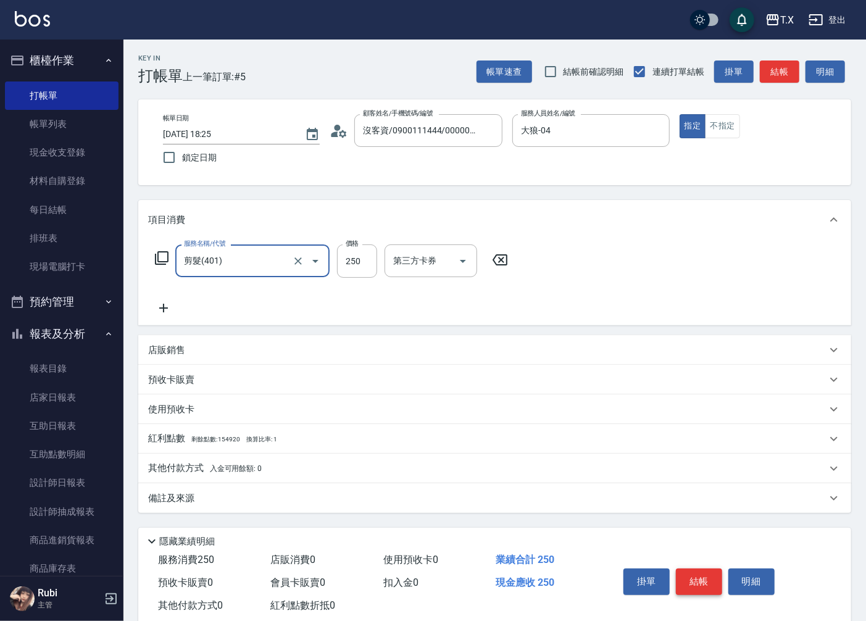
click at [717, 577] on button "結帳" at bounding box center [699, 582] width 46 height 26
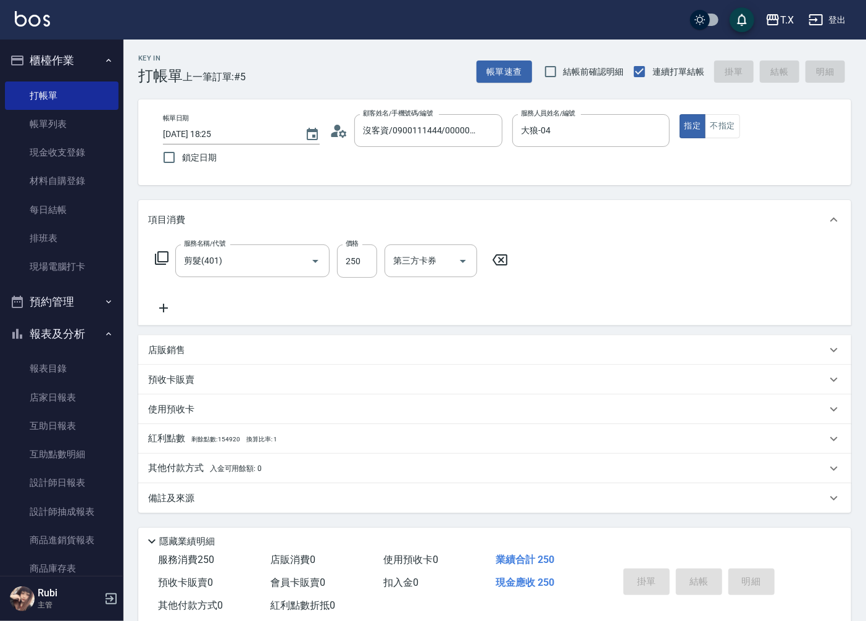
type input "2025/09/09 18:38"
type input "0"
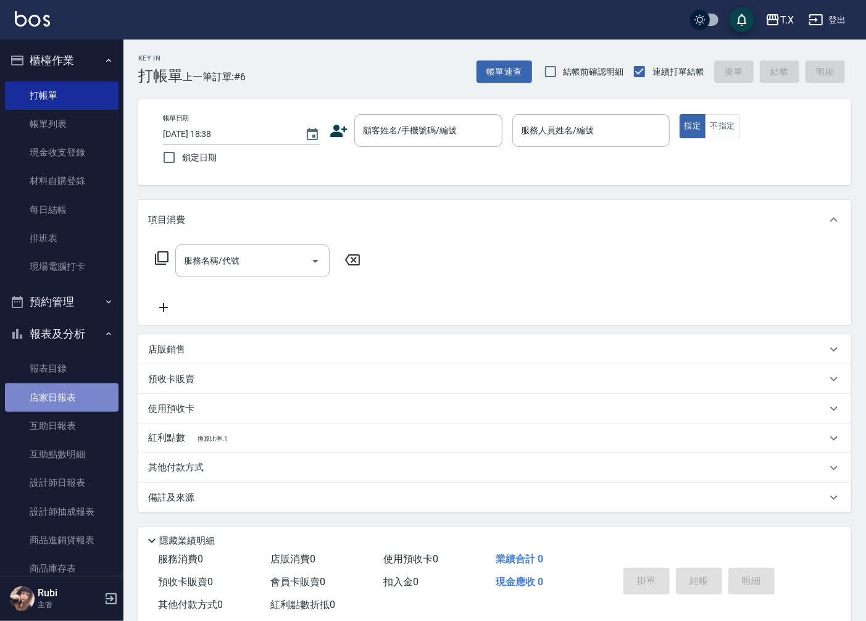
click at [65, 400] on link "店家日報表" at bounding box center [62, 397] width 114 height 28
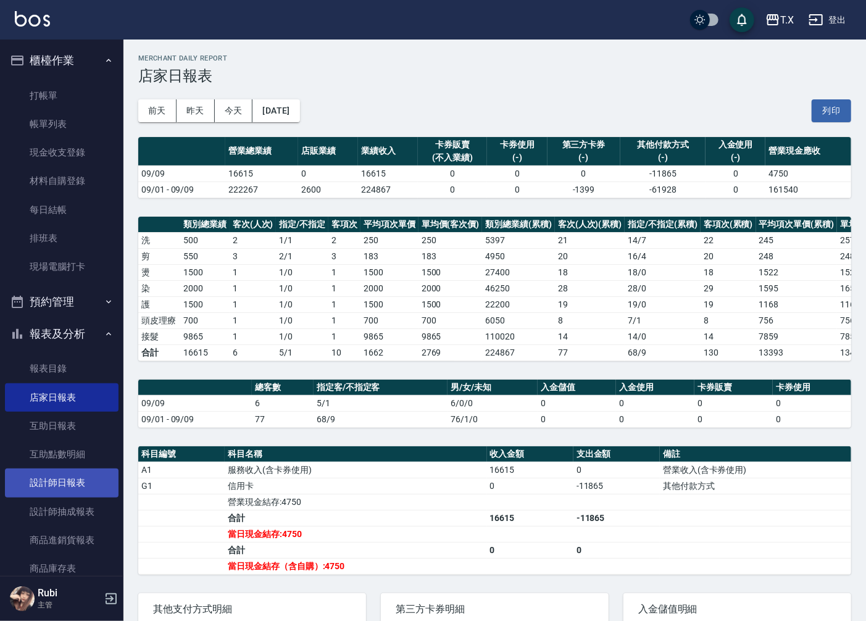
click at [45, 478] on link "設計師日報表" at bounding box center [62, 483] width 114 height 28
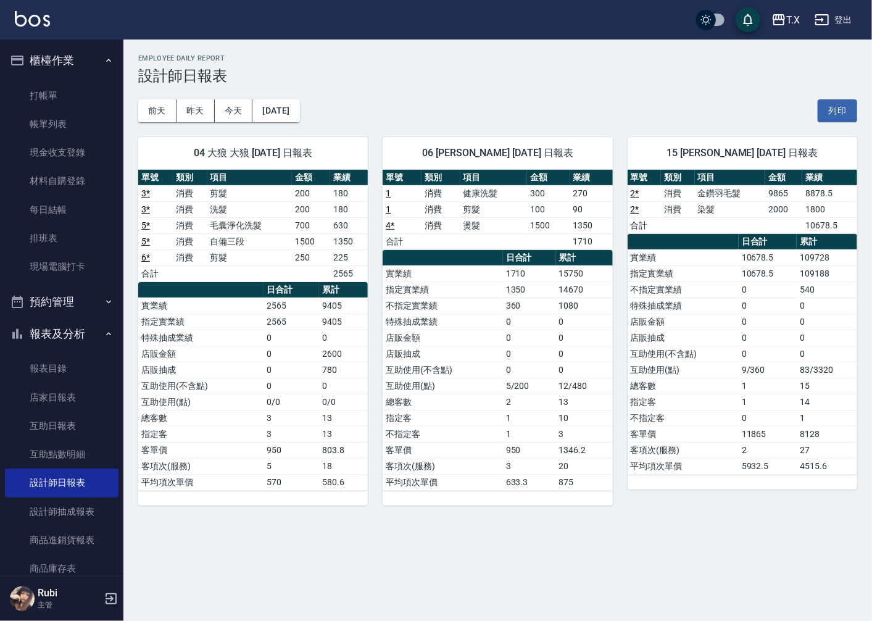
drag, startPoint x: 514, startPoint y: 385, endPoint x: 486, endPoint y: 344, distance: 50.2
click at [498, 356] on tbody "實業績 1710 15750 指定實業績 1350 14670 不指定實業績 360 1080 特殊抽成業績 0 0 店販金額 0 0 店販抽成 0 0 互助…" at bounding box center [498, 377] width 230 height 225
drag, startPoint x: 464, startPoint y: 305, endPoint x: 502, endPoint y: 378, distance: 82.5
click at [495, 355] on tbody "實業績 1710 15750 指定實業績 1350 14670 不指定實業績 360 1080 特殊抽成業績 0 0 店販金額 0 0 店販抽成 0 0 互助…" at bounding box center [498, 377] width 230 height 225
click at [502, 380] on td "互助使用(點)" at bounding box center [443, 386] width 120 height 16
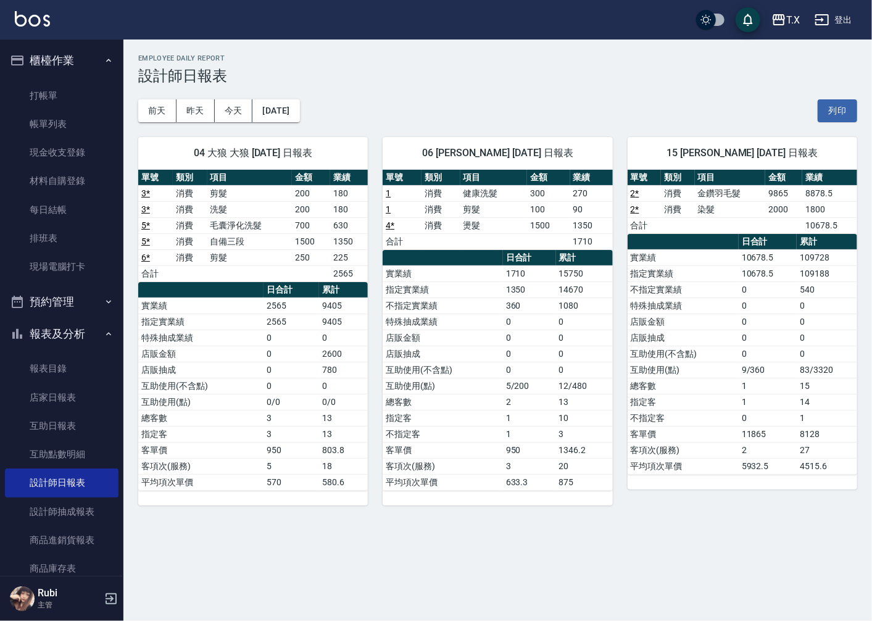
drag, startPoint x: 501, startPoint y: 377, endPoint x: 460, endPoint y: 289, distance: 97.2
click at [486, 354] on tbody "實業績 1710 15750 指定實業績 1350 14670 不指定實業績 360 1080 特殊抽成業績 0 0 店販金額 0 0 店販抽成 0 0 互助…" at bounding box center [498, 377] width 230 height 225
drag, startPoint x: 459, startPoint y: 287, endPoint x: 490, endPoint y: 375, distance: 92.9
click at [475, 332] on tbody "實業績 1710 15750 指定實業績 1350 14670 不指定實業績 360 1080 特殊抽成業績 0 0 店販金額 0 0 店販抽成 0 0 互助…" at bounding box center [498, 377] width 230 height 225
click at [490, 383] on td "互助使用(點)" at bounding box center [443, 386] width 120 height 16
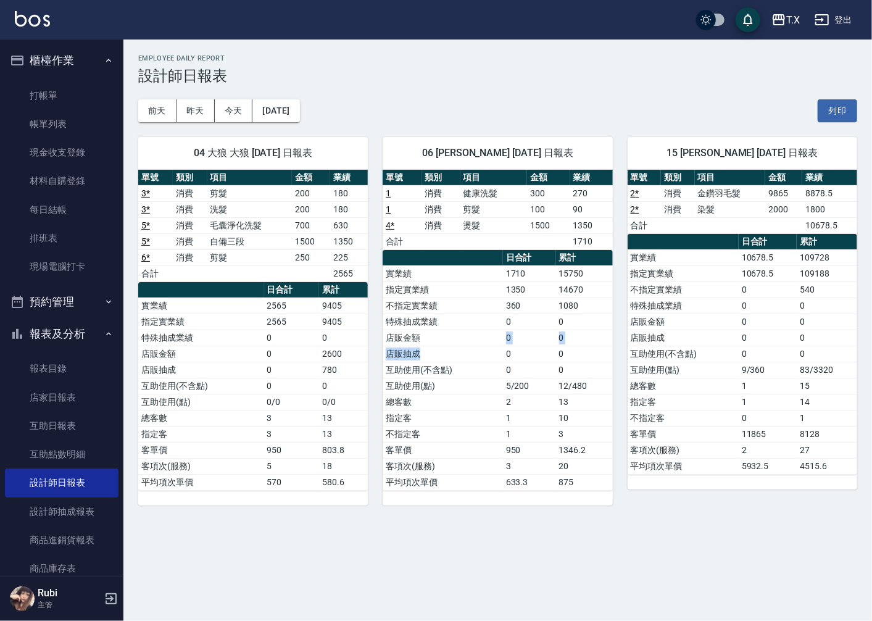
drag, startPoint x: 451, startPoint y: 347, endPoint x: 428, endPoint y: 276, distance: 74.8
click at [454, 326] on tbody "實業績 1710 15750 指定實業績 1350 14670 不指定實業績 360 1080 特殊抽成業績 0 0 店販金額 0 0 店販抽成 0 0 互助…" at bounding box center [498, 377] width 230 height 225
drag, startPoint x: 421, startPoint y: 254, endPoint x: 506, endPoint y: 367, distance: 141.0
click at [494, 343] on table "日合計 累計 實業績 1710 15750 指定實業績 1350 14670 不指定實業績 360 1080 特殊抽成業績 0 0 店販金額 0 0 店販抽成…" at bounding box center [498, 370] width 230 height 241
click at [513, 390] on td "5/200" at bounding box center [529, 386] width 53 height 16
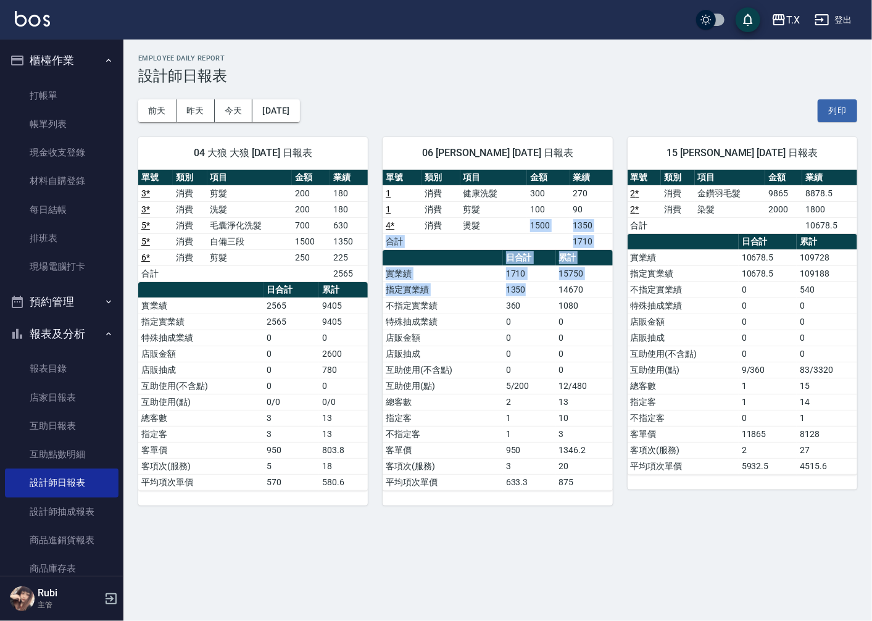
drag, startPoint x: 528, startPoint y: 231, endPoint x: 533, endPoint y: 318, distance: 86.6
click at [534, 315] on div "單號 類別 項目 金額 業績 1 消費 健康洗髮 300 270 1 消費 剪髮 100 90 4 * 消費 燙髮 1500 1350 合計 1710 日合計…" at bounding box center [498, 330] width 230 height 321
drag, startPoint x: 528, startPoint y: 412, endPoint x: 468, endPoint y: 356, distance: 81.7
click at [513, 393] on tbody "實業績 1710 15750 指定實業績 1350 14670 不指定實業績 360 1080 特殊抽成業績 0 0 店販金額 0 0 店販抽成 0 0 互助…" at bounding box center [498, 377] width 230 height 225
drag, startPoint x: 468, startPoint y: 356, endPoint x: 397, endPoint y: 277, distance: 106.7
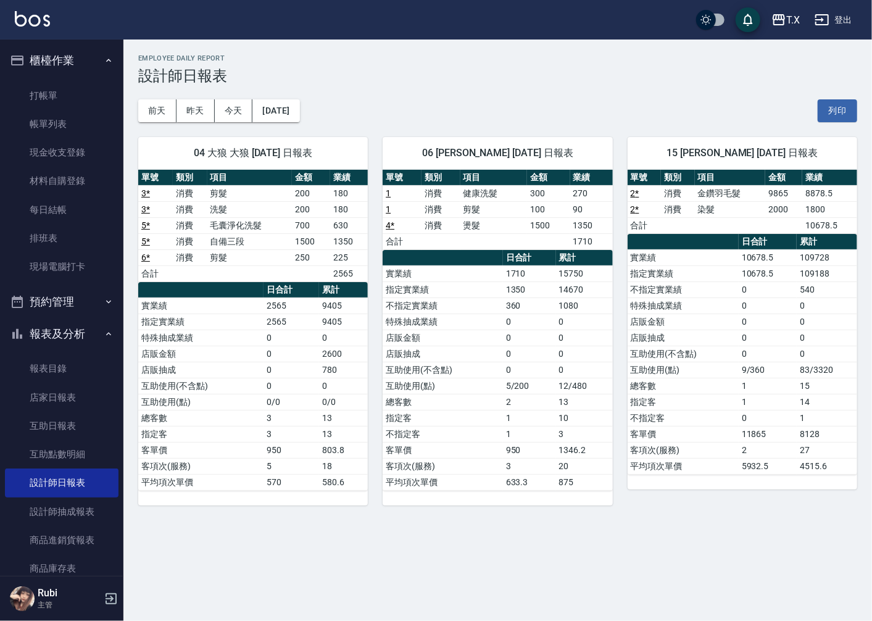
click at [446, 326] on tbody "實業績 1710 15750 指定實業績 1350 14670 不指定實業績 360 1080 特殊抽成業績 0 0 店販金額 0 0 店販抽成 0 0 互助…" at bounding box center [498, 377] width 230 height 225
drag, startPoint x: 402, startPoint y: 278, endPoint x: 491, endPoint y: 375, distance: 131.5
click at [488, 364] on tbody "實業績 1710 15750 指定實業績 1350 14670 不指定實業績 360 1080 特殊抽成業績 0 0 店販金額 0 0 店販抽成 0 0 互助…" at bounding box center [498, 377] width 230 height 225
click at [493, 383] on td "互助使用(點)" at bounding box center [443, 386] width 120 height 16
drag, startPoint x: 552, startPoint y: 242, endPoint x: 546, endPoint y: 282, distance: 40.6
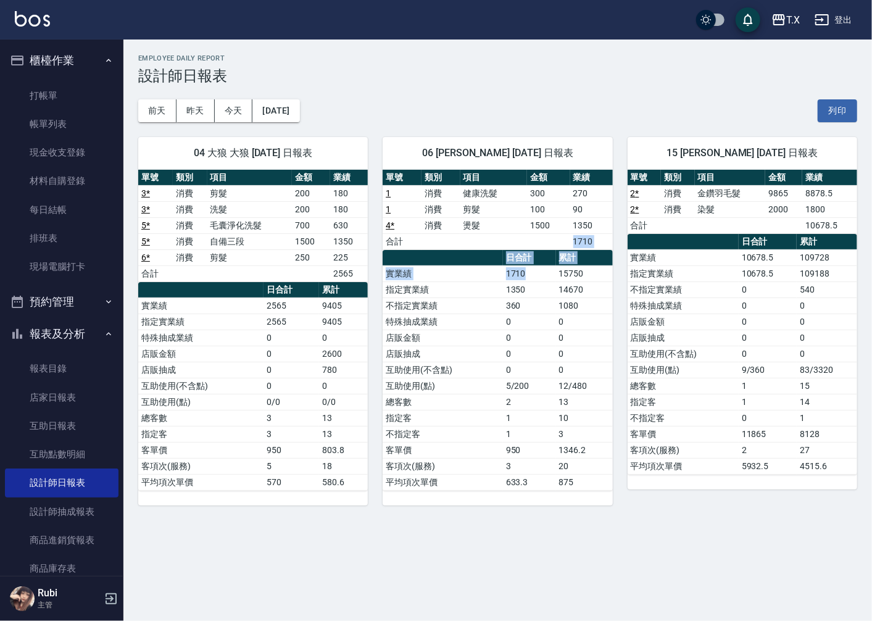
click at [546, 281] on div "單號 類別 項目 金額 業績 1 消費 健康洗髮 300 270 1 消費 剪髮 100 90 4 * 消費 燙髮 1500 1350 合計 1710 日合計…" at bounding box center [498, 330] width 230 height 321
drag, startPoint x: 522, startPoint y: 361, endPoint x: 469, endPoint y: 280, distance: 97.3
click at [503, 333] on tbody "實業績 1710 15750 指定實業績 1350 14670 不指定實業績 360 1080 特殊抽成業績 0 0 店販金額 0 0 店販抽成 0 0 互助…" at bounding box center [498, 377] width 230 height 225
drag, startPoint x: 468, startPoint y: 273, endPoint x: 485, endPoint y: 341, distance: 69.5
click at [485, 338] on tbody "實業績 1710 15750 指定實業績 1350 14670 不指定實業績 360 1080 特殊抽成業績 0 0 店販金額 0 0 店販抽成 0 0 互助…" at bounding box center [498, 377] width 230 height 225
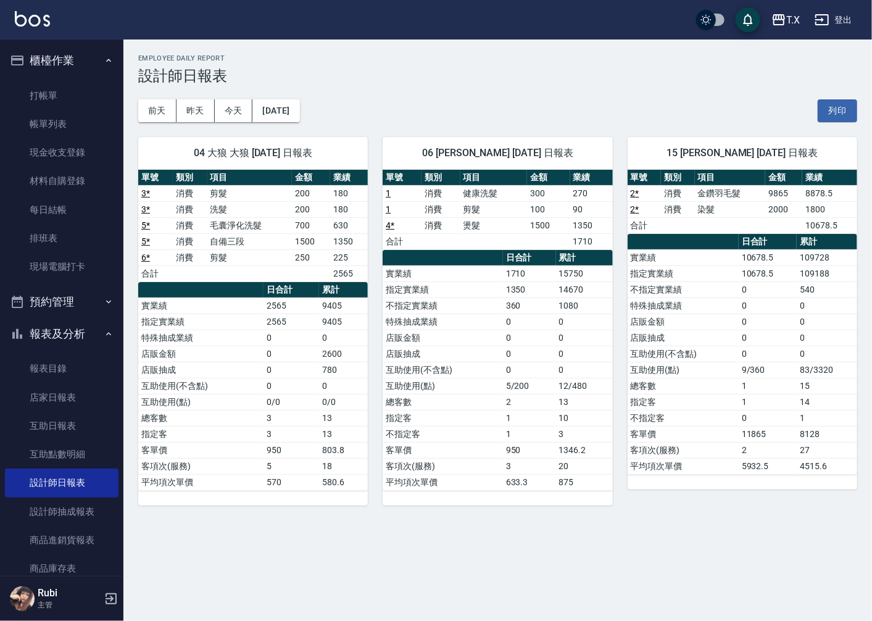
click at [488, 349] on td "店販抽成" at bounding box center [443, 354] width 120 height 16
drag, startPoint x: 488, startPoint y: 349, endPoint x: 460, endPoint y: 294, distance: 62.1
click at [480, 322] on tbody "實業績 1710 15750 指定實業績 1350 14670 不指定實業績 360 1080 特殊抽成業績 0 0 店販金額 0 0 店販抽成 0 0 互助…" at bounding box center [498, 377] width 230 height 225
drag, startPoint x: 459, startPoint y: 288, endPoint x: 465, endPoint y: 346, distance: 59.0
click at [465, 321] on tbody "實業績 1710 15750 指定實業績 1350 14670 不指定實業績 360 1080 特殊抽成業績 0 0 店販金額 0 0 店販抽成 0 0 互助…" at bounding box center [498, 377] width 230 height 225
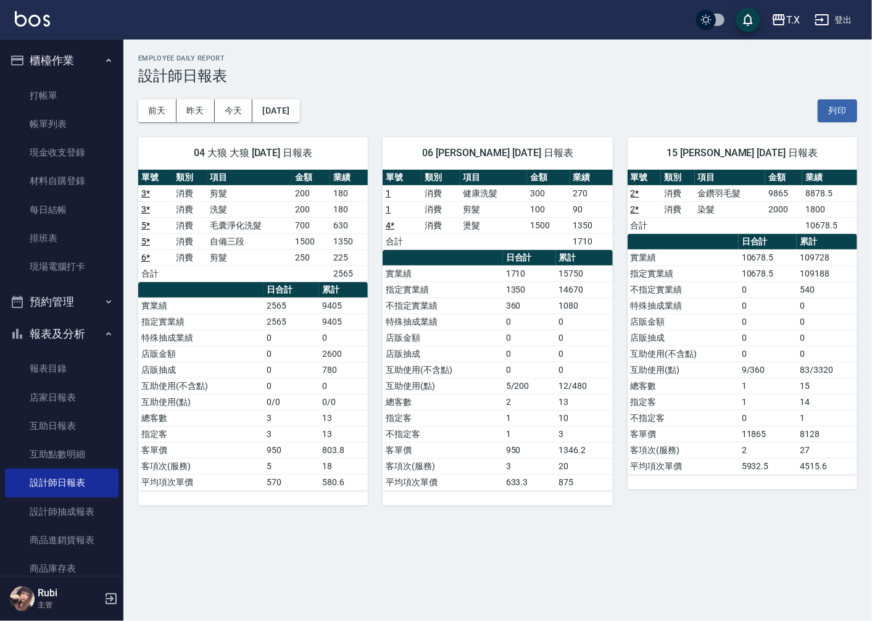
click at [465, 346] on td "店販抽成" at bounding box center [443, 354] width 120 height 16
click at [46, 340] on button "報表及分析" at bounding box center [62, 334] width 114 height 32
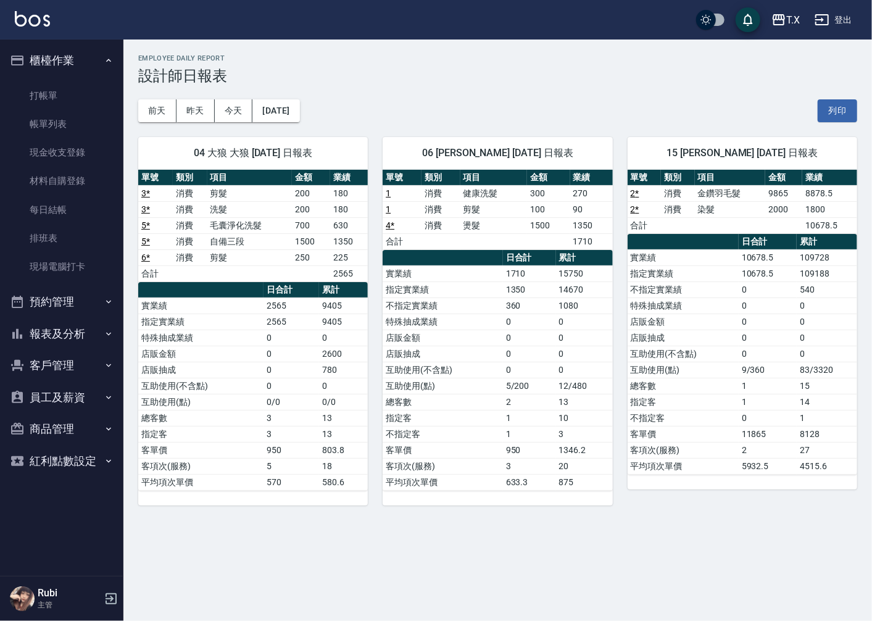
click at [58, 49] on button "櫃檯作業" at bounding box center [62, 60] width 114 height 32
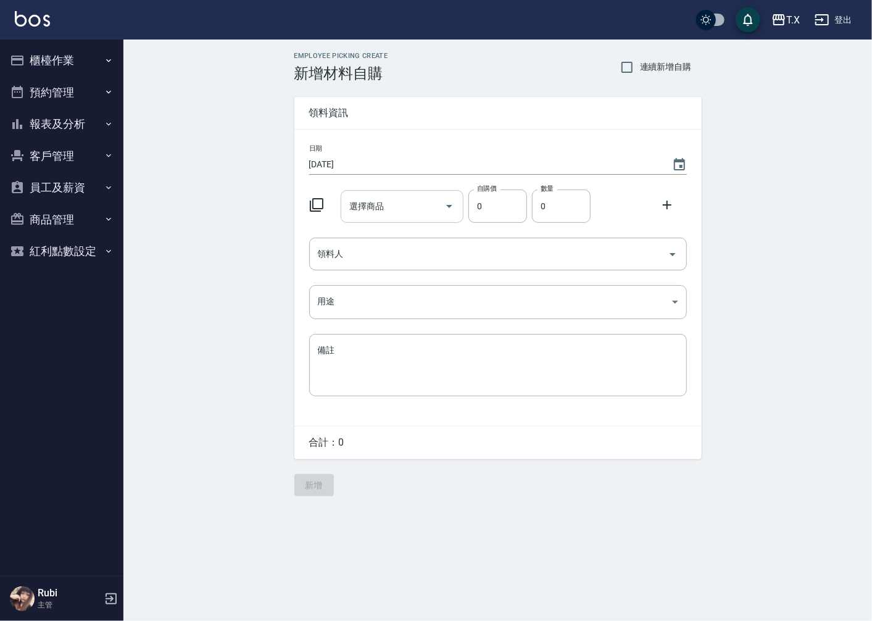
click at [372, 214] on input "選擇商品" at bounding box center [392, 207] width 93 height 22
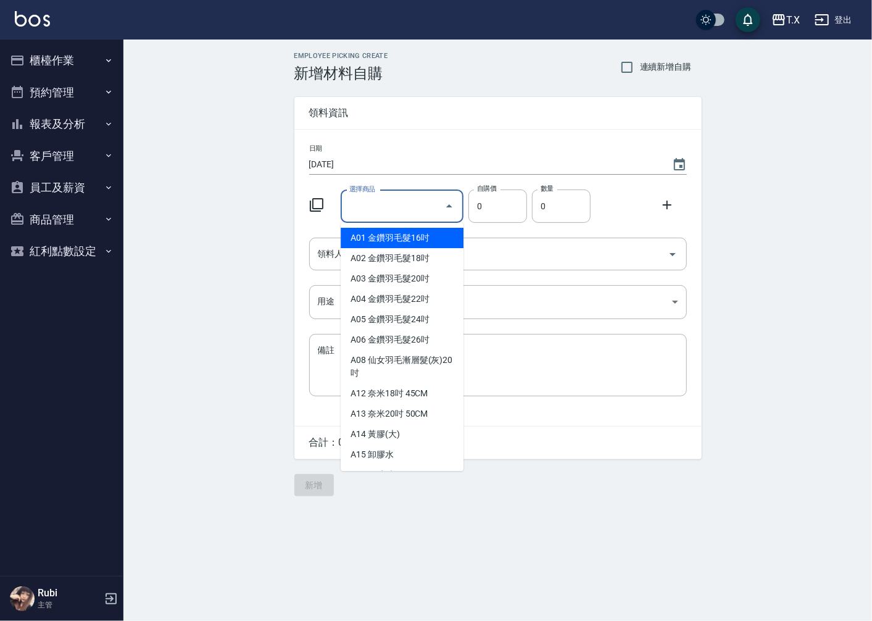
click at [405, 236] on li "A01 金鑽羽毛髮16吋" at bounding box center [402, 238] width 123 height 20
type input "金鑽羽毛髮16吋"
type input "1380"
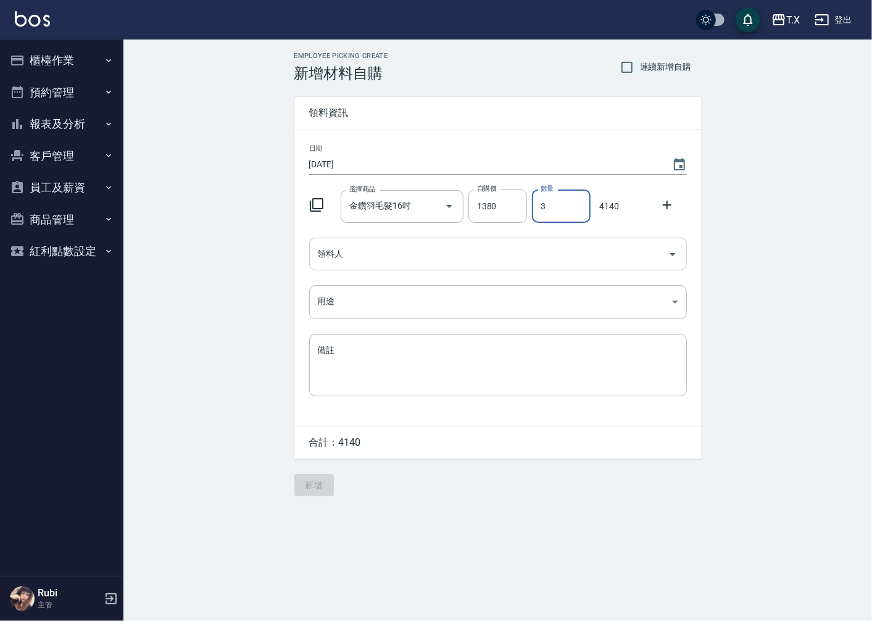
type input "3"
click at [403, 261] on input "領料人" at bounding box center [489, 254] width 348 height 22
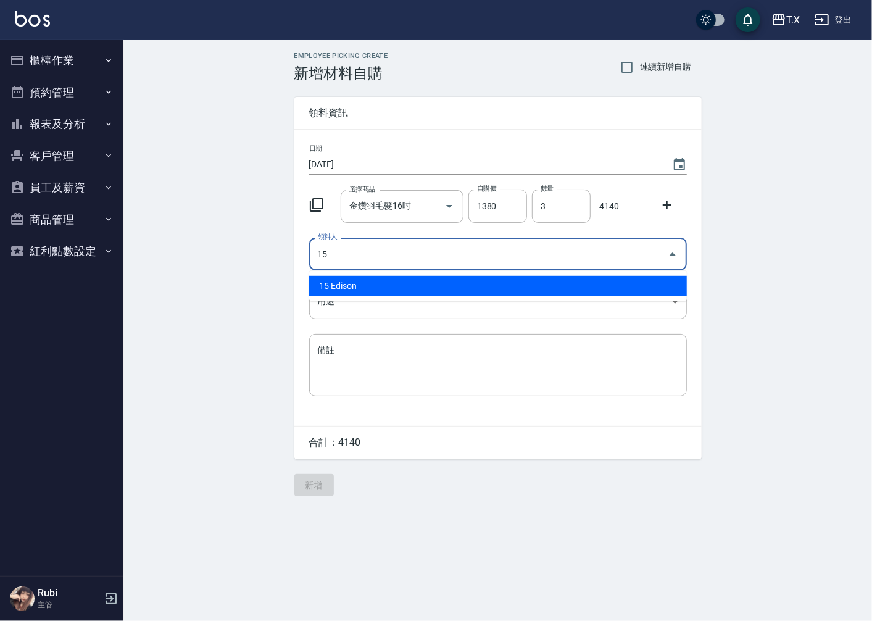
type input "15 Edison"
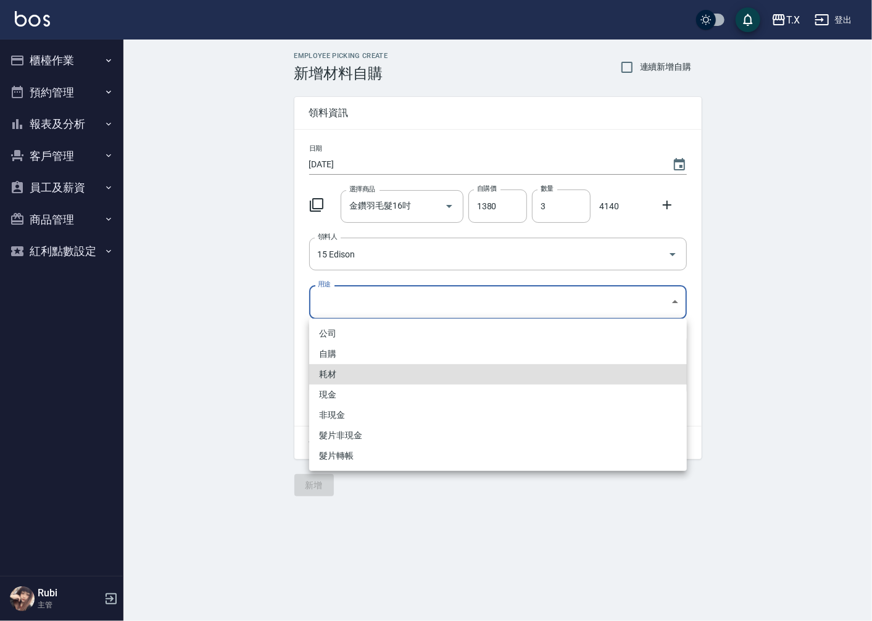
type input "耗材"
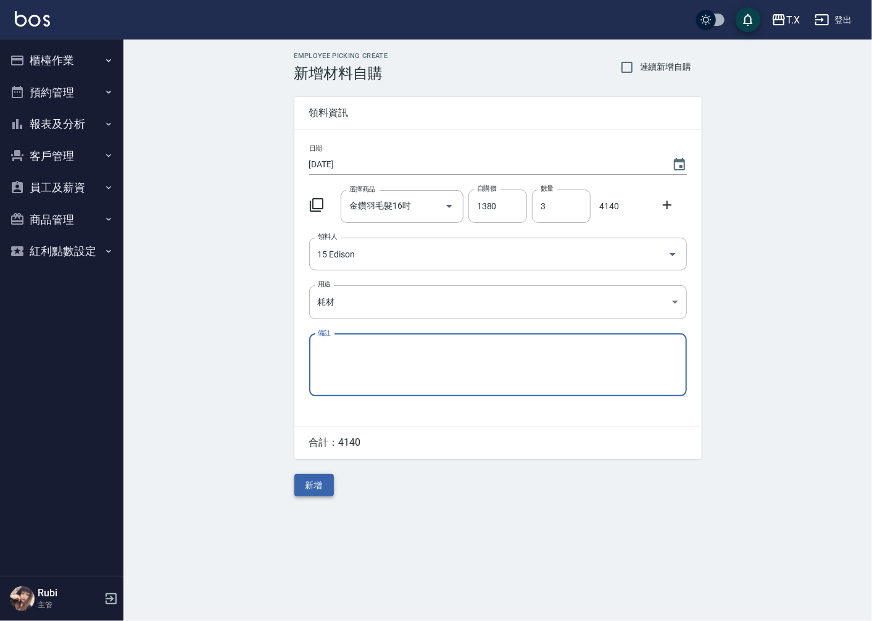
click at [325, 481] on button "新增" at bounding box center [314, 485] width 40 height 23
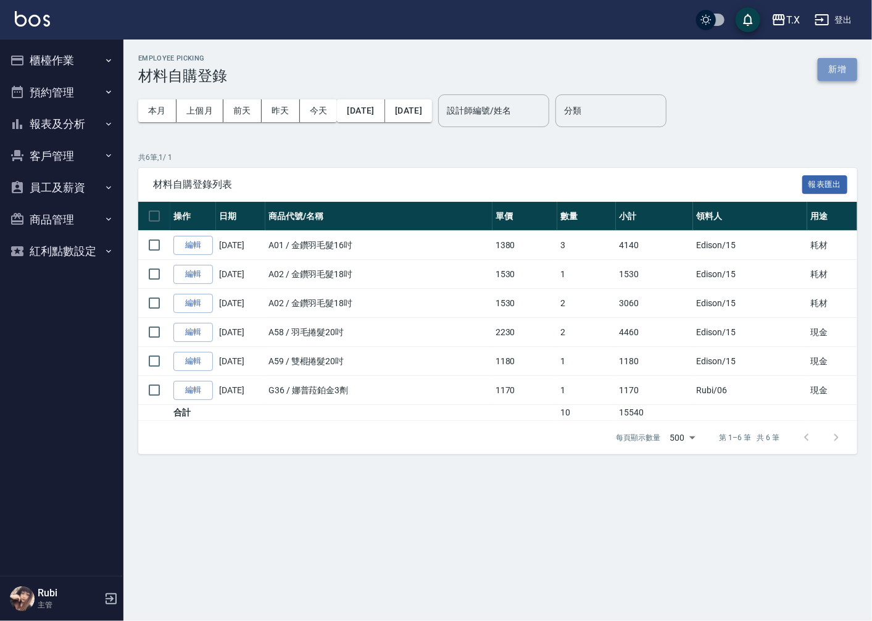
click at [828, 75] on button "新增" at bounding box center [838, 69] width 40 height 23
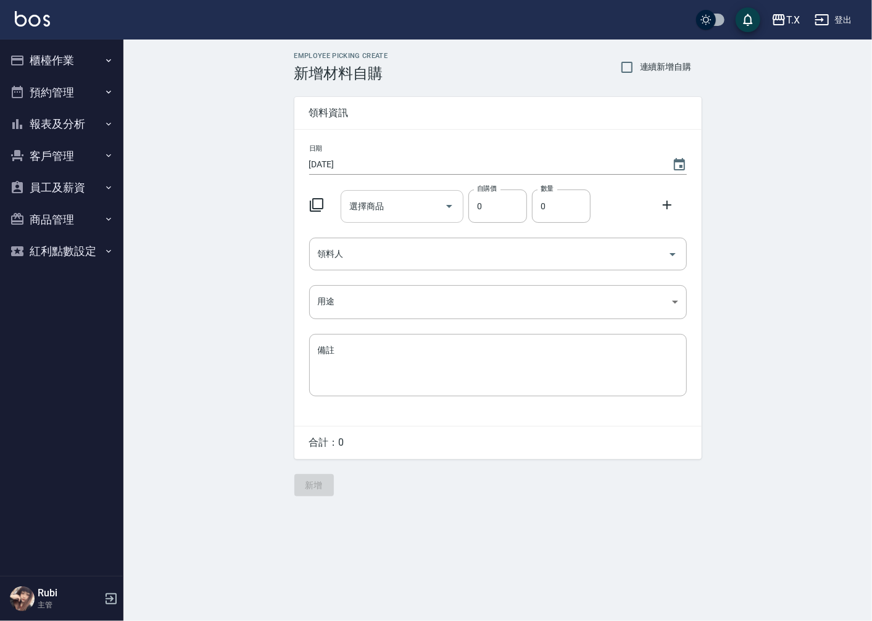
click at [378, 212] on input "選擇商品" at bounding box center [392, 207] width 93 height 22
type input "賓果雙氧3%"
type input "105"
type input "1"
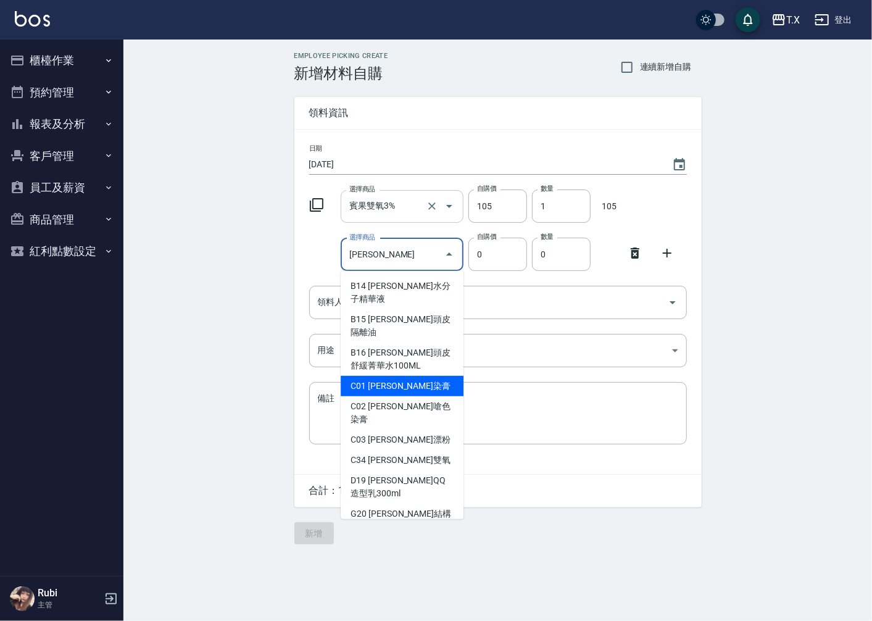
type input "里歐染膏"
type input "90"
type input "1"
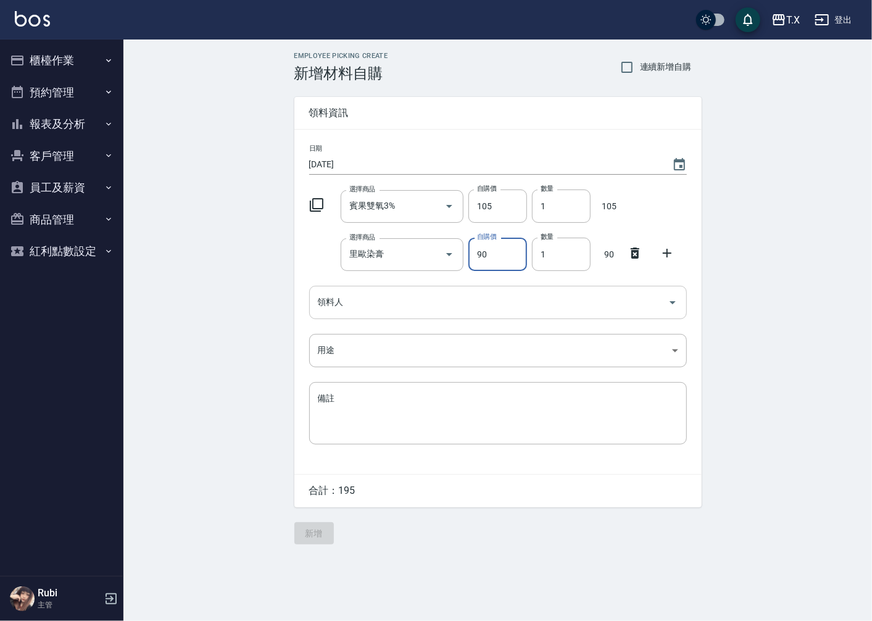
click at [348, 292] on input "領料人" at bounding box center [489, 302] width 348 height 22
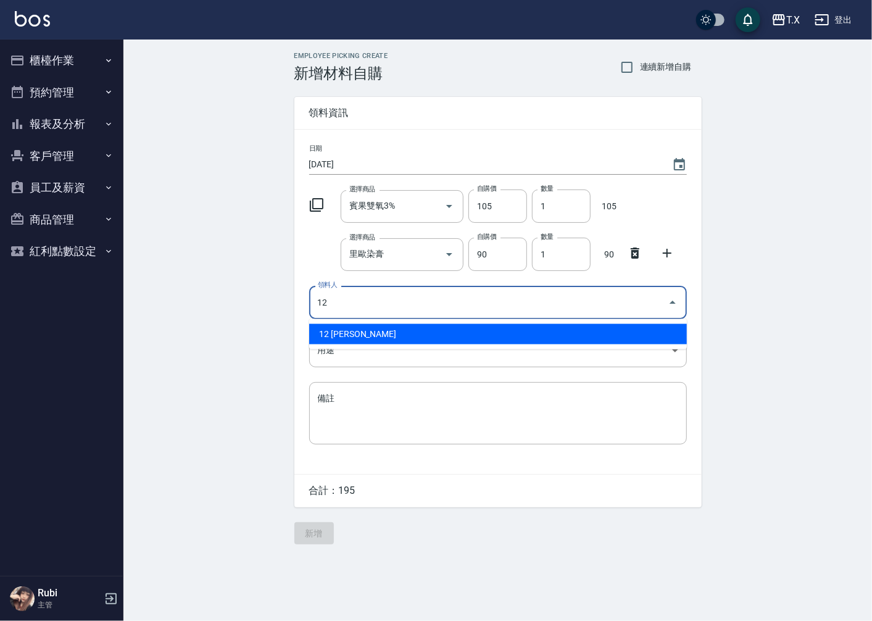
type input "12 劉靖妤"
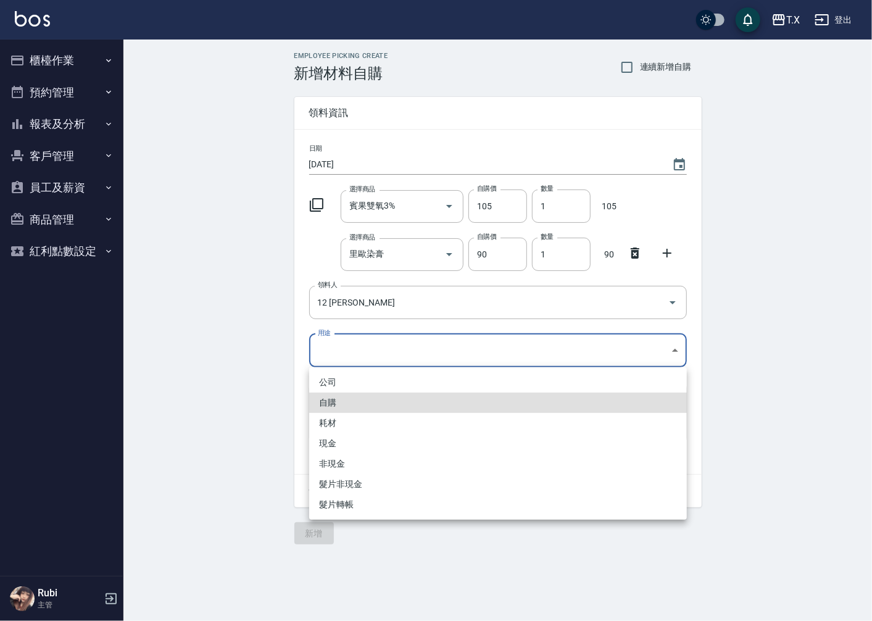
type input "自購"
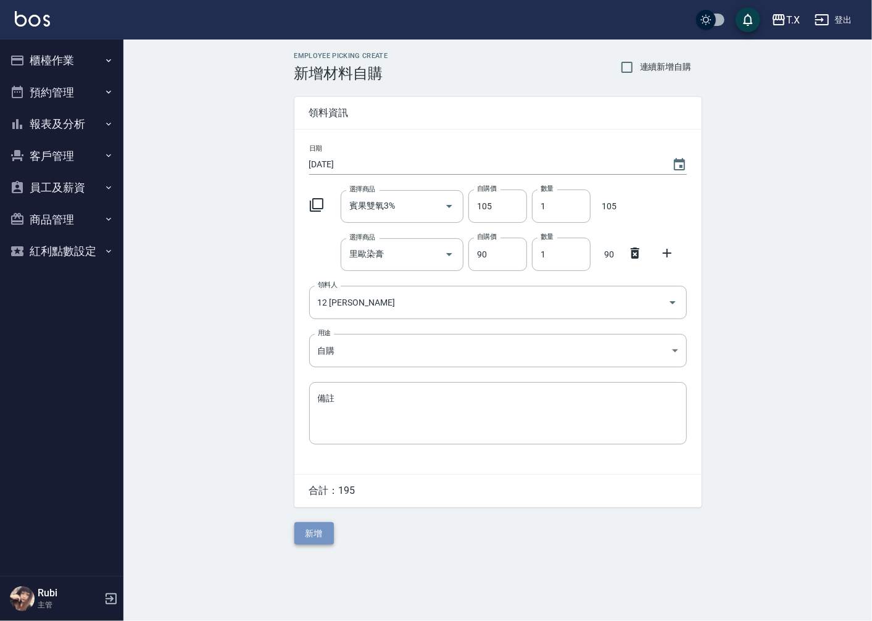
click at [320, 535] on button "新增" at bounding box center [314, 533] width 40 height 23
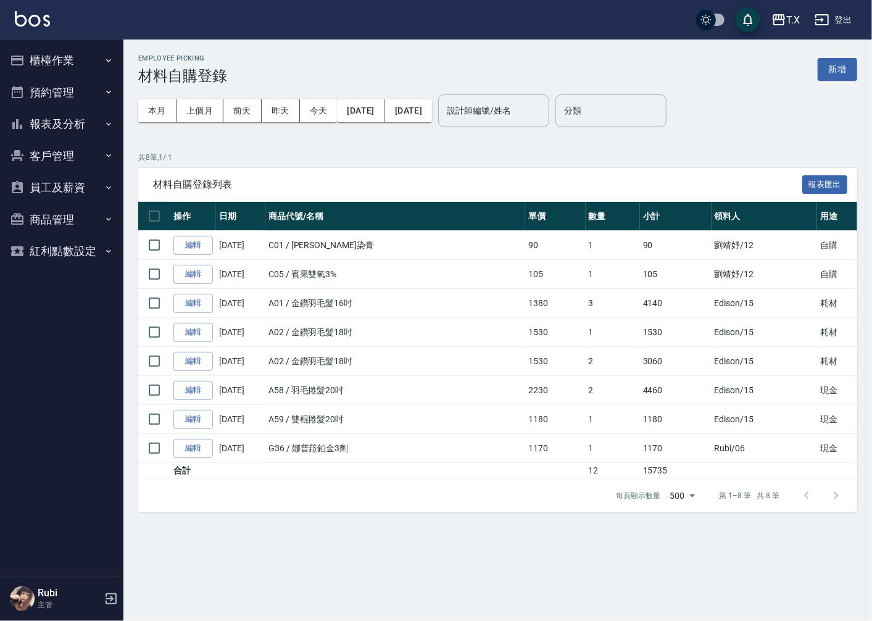
drag, startPoint x: 358, startPoint y: 74, endPoint x: 371, endPoint y: 93, distance: 22.6
click at [370, 91] on div "Employee Picking 材料自購登錄 新增 本月 上個月 [DATE] [DATE] [DATE] [DATE] [DATE] 設計師編號/姓名 設…" at bounding box center [497, 284] width 749 height 488
click at [82, 54] on button "櫃檯作業" at bounding box center [62, 60] width 114 height 32
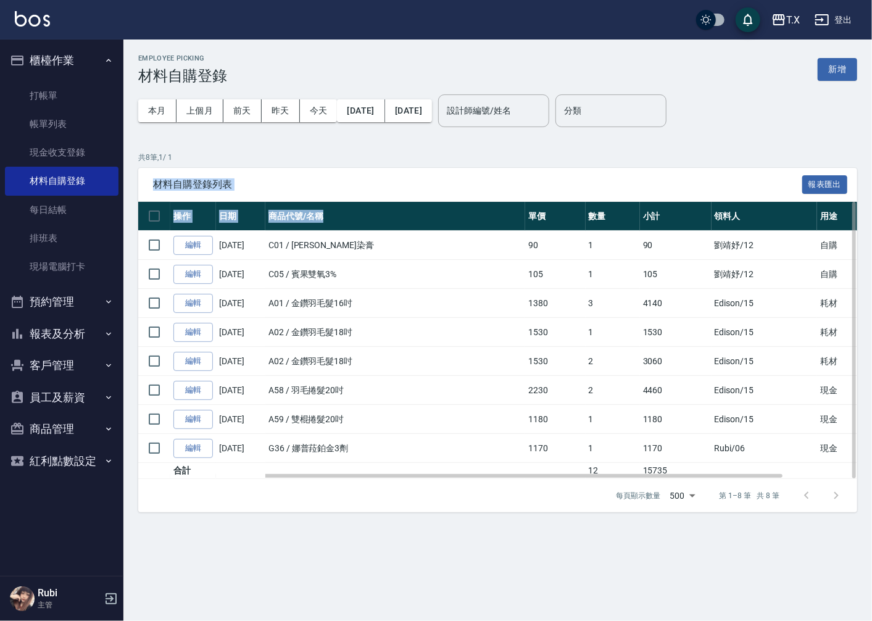
drag, startPoint x: 368, startPoint y: 162, endPoint x: 375, endPoint y: 218, distance: 56.0
click at [375, 218] on div "共 8 筆, 1 / 1 材料自購登錄列表 報表匯出 操作 日期 商品代號/名稱 單價 數量 小計 領料人 用途 備註 編輯 [DATE] C01 / [PE…" at bounding box center [497, 332] width 719 height 361
click at [381, 220] on th "商品代號/名稱" at bounding box center [395, 216] width 260 height 29
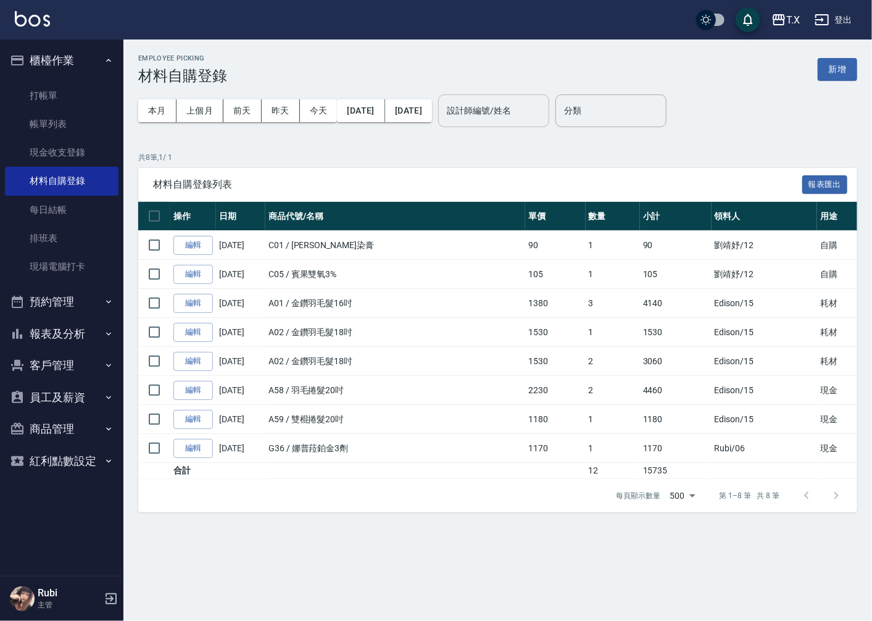
drag, startPoint x: 547, startPoint y: 122, endPoint x: 541, endPoint y: 109, distance: 14.1
click at [545, 111] on div "設計師編號/姓名" at bounding box center [493, 110] width 111 height 33
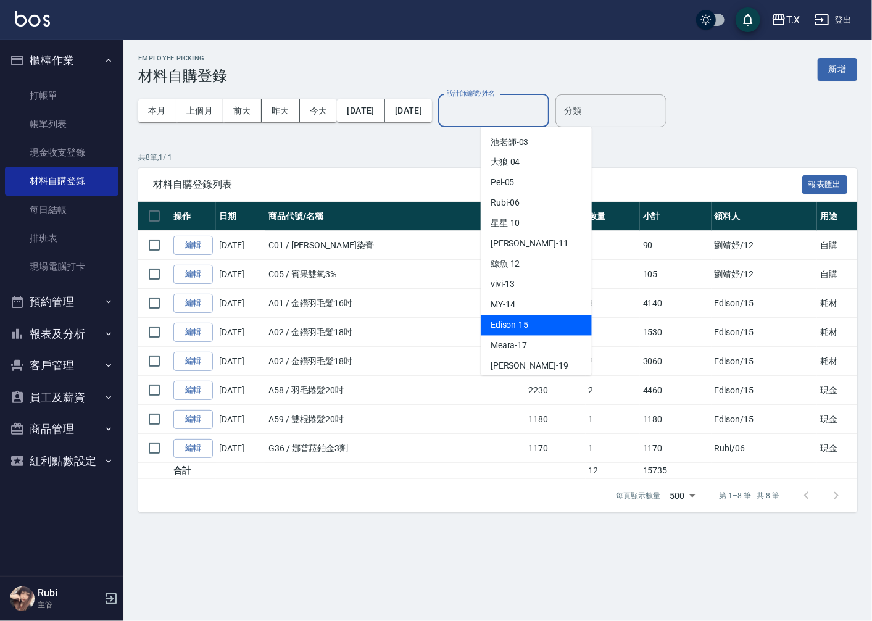
click at [536, 323] on div "Edison -15" at bounding box center [536, 325] width 111 height 20
type input "Edison-15"
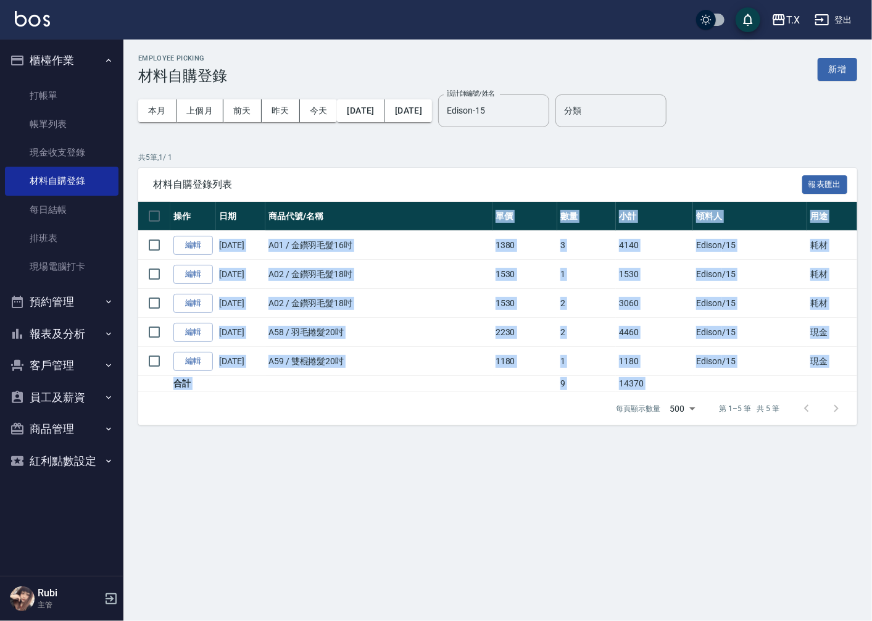
drag, startPoint x: 403, startPoint y: 211, endPoint x: 467, endPoint y: 420, distance: 218.9
click at [464, 404] on div "材料自購登錄列表 報表匯出 操作 日期 商品代號/名稱 單價 數量 小計 領料人 用途 備註 編輯 [DATE] A01 / 金鑽羽毛髮16吋 1380 3 …" at bounding box center [497, 297] width 719 height 258
click at [485, 472] on div "Employee Picking 材料自購登錄 新增 本月 上個月 [DATE] [DATE] [DATE] [DATE] [DATE] 設計師編號/姓名 […" at bounding box center [436, 310] width 872 height 621
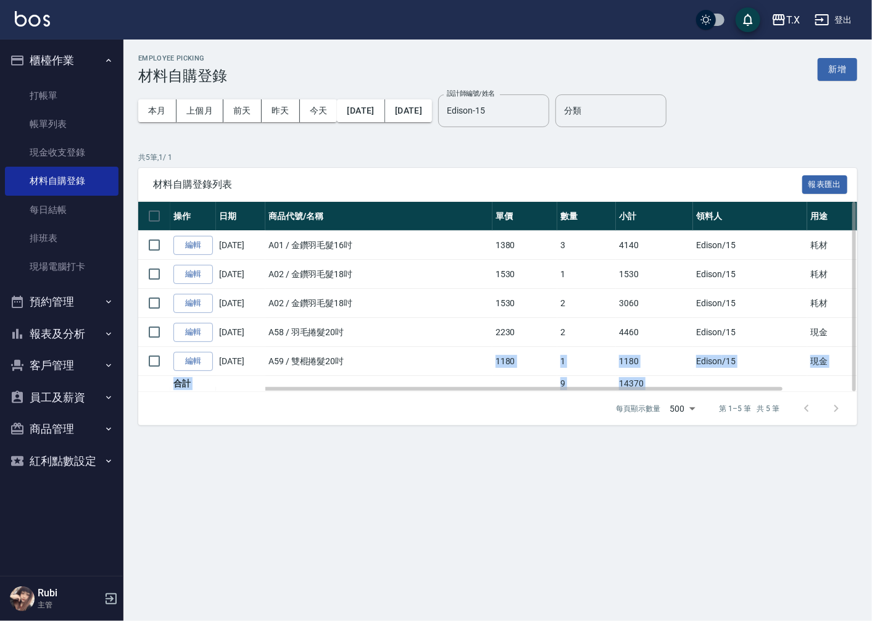
drag, startPoint x: 473, startPoint y: 446, endPoint x: 448, endPoint y: 315, distance: 133.3
click at [448, 315] on div "Employee Picking 材料自購登錄 新增 本月 上個月 [DATE] [DATE] [DATE] [DATE] [DATE] 設計師編號/姓名 […" at bounding box center [436, 310] width 872 height 621
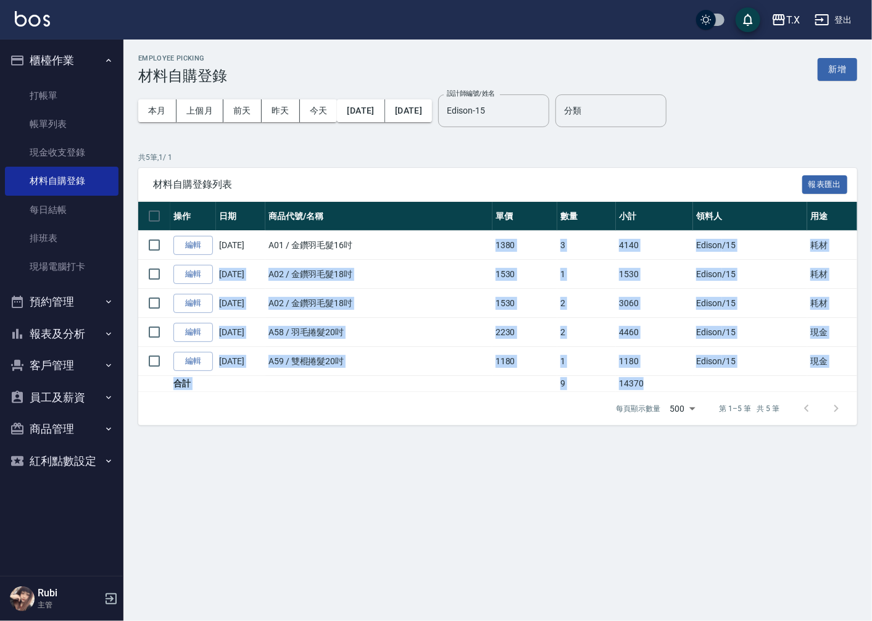
drag, startPoint x: 431, startPoint y: 238, endPoint x: 488, endPoint y: 404, distance: 175.5
click at [488, 402] on div "材料自購登錄列表 報表匯出 操作 日期 商品代號/名稱 單價 數量 小計 領料人 用途 備註 編輯 [DATE] A01 / 金鑽羽毛髮16吋 1380 3 …" at bounding box center [497, 297] width 719 height 258
click at [491, 433] on div "Employee Picking 材料自購登錄 新增 本月 上個月 [DATE] [DATE] [DATE] [DATE] [DATE] 設計師編號/姓名 […" at bounding box center [497, 240] width 749 height 401
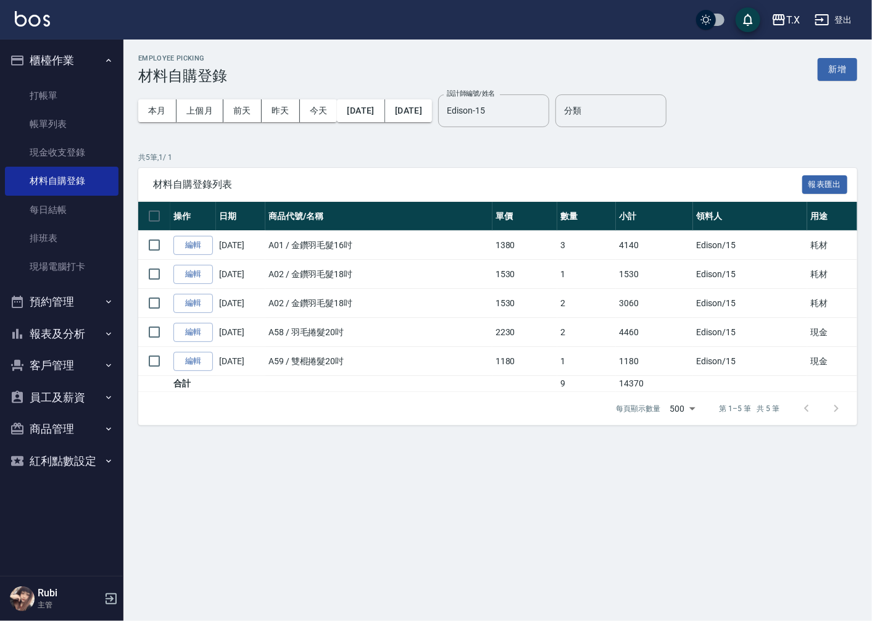
click at [89, 336] on button "報表及分析" at bounding box center [62, 334] width 114 height 32
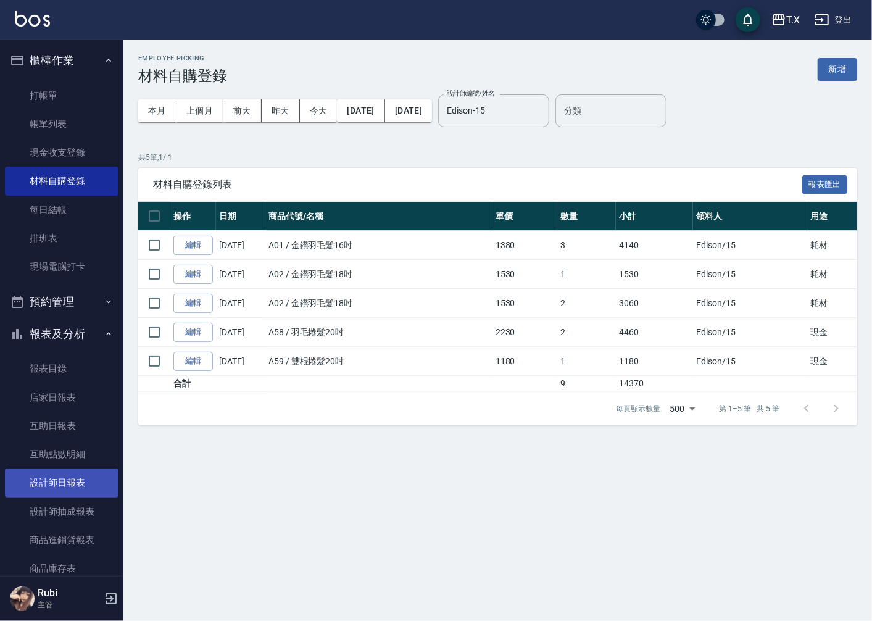
click at [75, 480] on link "設計師日報表" at bounding box center [62, 483] width 114 height 28
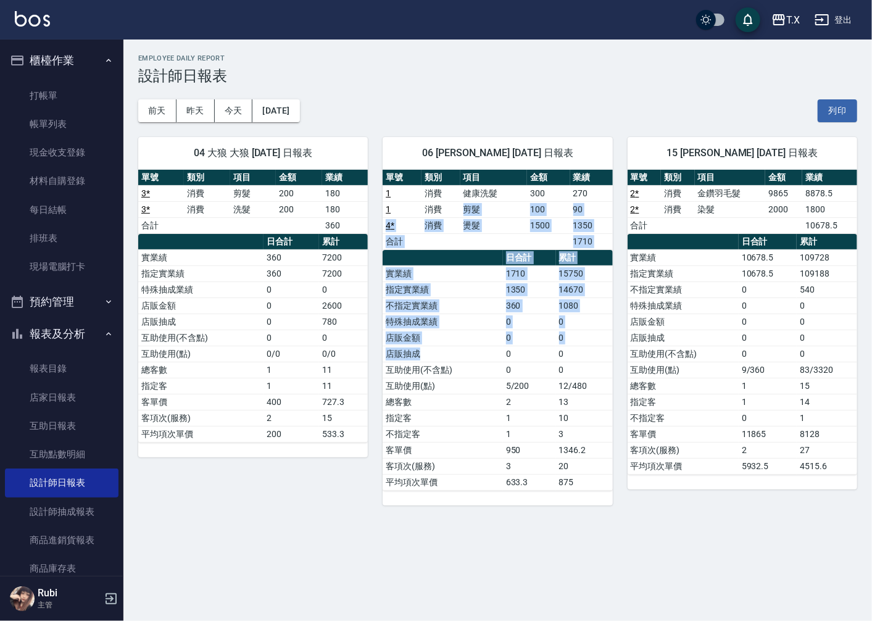
drag, startPoint x: 451, startPoint y: 211, endPoint x: 498, endPoint y: 415, distance: 209.6
click at [486, 383] on div "單號 類別 項目 金額 業績 1 消費 健康洗髮 300 270 1 消費 剪髮 100 90 4 * 消費 燙髮 1500 1350 合計 1710 日合計…" at bounding box center [498, 330] width 230 height 321
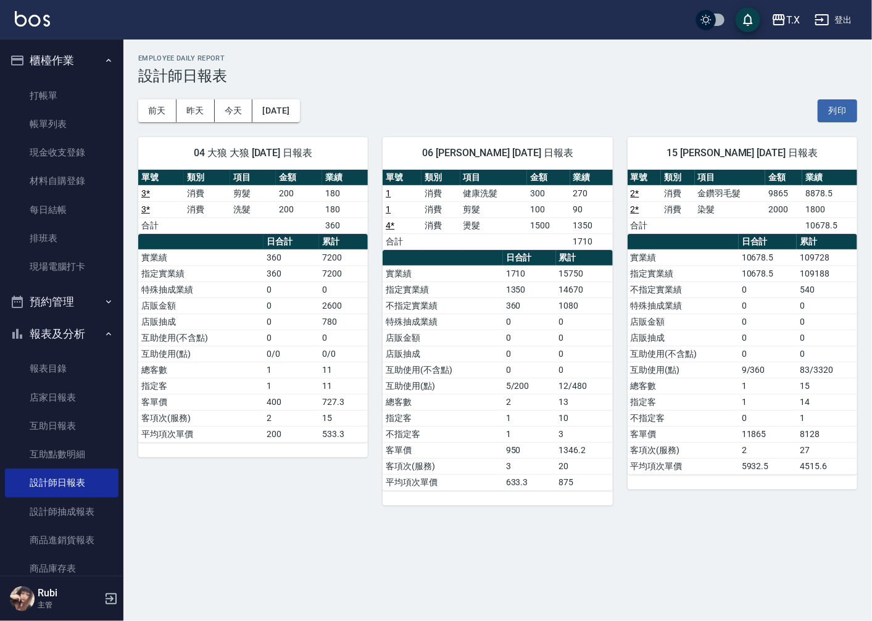
drag, startPoint x: 506, startPoint y: 435, endPoint x: 494, endPoint y: 404, distance: 33.6
click at [501, 415] on tbody "實業績 1710 15750 指定實業績 1350 14670 不指定實業績 360 1080 特殊抽成業績 0 0 店販金額 0 0 店販抽成 0 0 互助…" at bounding box center [498, 377] width 230 height 225
drag, startPoint x: 494, startPoint y: 404, endPoint x: 473, endPoint y: 350, distance: 57.9
click at [486, 373] on tbody "實業績 1710 15750 指定實業績 1350 14670 不指定實業績 360 1080 特殊抽成業績 0 0 店販金額 0 0 店販抽成 0 0 互助…" at bounding box center [498, 377] width 230 height 225
drag, startPoint x: 467, startPoint y: 323, endPoint x: 457, endPoint y: 279, distance: 45.5
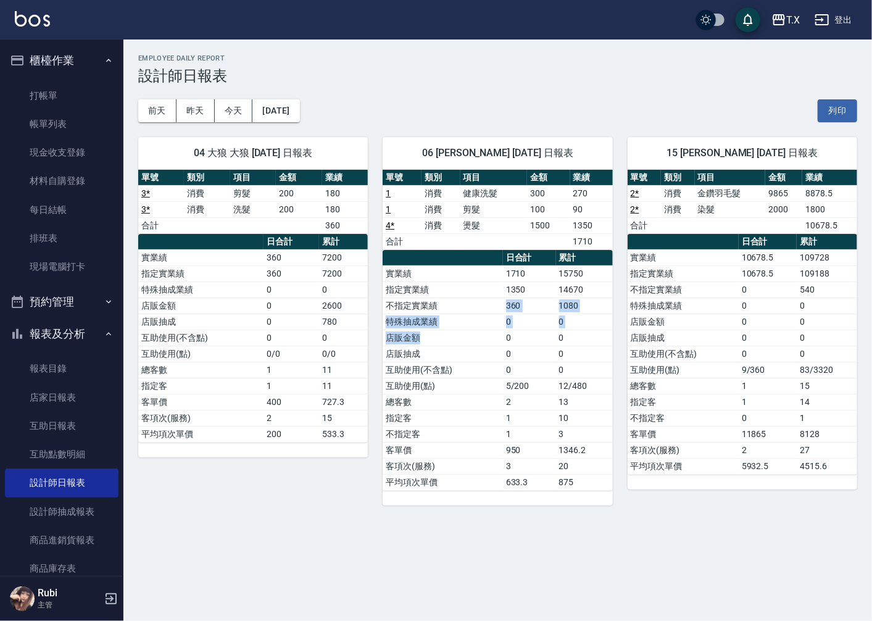
click at [461, 294] on tbody "實業績 1710 15750 指定實業績 1350 14670 不指定實業績 360 1080 特殊抽成業績 0 0 店販金額 0 0 店販抽成 0 0 互助…" at bounding box center [498, 377] width 230 height 225
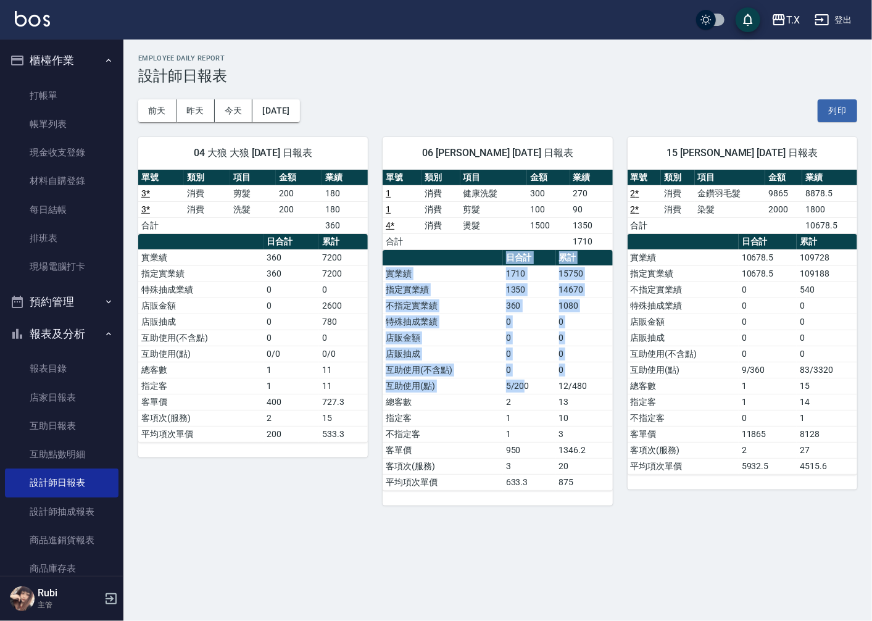
drag, startPoint x: 453, startPoint y: 261, endPoint x: 527, endPoint y: 406, distance: 162.9
click at [527, 404] on table "日合計 累計 實業績 1710 15750 指定實業績 1350 14670 不指定實業績 360 1080 特殊抽成業績 0 0 店販金額 0 0 店販抽成…" at bounding box center [498, 370] width 230 height 241
click at [527, 406] on td "2" at bounding box center [529, 402] width 53 height 16
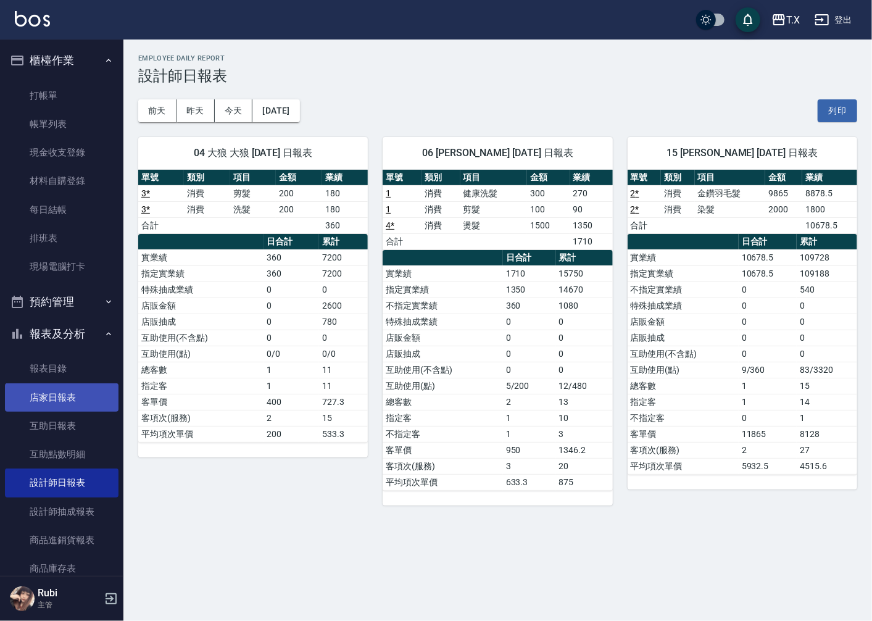
click at [65, 399] on link "店家日報表" at bounding box center [62, 397] width 114 height 28
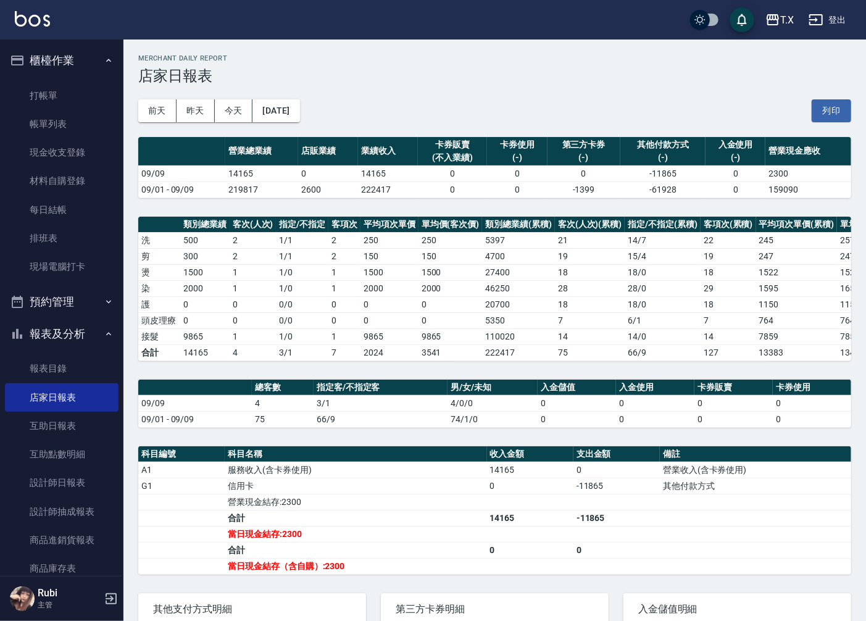
drag, startPoint x: 373, startPoint y: 542, endPoint x: 333, endPoint y: 504, distance: 54.6
click at [340, 510] on tbody "A1 服務收入(含卡券使用) 14165 0 營業收入(含卡券使用) G1 信用卡 0 -11865 其他付款方式 營業現金結存:2300 合計 14165 …" at bounding box center [494, 518] width 713 height 112
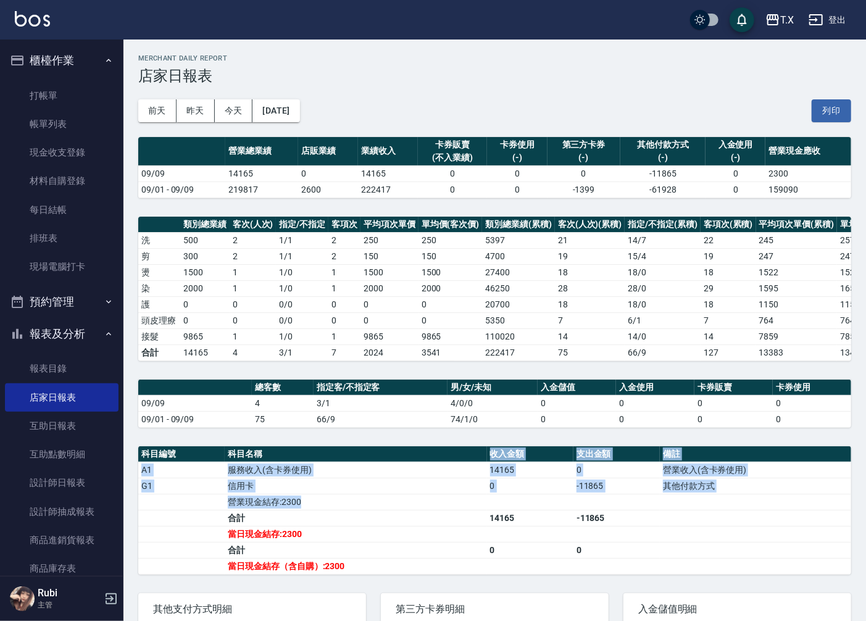
drag, startPoint x: 306, startPoint y: 462, endPoint x: 335, endPoint y: 540, distance: 83.0
click at [335, 540] on table "科目編號 科目名稱 收入金額 支出金額 備註 A1 服務收入(含卡券使用) 14165 0 營業收入(含卡券使用) G1 信用卡 0 -11865 其他付款方…" at bounding box center [494, 510] width 713 height 128
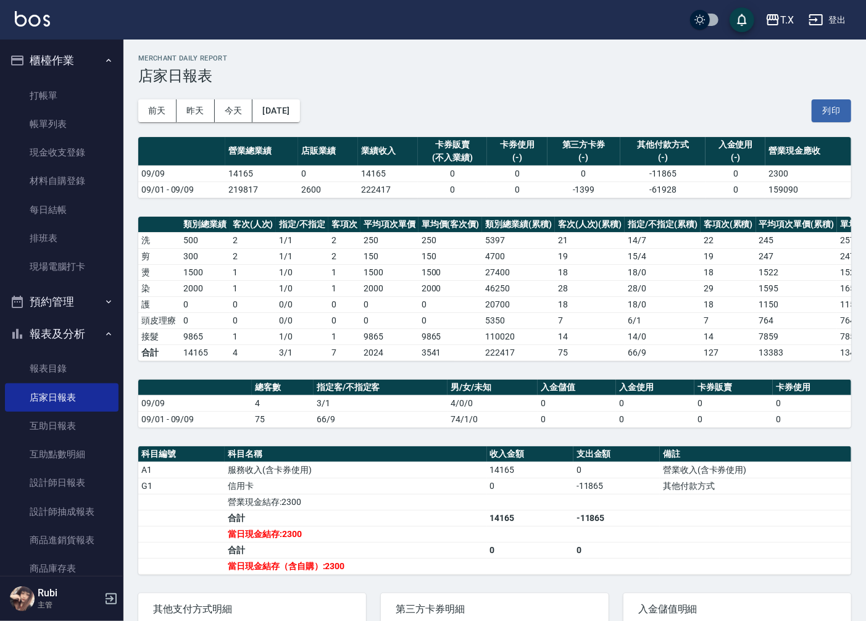
click at [342, 554] on td "合計" at bounding box center [356, 550] width 262 height 16
drag, startPoint x: 436, startPoint y: 125, endPoint x: 442, endPoint y: 133, distance: 10.1
click at [442, 133] on div "[DATE] [DATE] [DATE] [DATE] 列印" at bounding box center [494, 111] width 713 height 52
